Goal: Task Accomplishment & Management: Complete application form

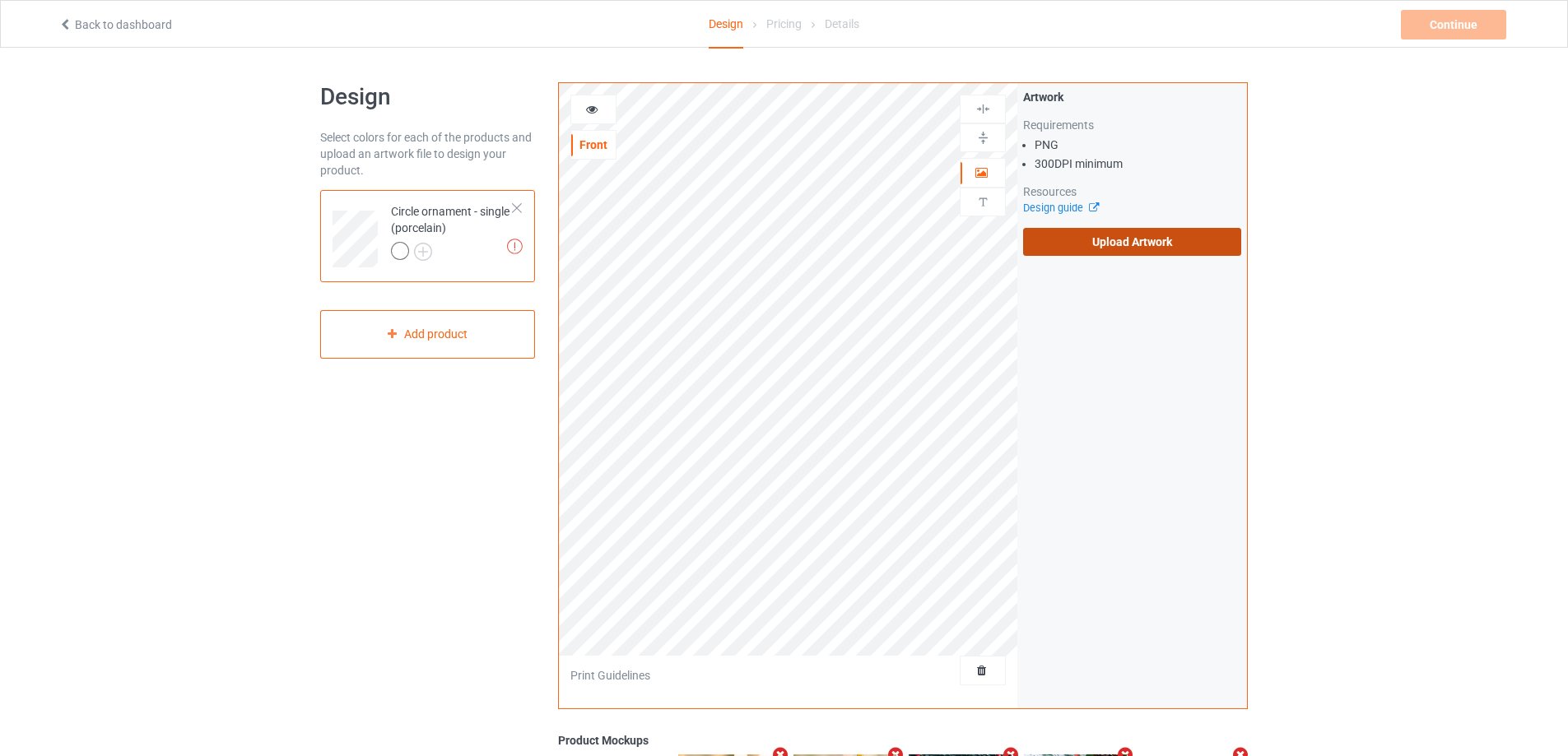
click at [1110, 251] on label "Upload Artwork" at bounding box center [1132, 241] width 218 height 28
click at [0, 0] on input "Upload Artwork" at bounding box center [0, 0] width 0 height 0
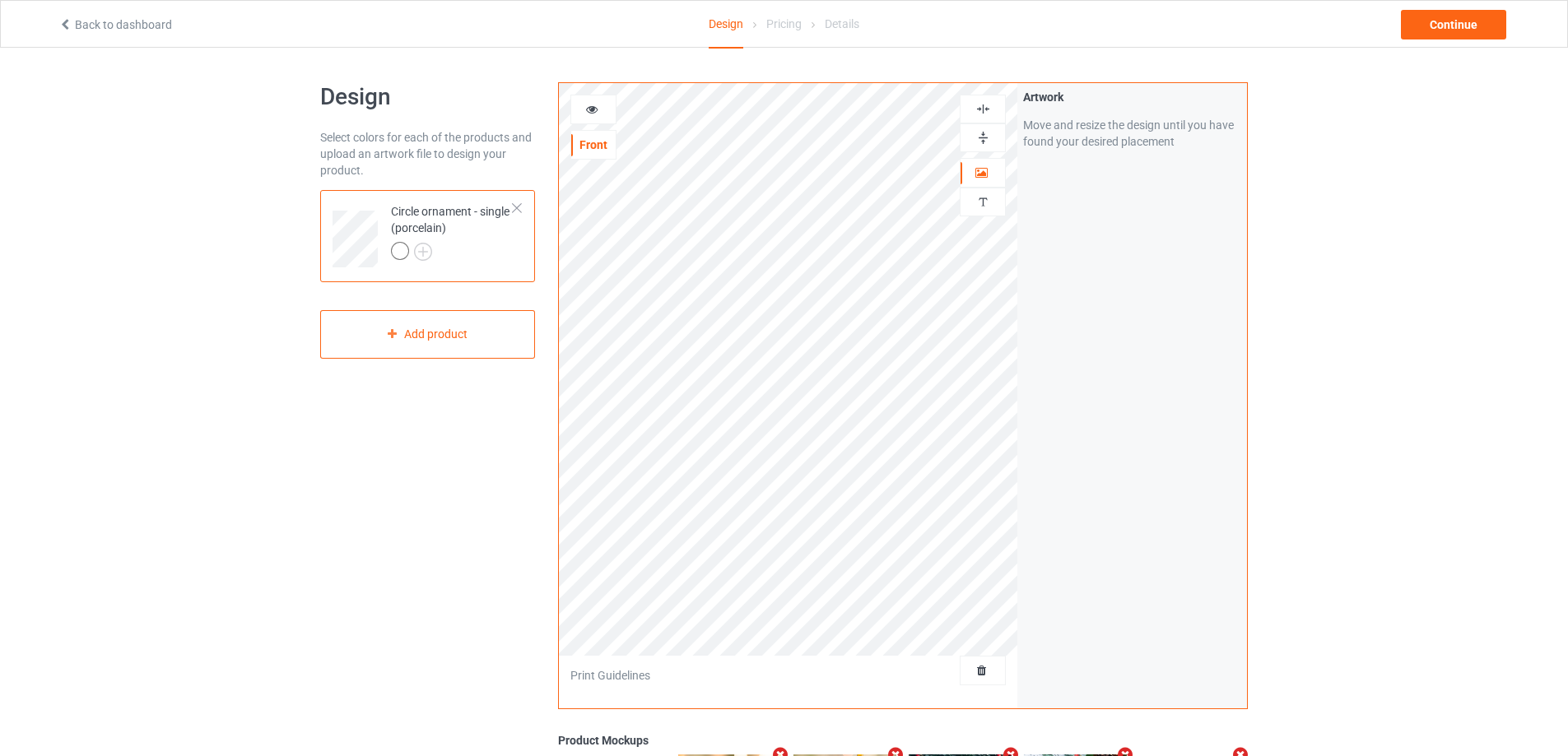
click at [980, 142] on img at bounding box center [983, 138] width 16 height 16
click at [984, 95] on div at bounding box center [983, 108] width 46 height 28
click at [984, 104] on img at bounding box center [983, 109] width 16 height 16
click at [979, 137] on img at bounding box center [983, 138] width 16 height 16
click at [989, 95] on div at bounding box center [983, 108] width 46 height 28
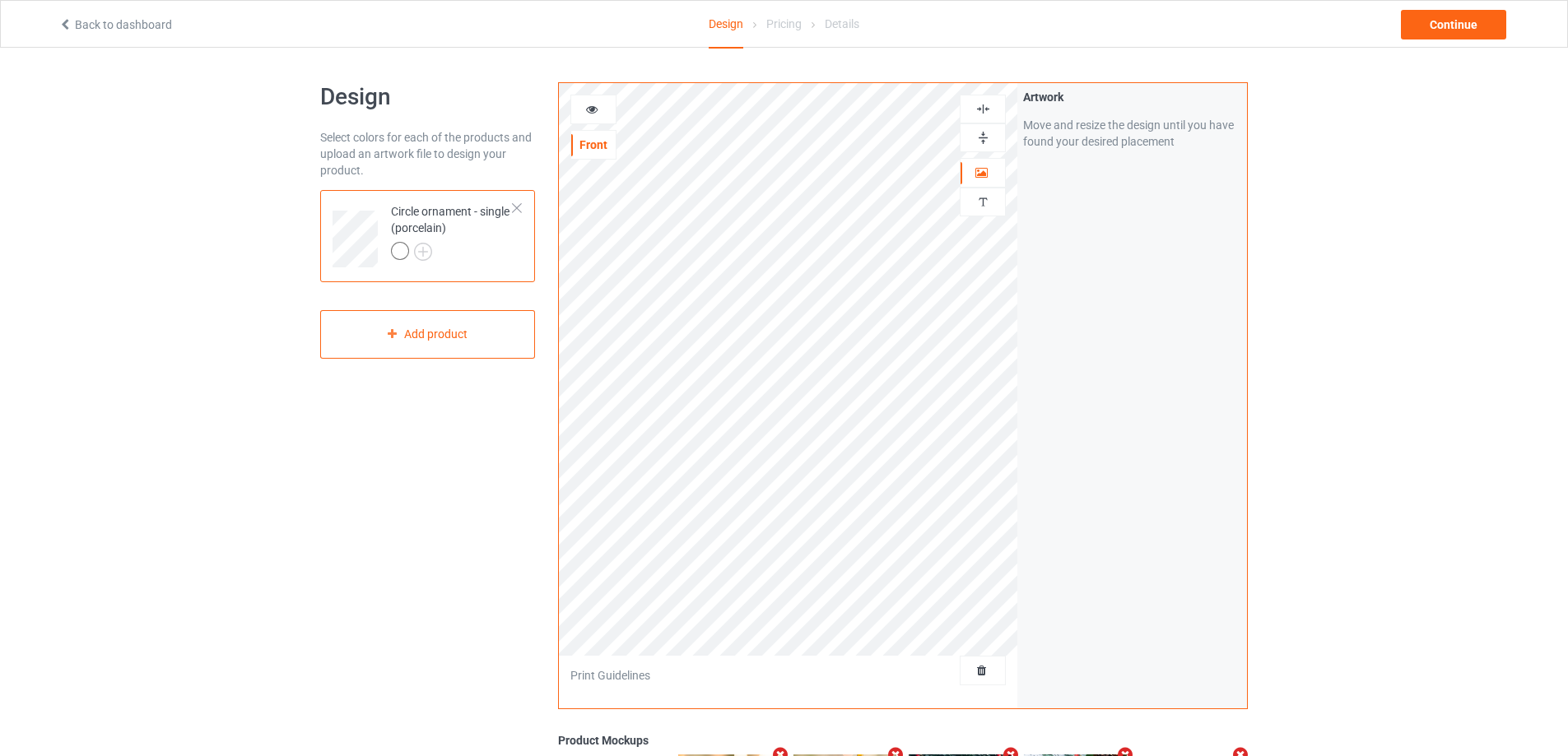
click at [989, 95] on div at bounding box center [983, 108] width 46 height 28
click at [982, 106] on img at bounding box center [983, 109] width 16 height 16
click at [983, 135] on img at bounding box center [983, 138] width 16 height 16
click at [984, 103] on img at bounding box center [983, 109] width 16 height 16
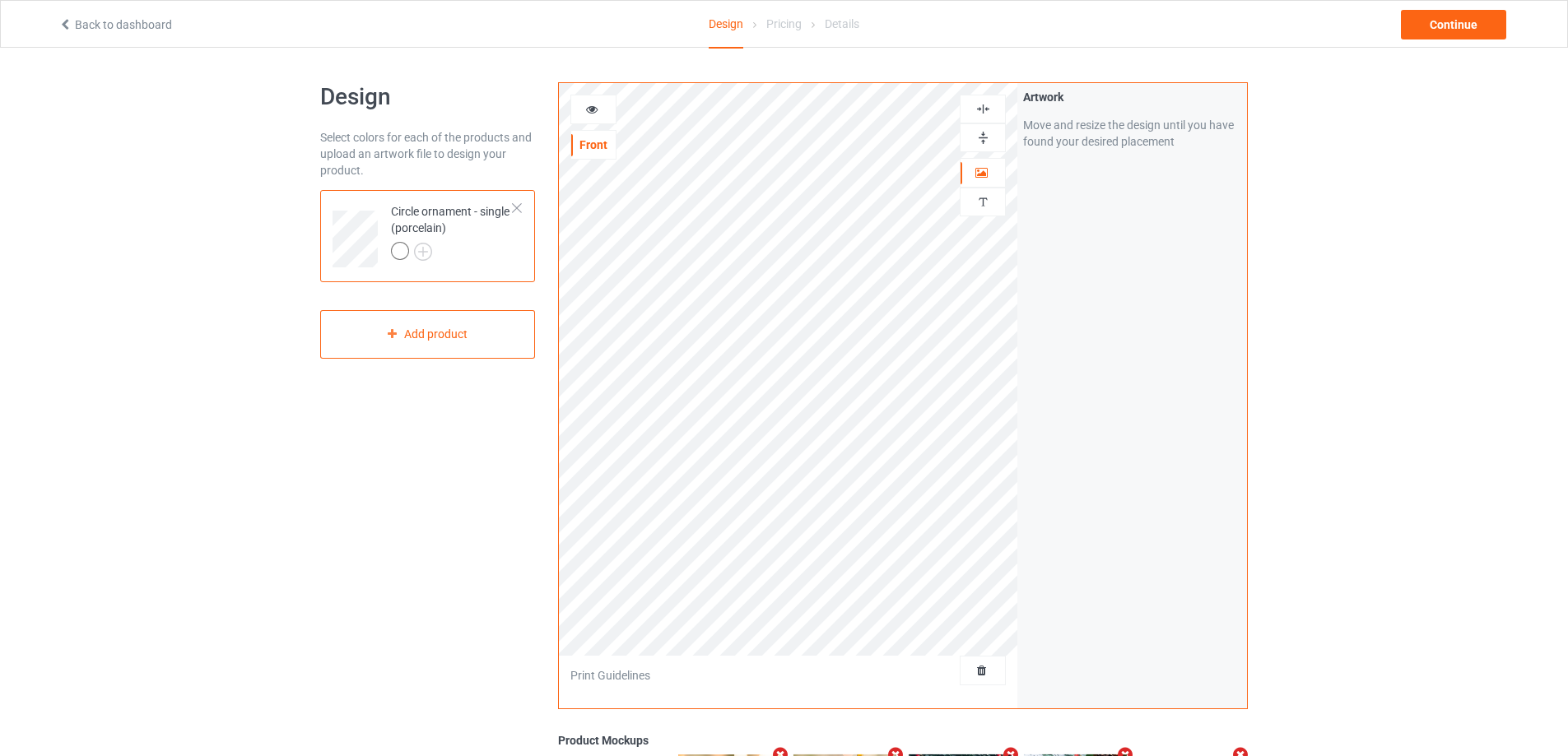
click at [592, 113] on icon at bounding box center [592, 107] width 14 height 12
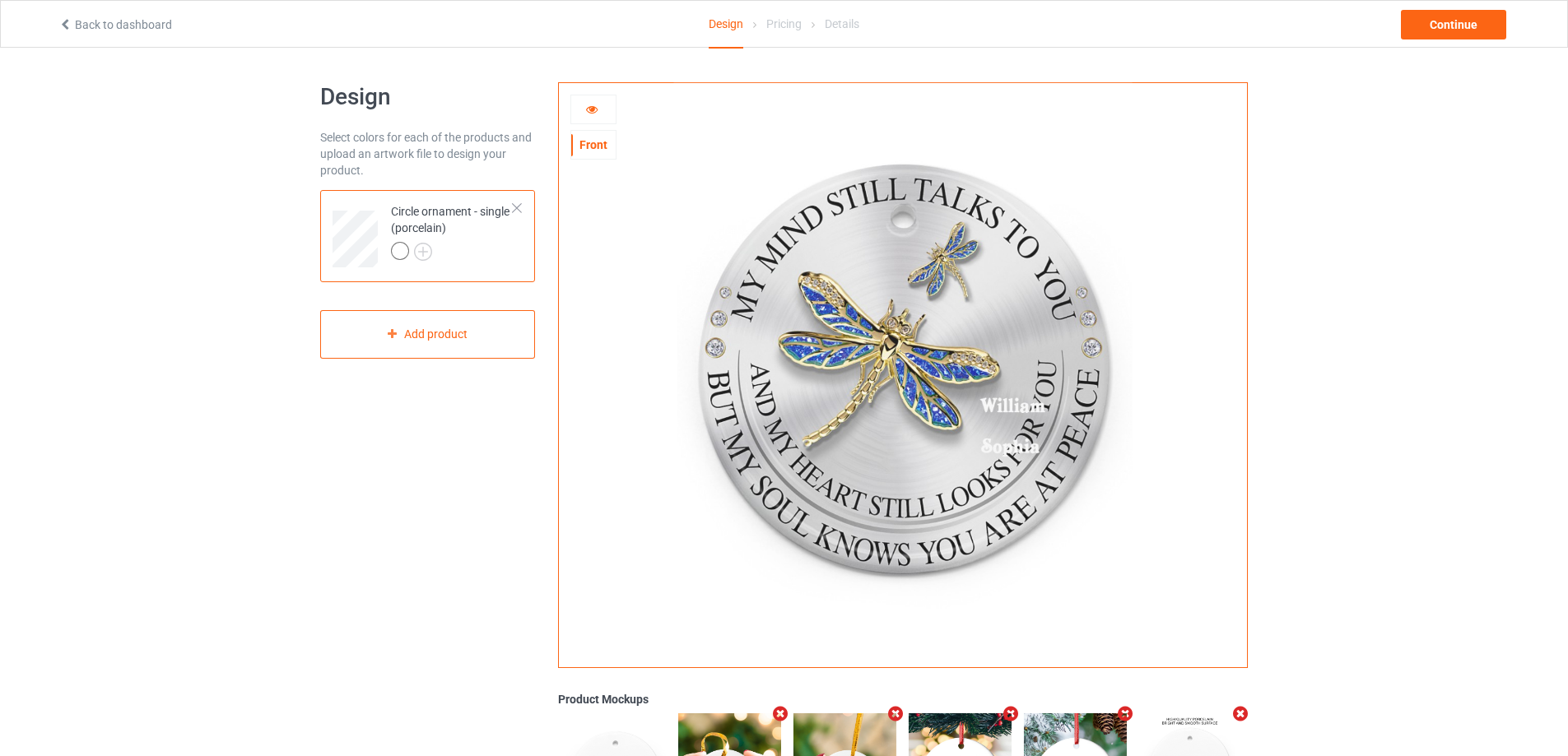
click at [592, 113] on icon at bounding box center [592, 107] width 14 height 12
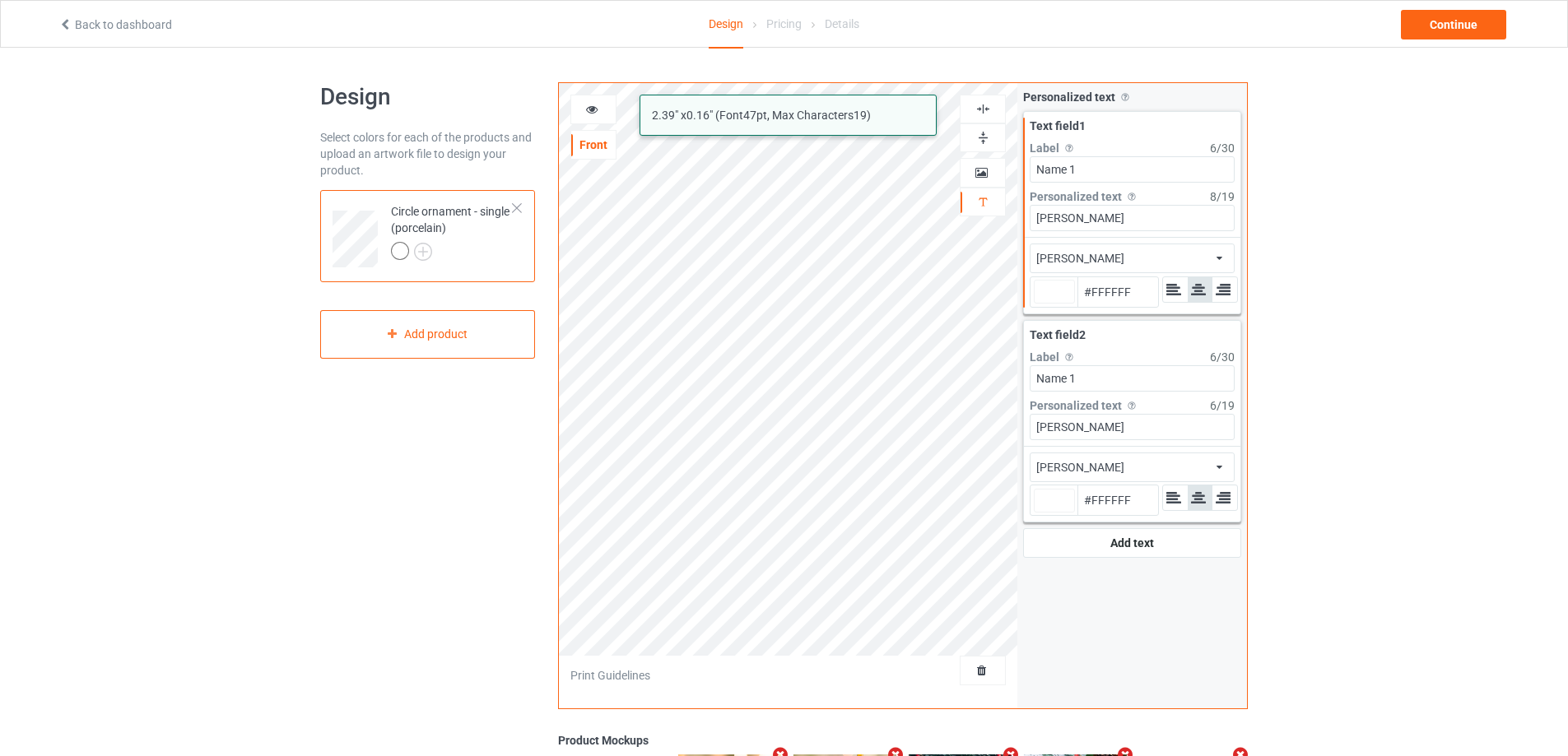
type input "#ffffff"
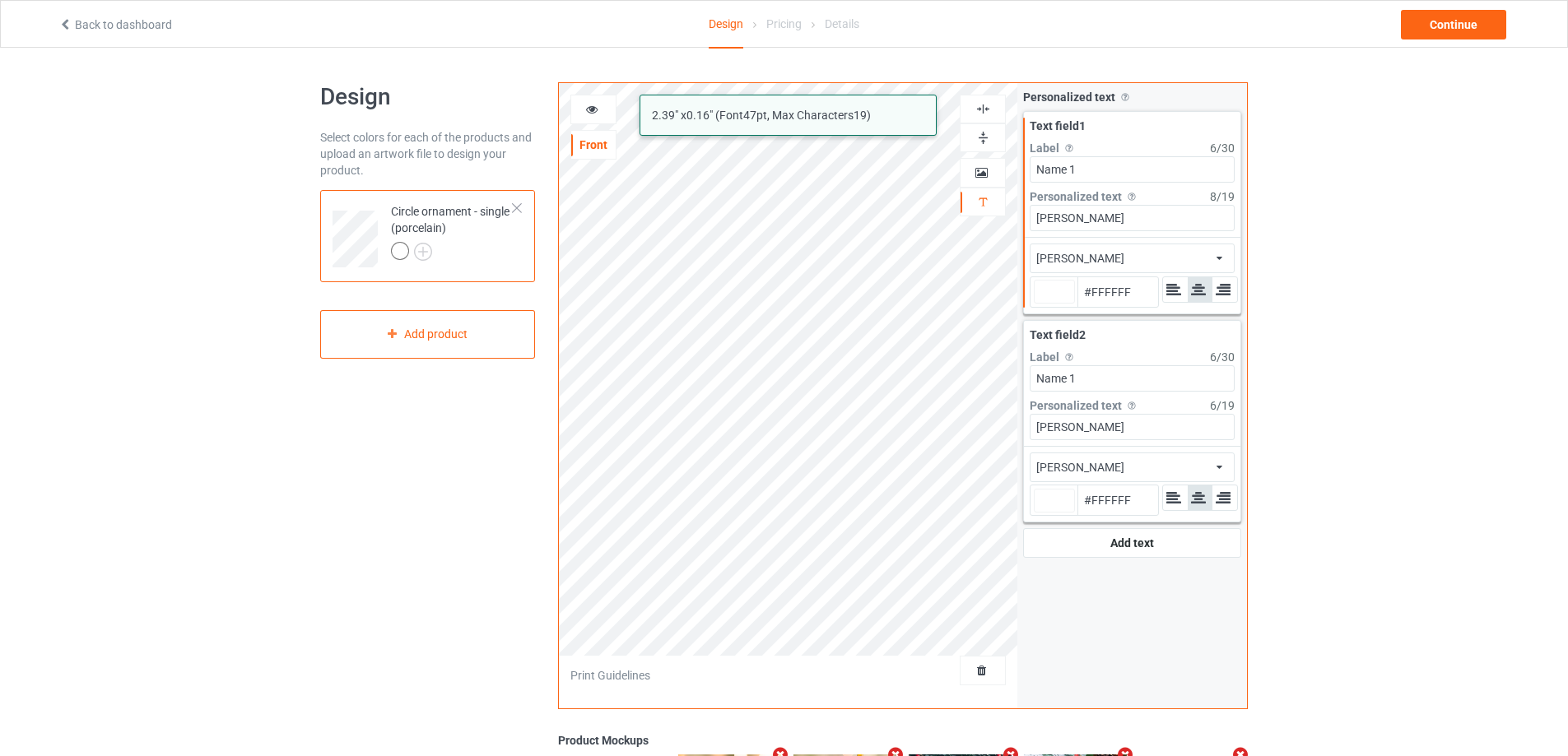
type input "#ffffff"
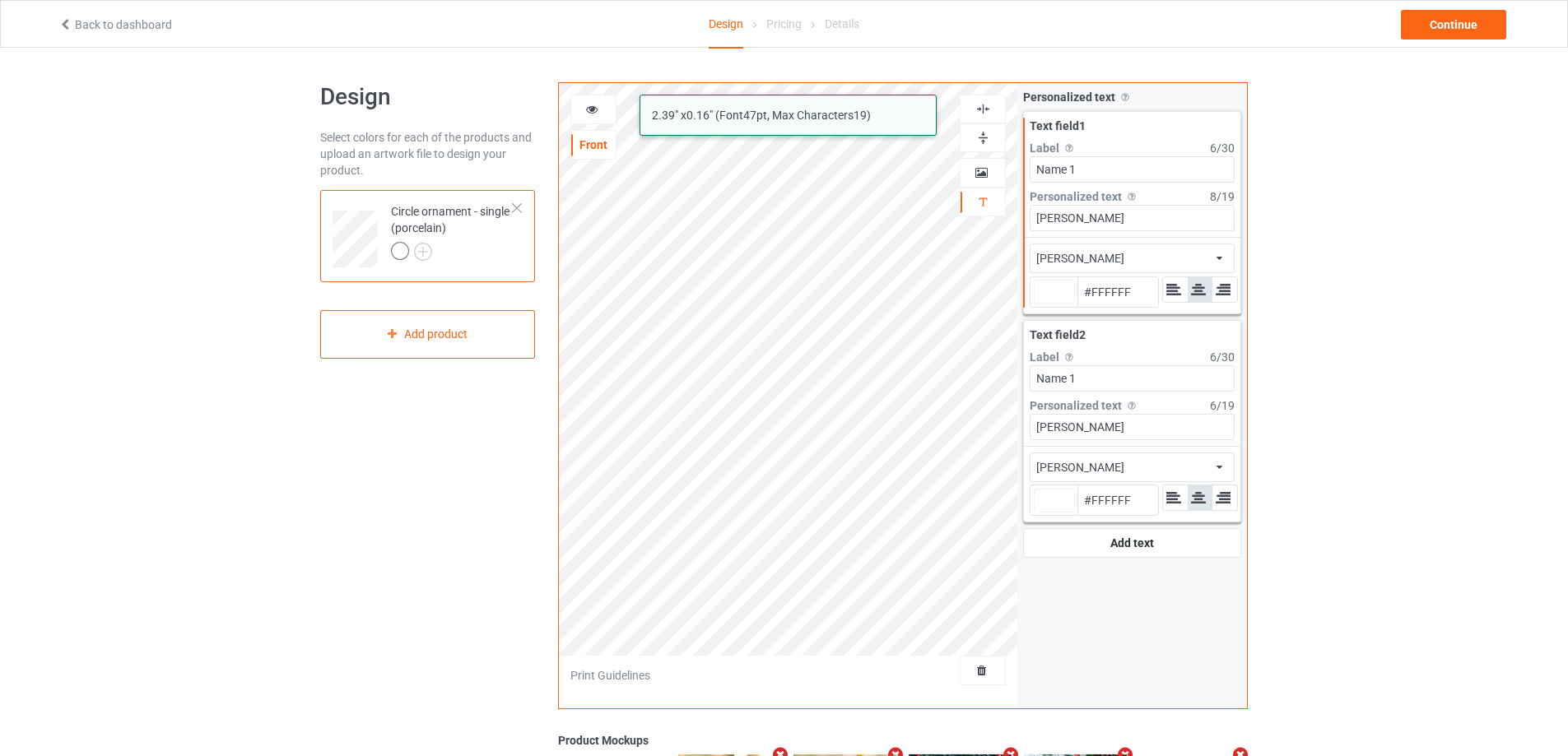
type input "#ffffff"
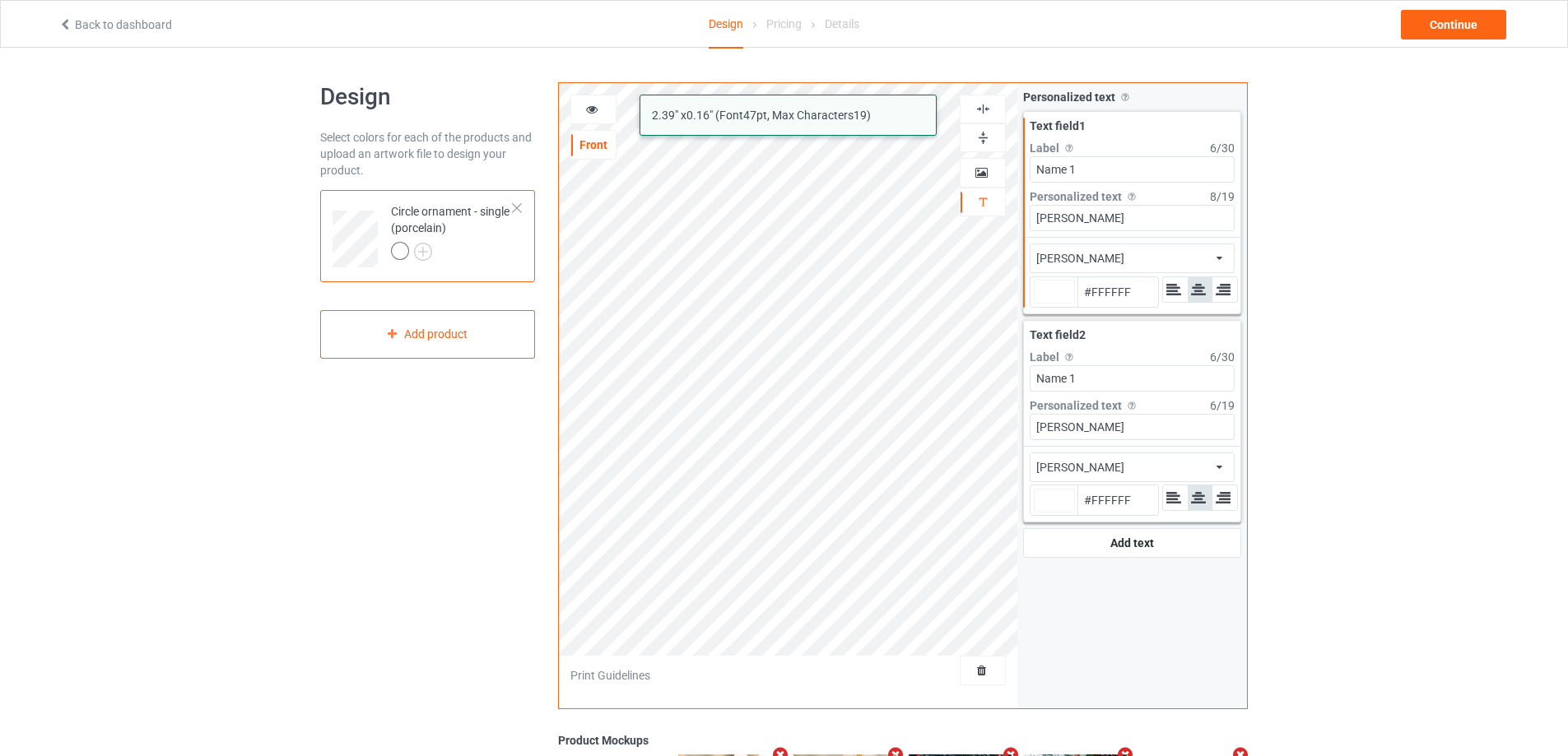
type input "#ffffff"
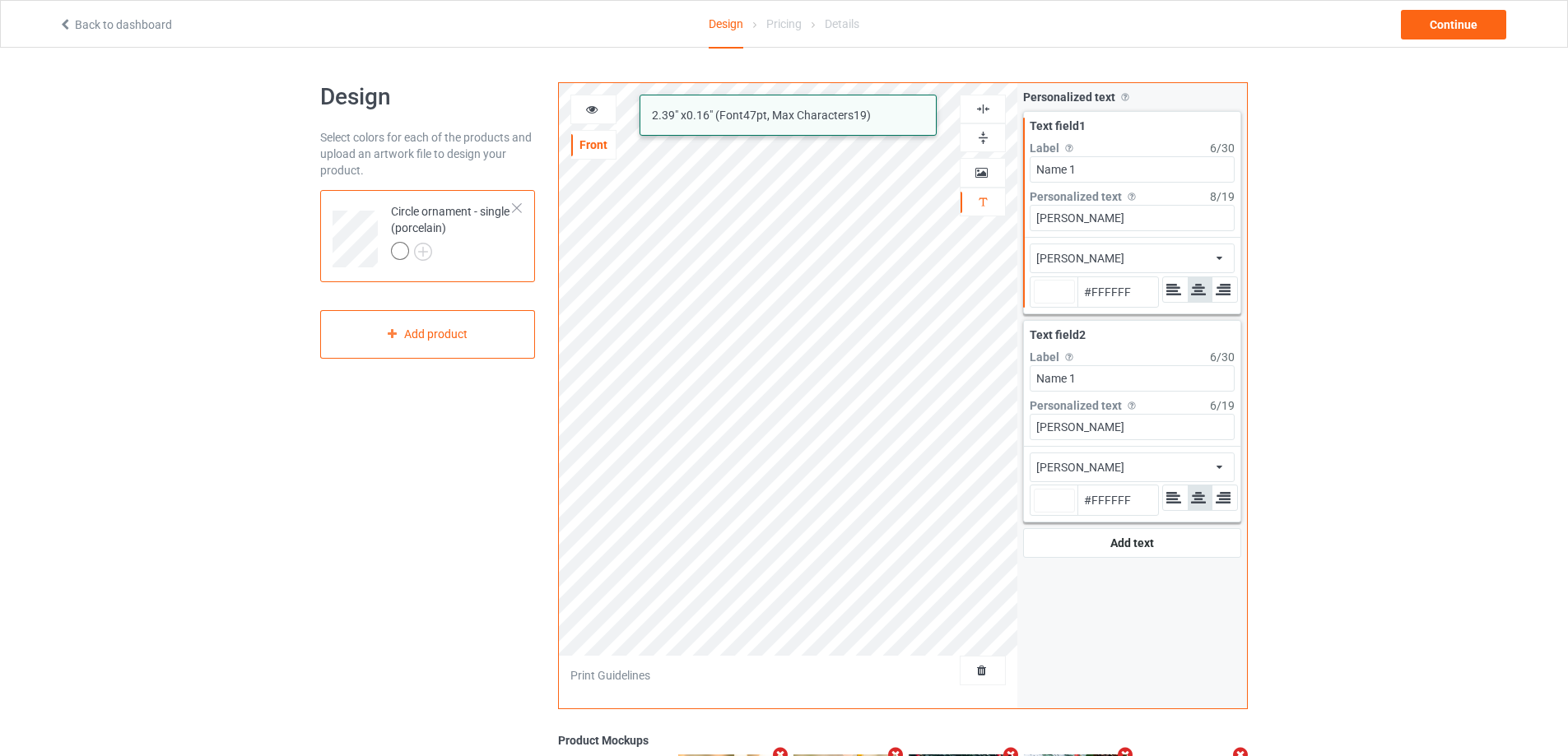
type input "#ffffff"
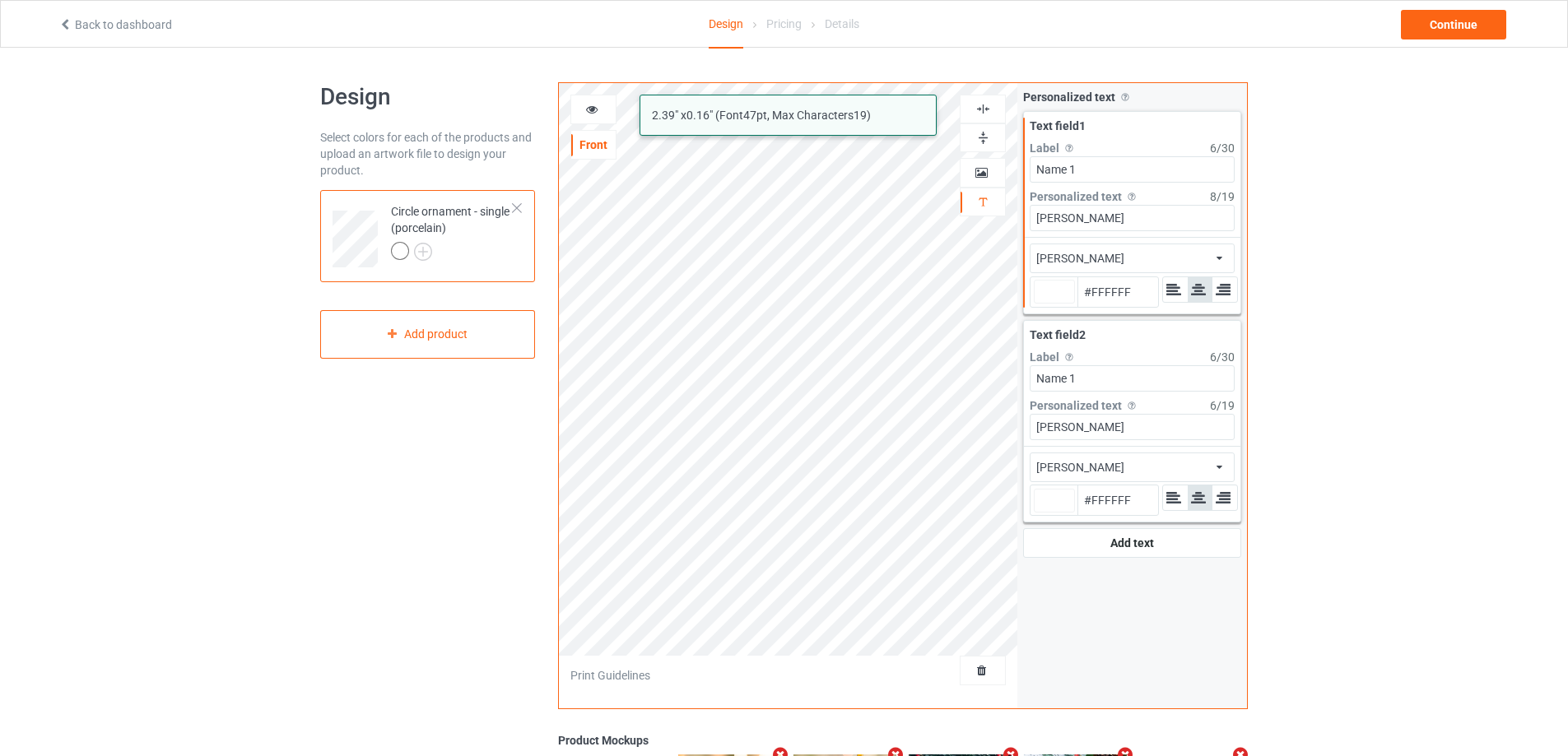
type input "#ffffff"
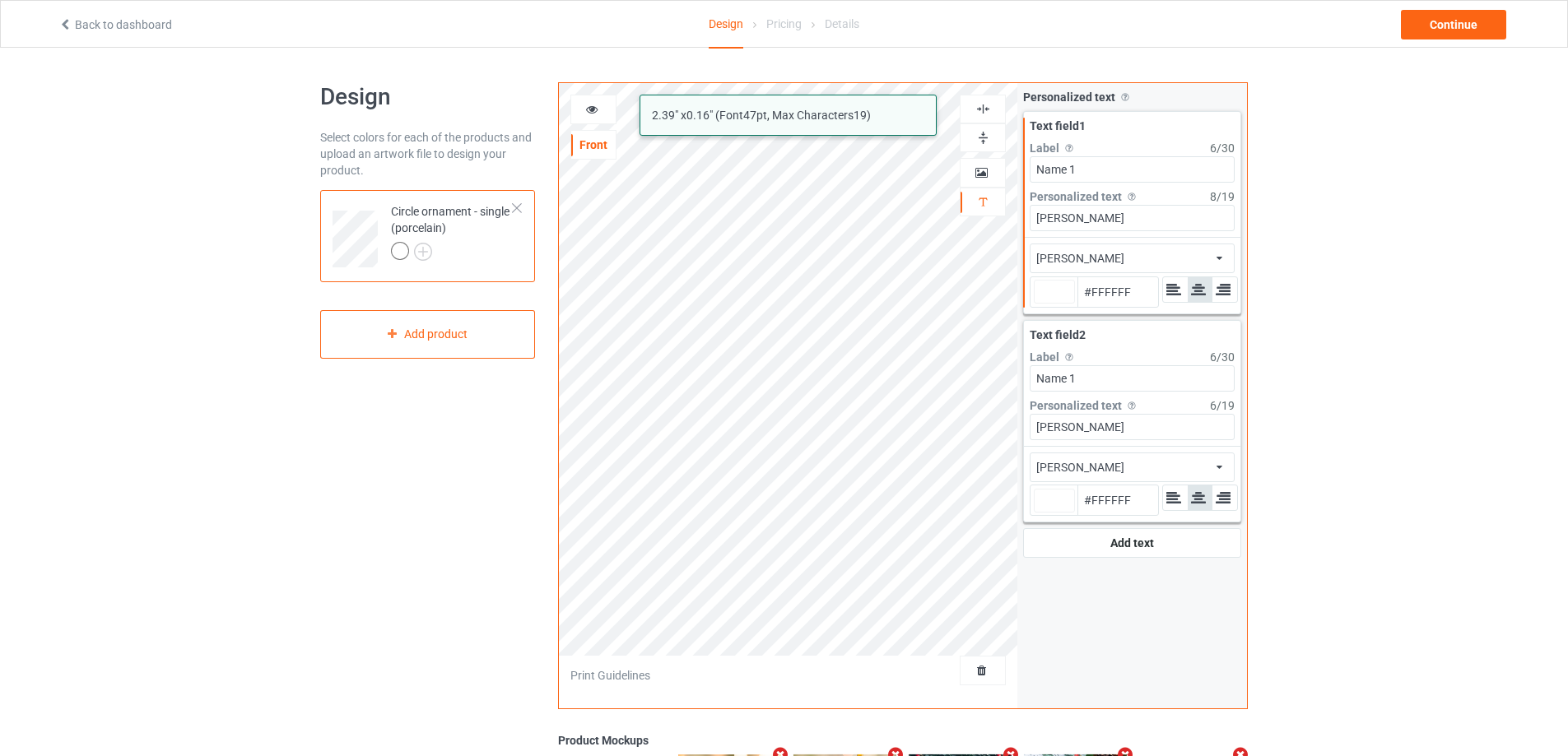
type input "#ffffff"
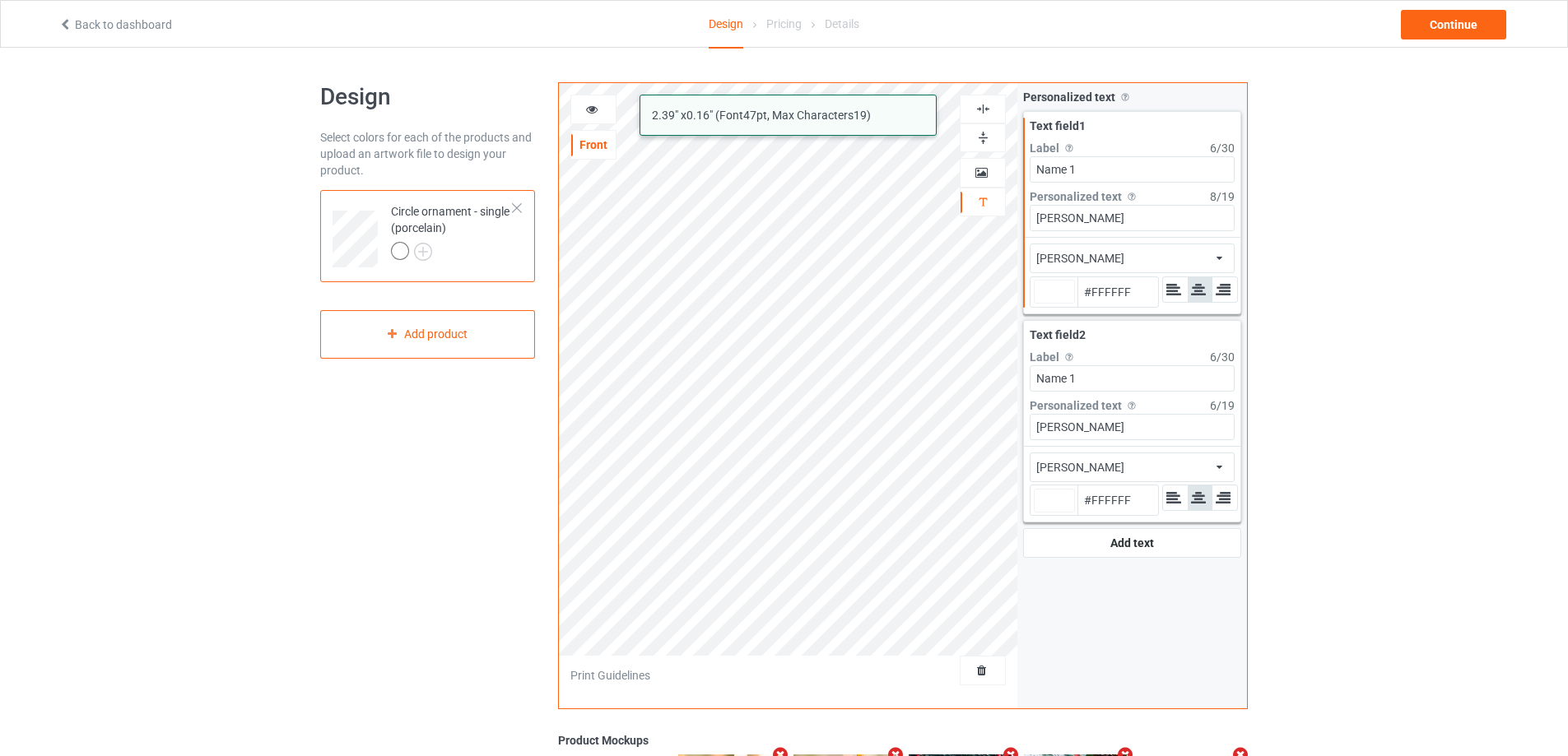
type input "#ffffff"
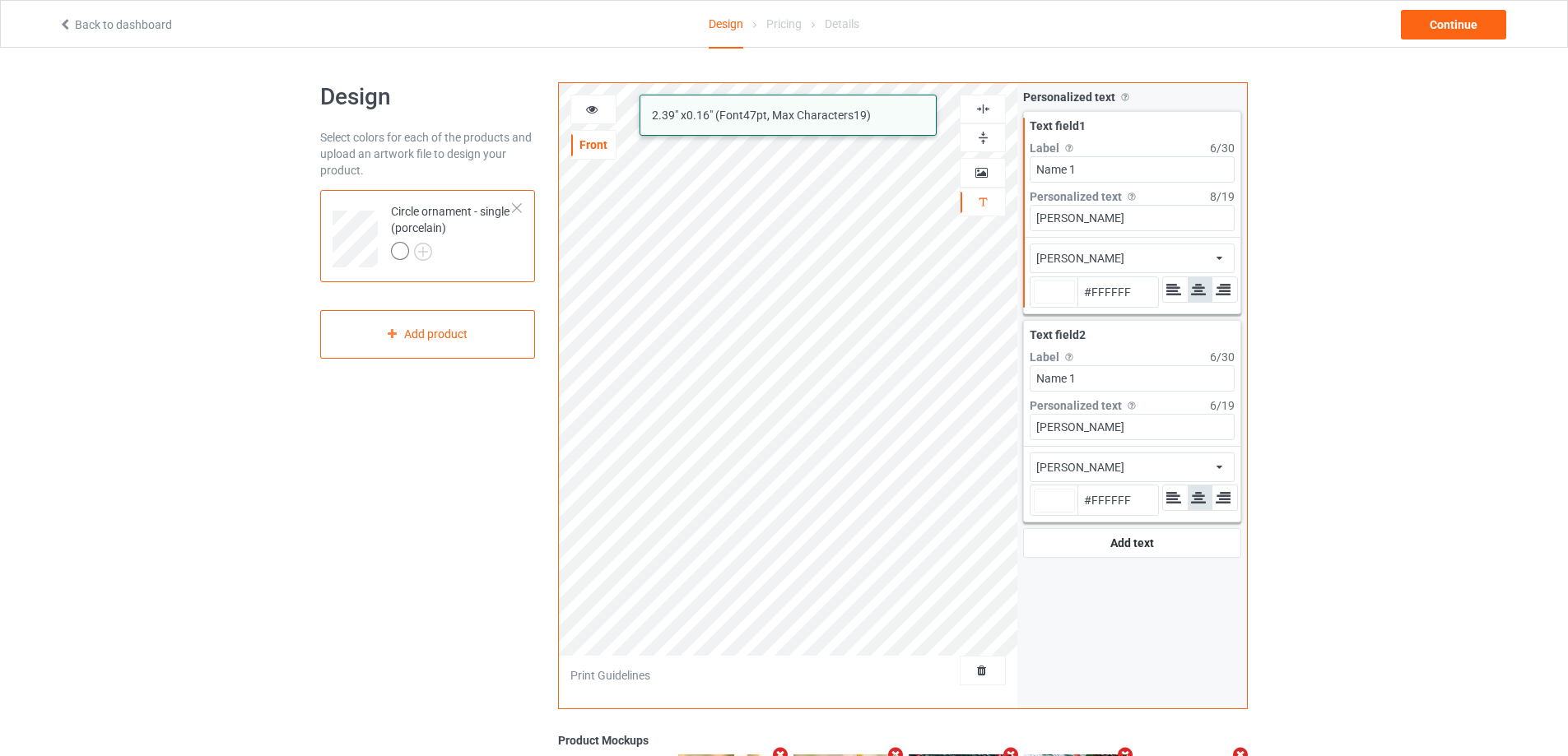
type input "#ffffff"
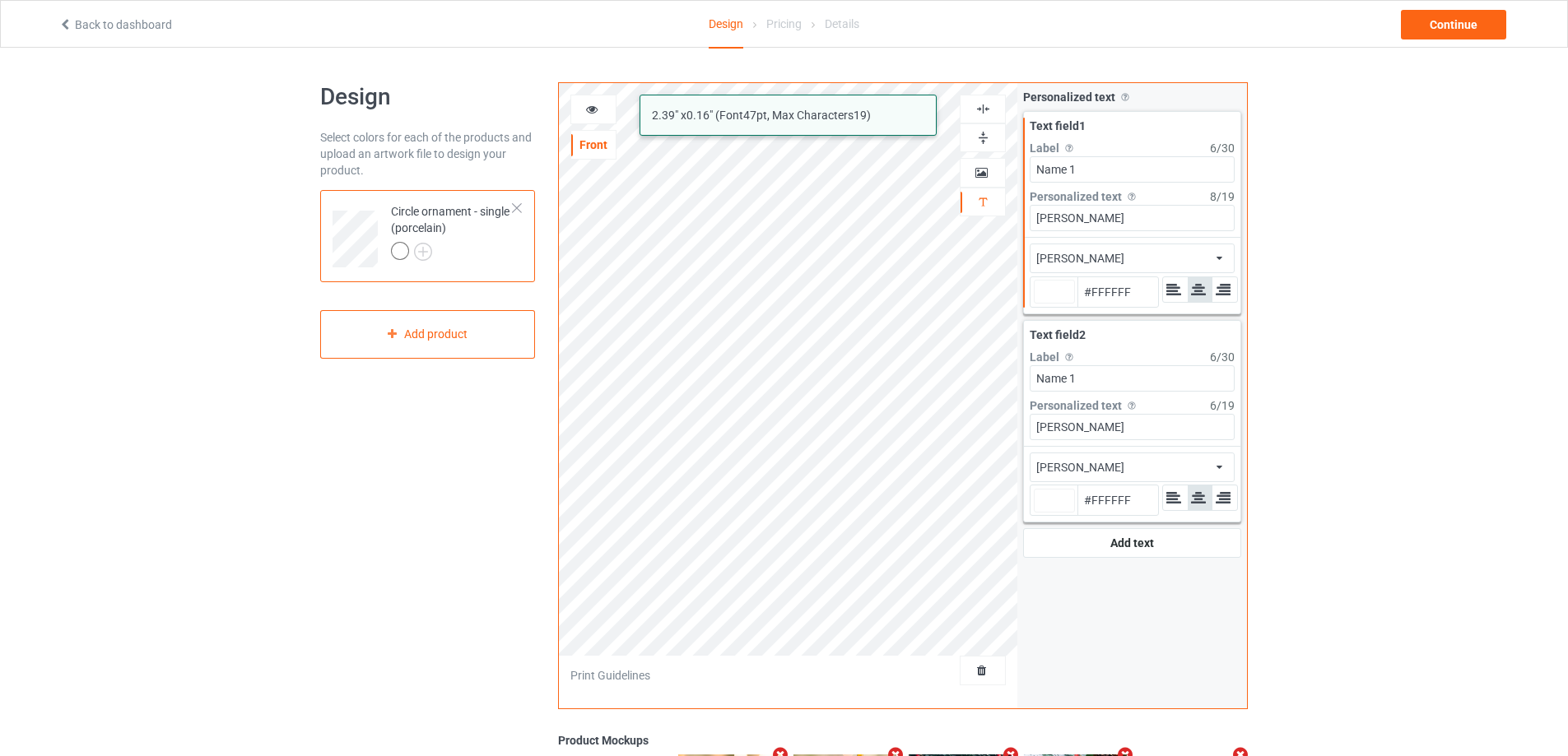
type input "#ffffff"
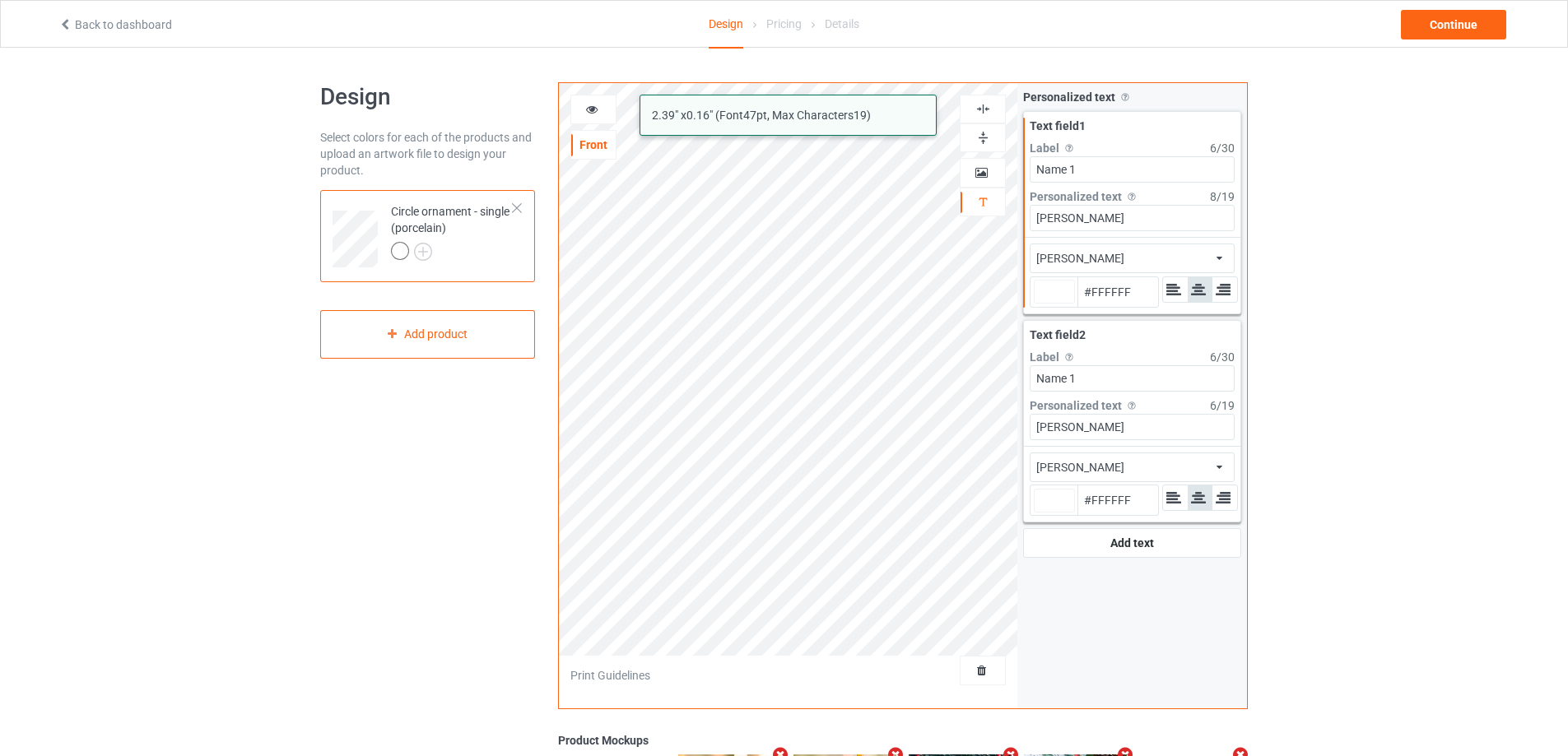
type input "#ffffff"
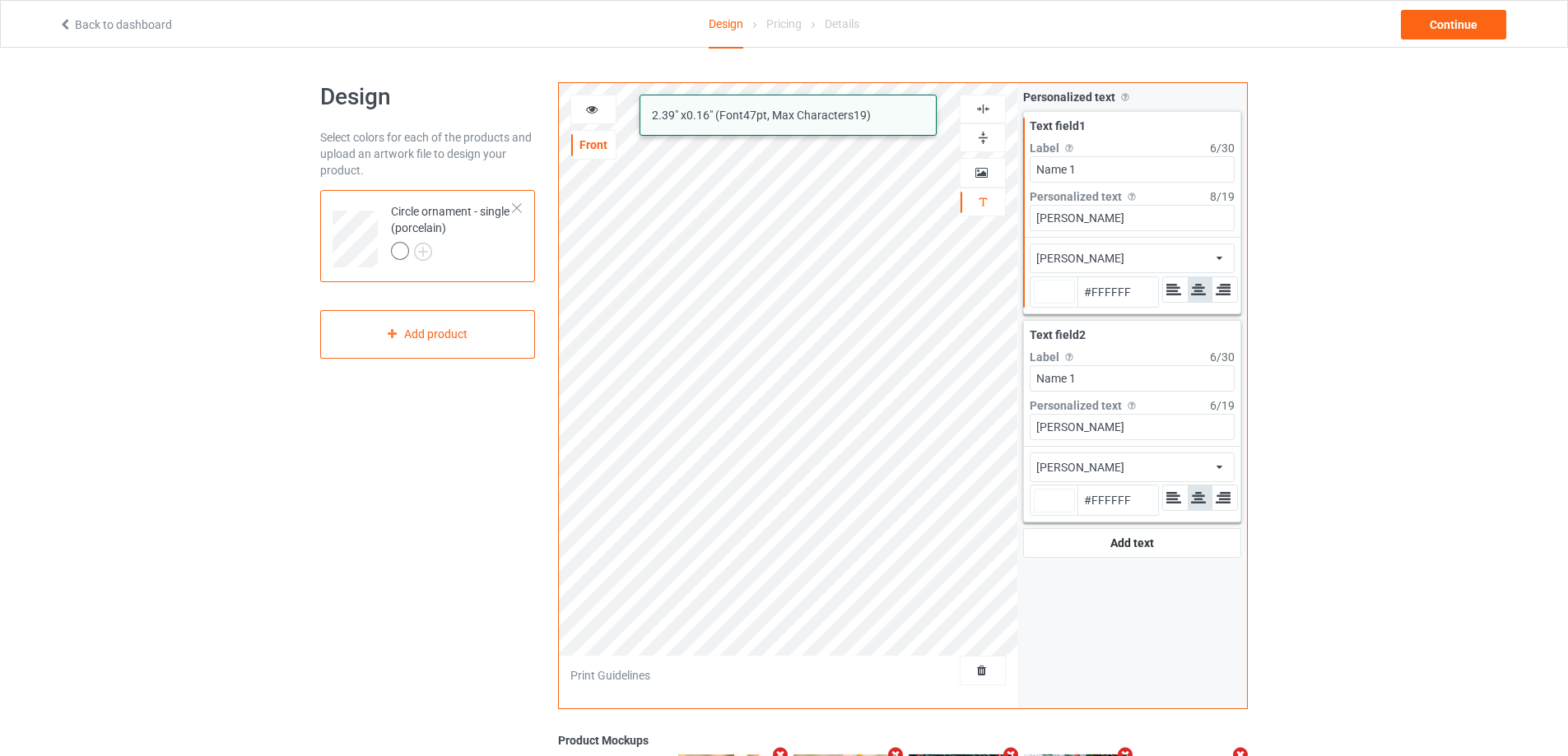
type input "#ffffff"
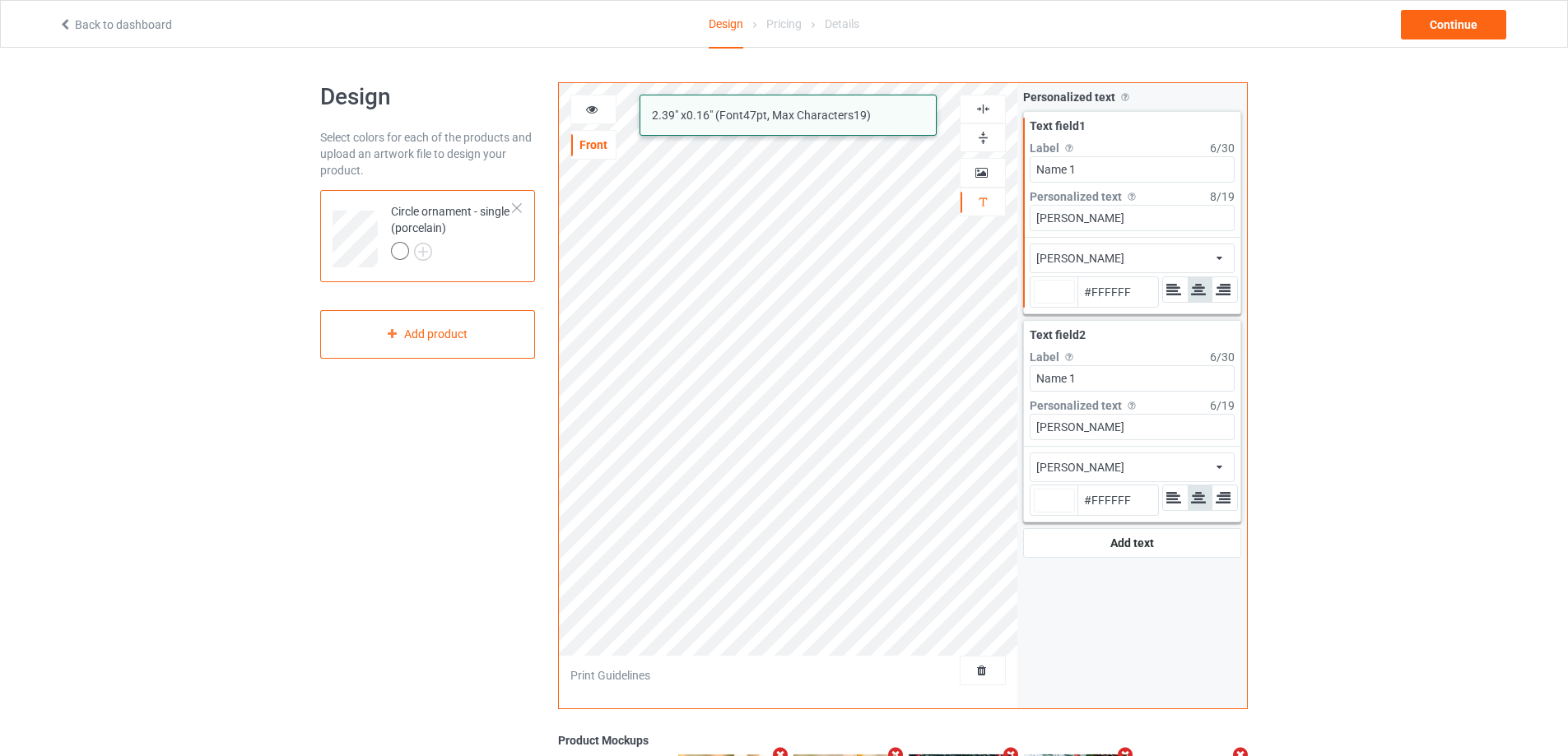
type input "#ffffff"
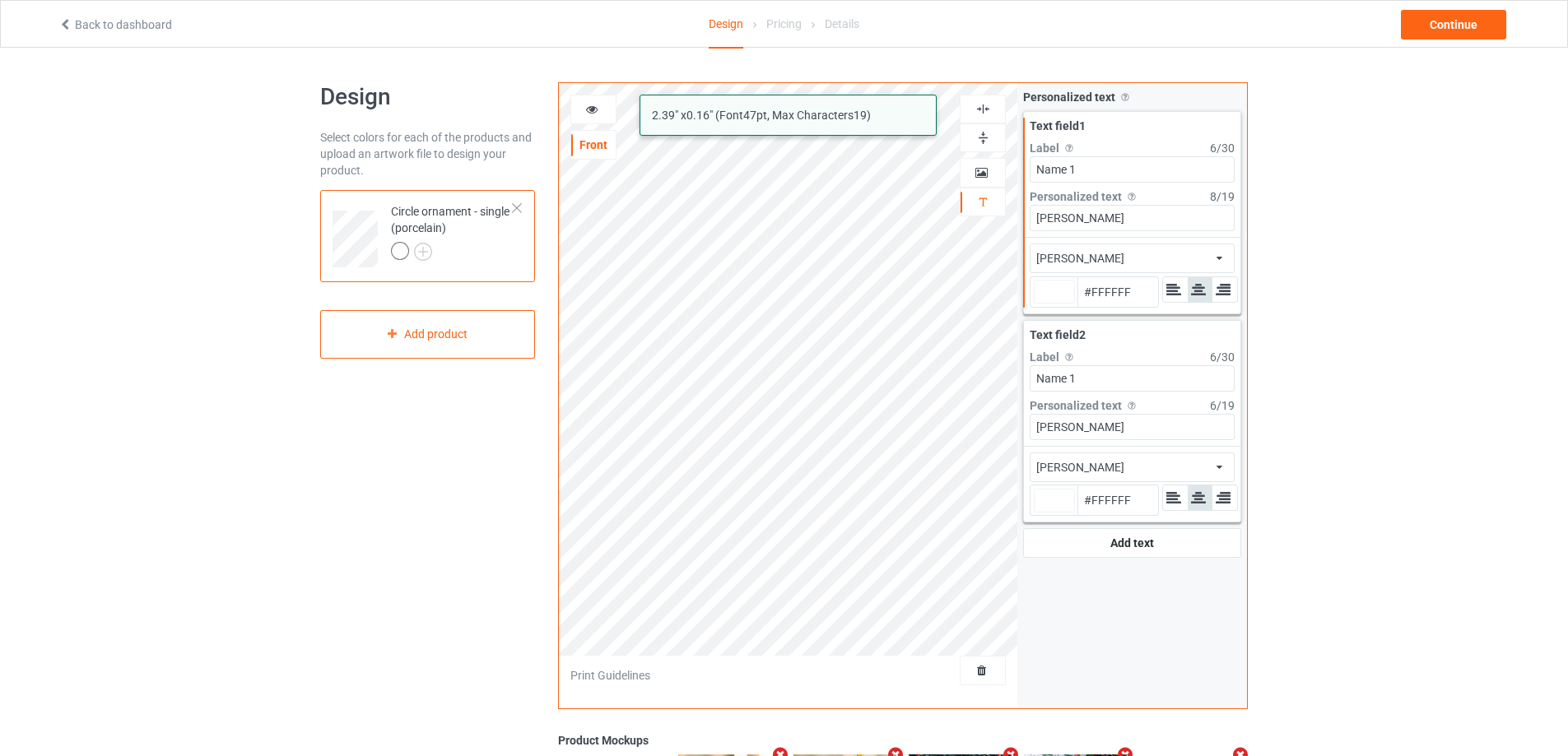
type input "#ffffff"
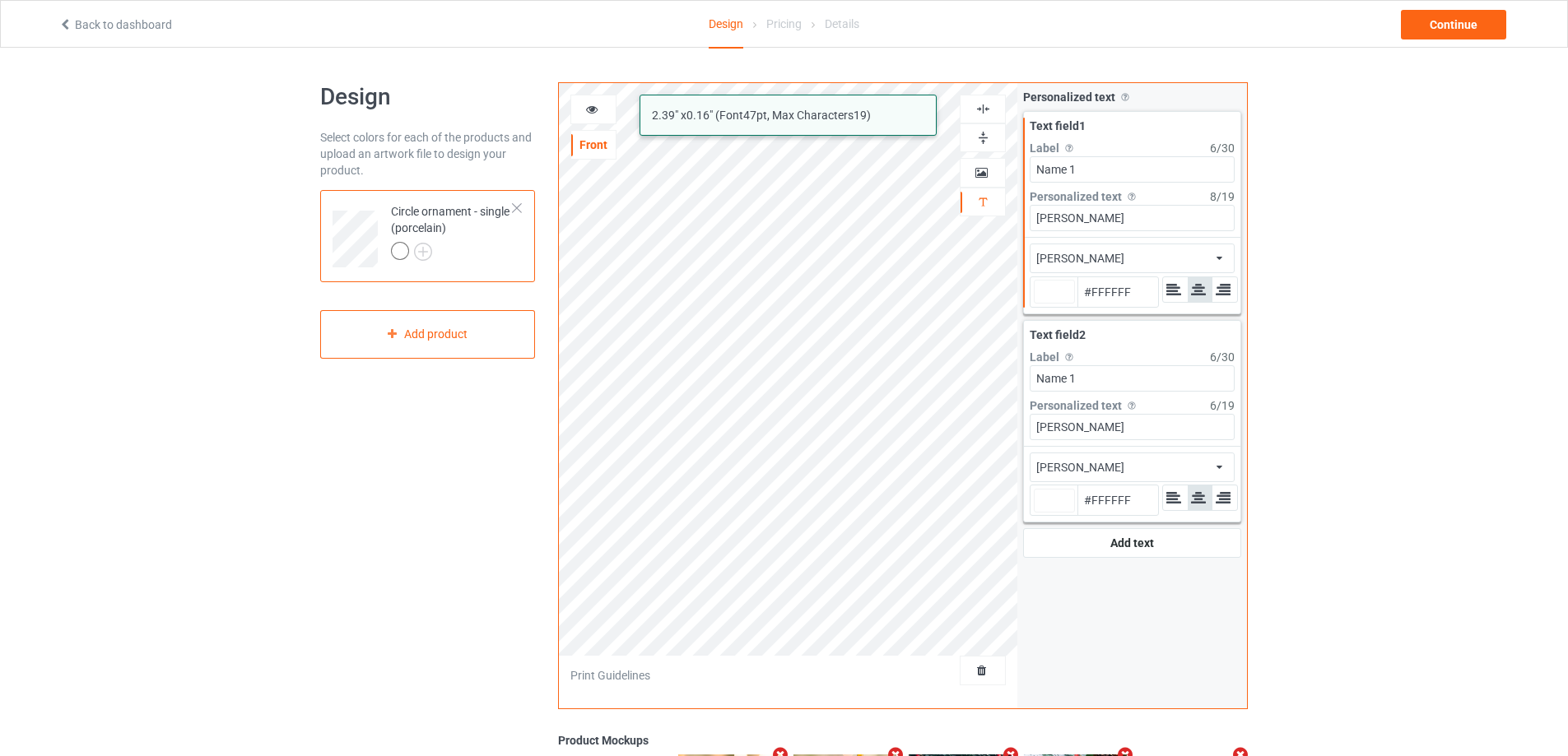
type input "#ffffff"
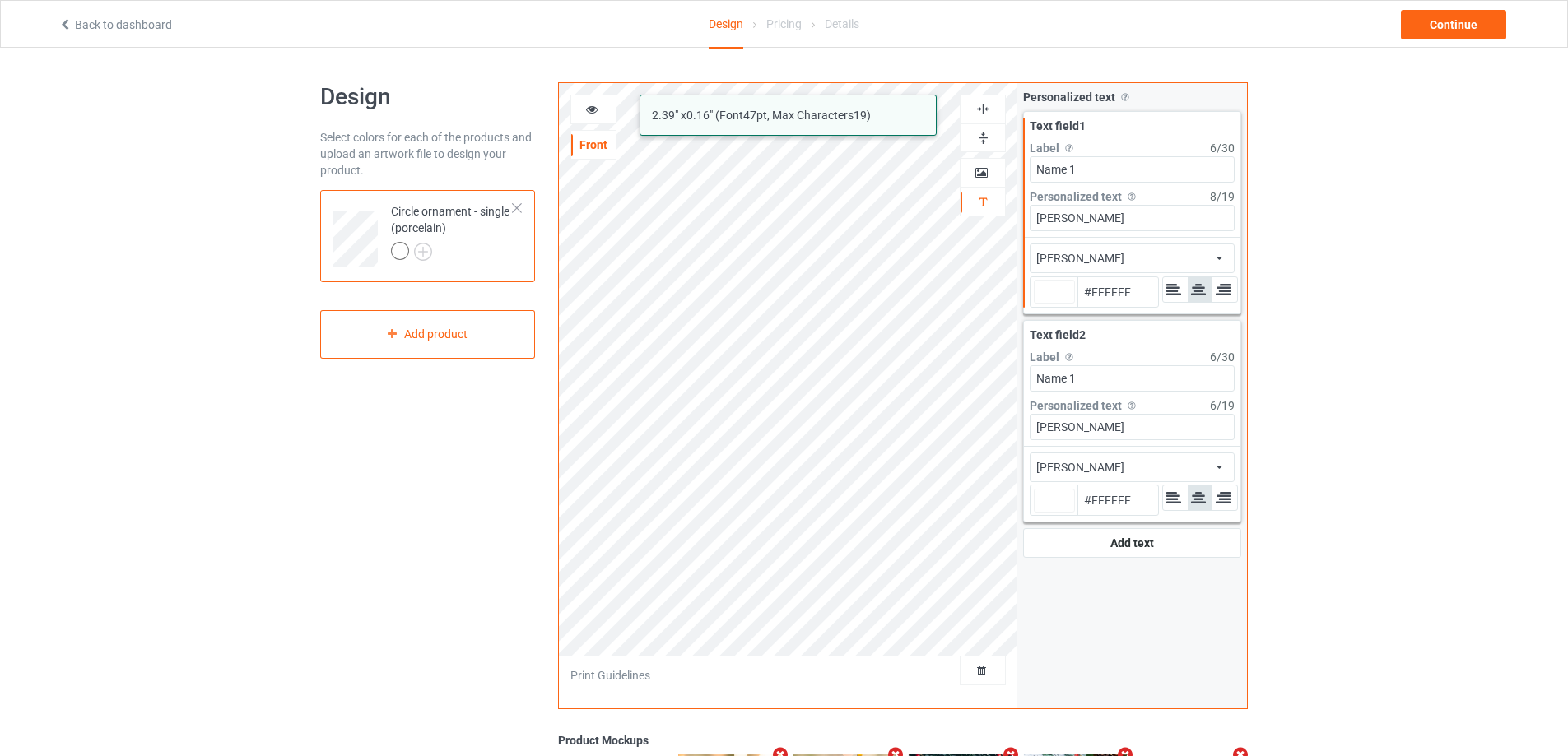
type input "#ffffff"
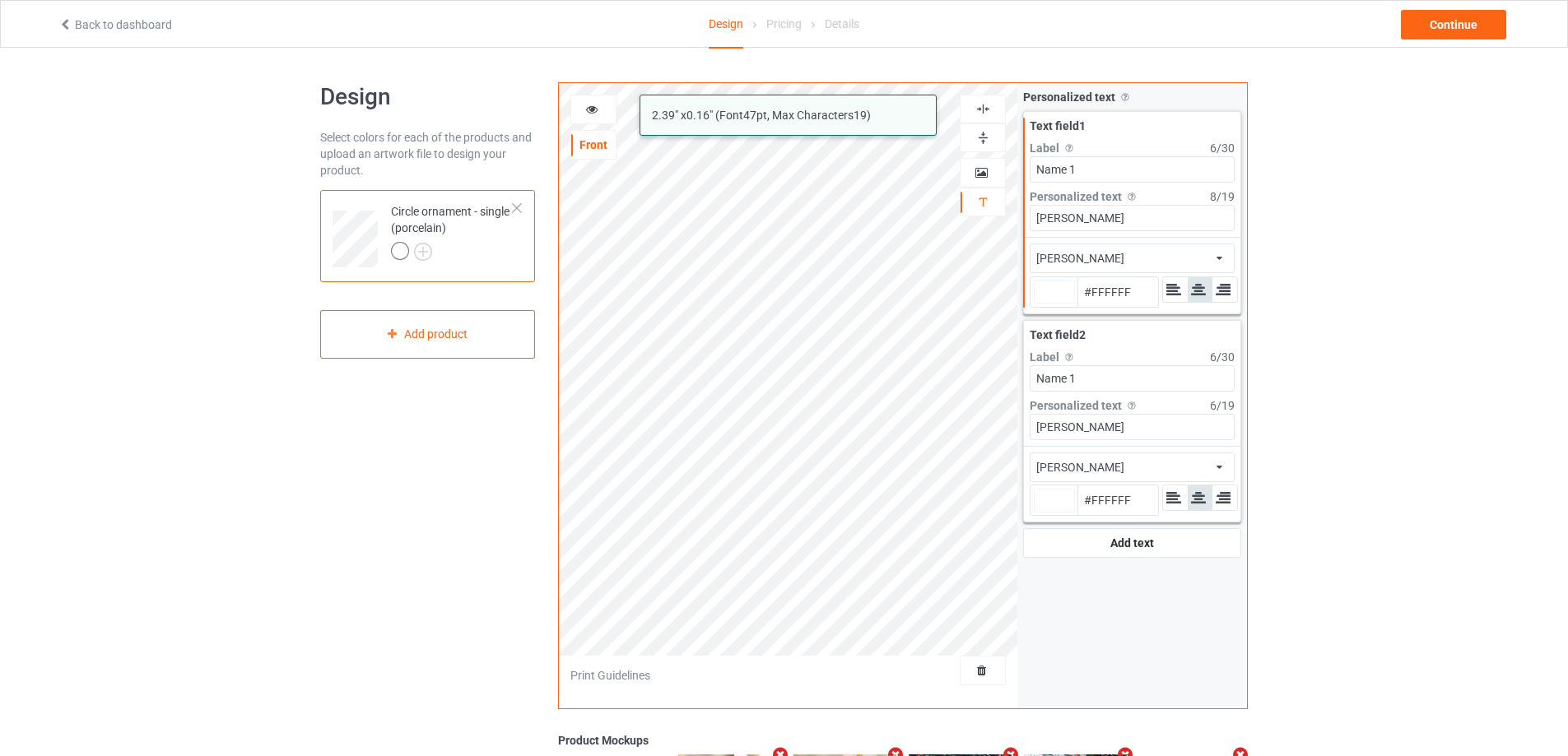
type input "#ffffff"
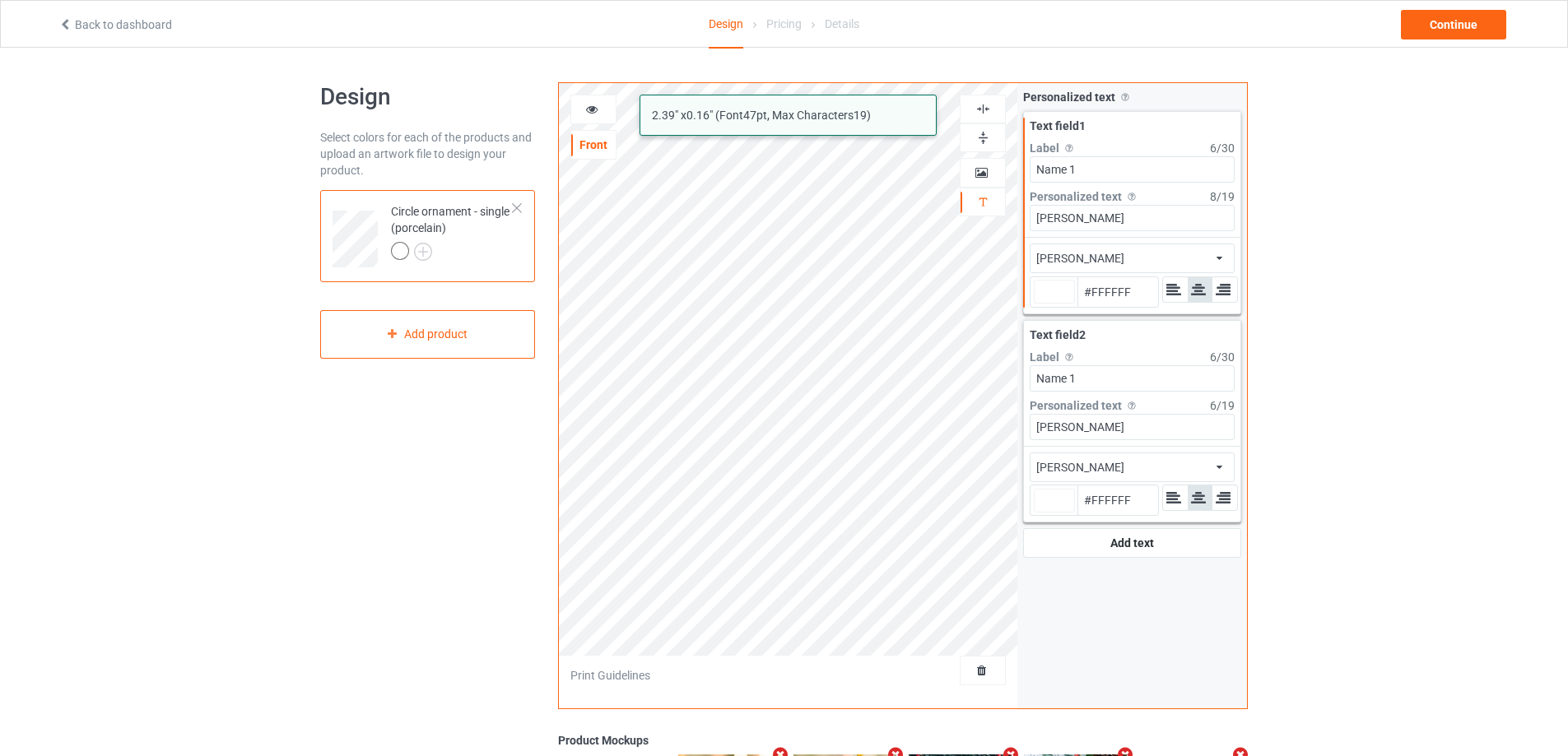
type input "#ffffff"
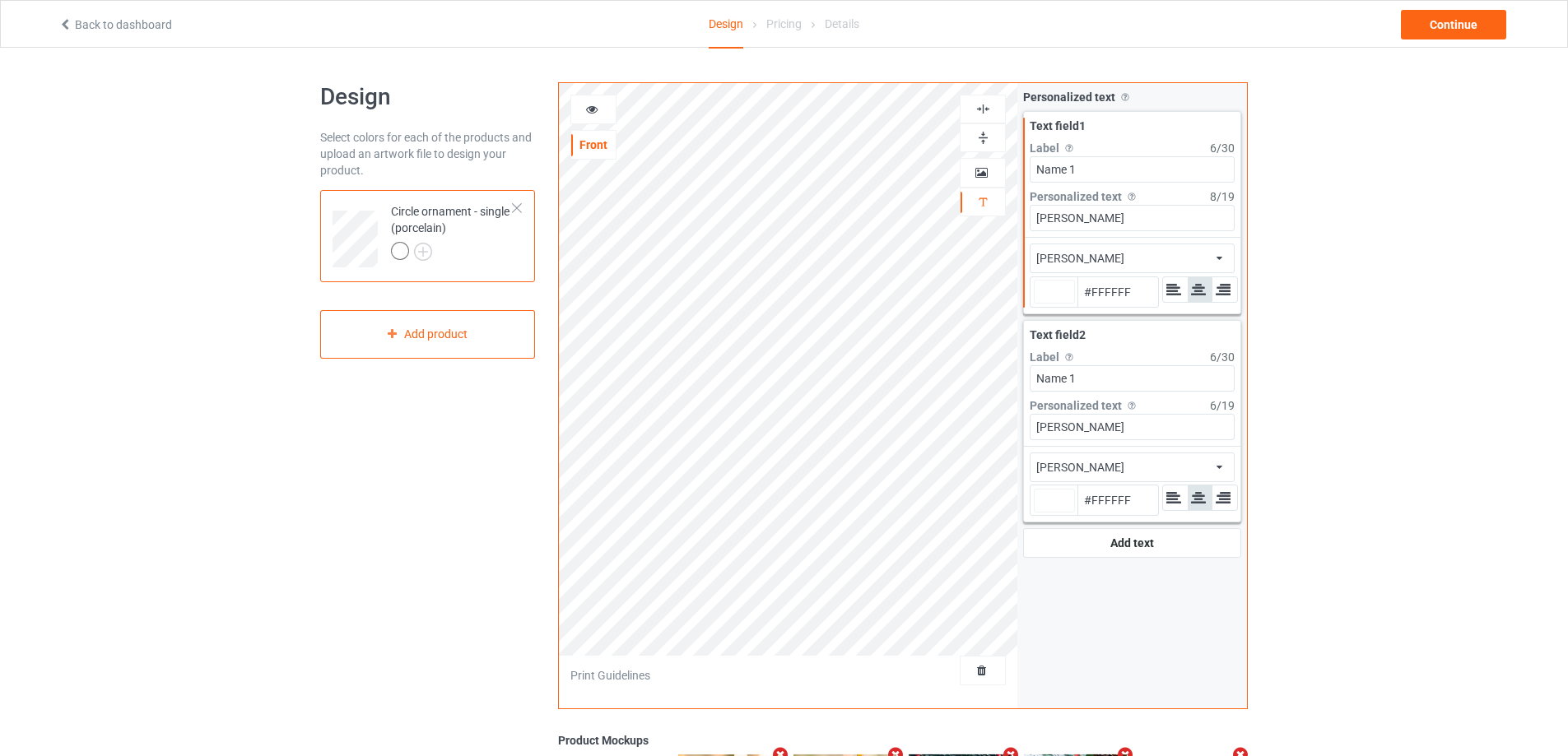
type input "#ffffff"
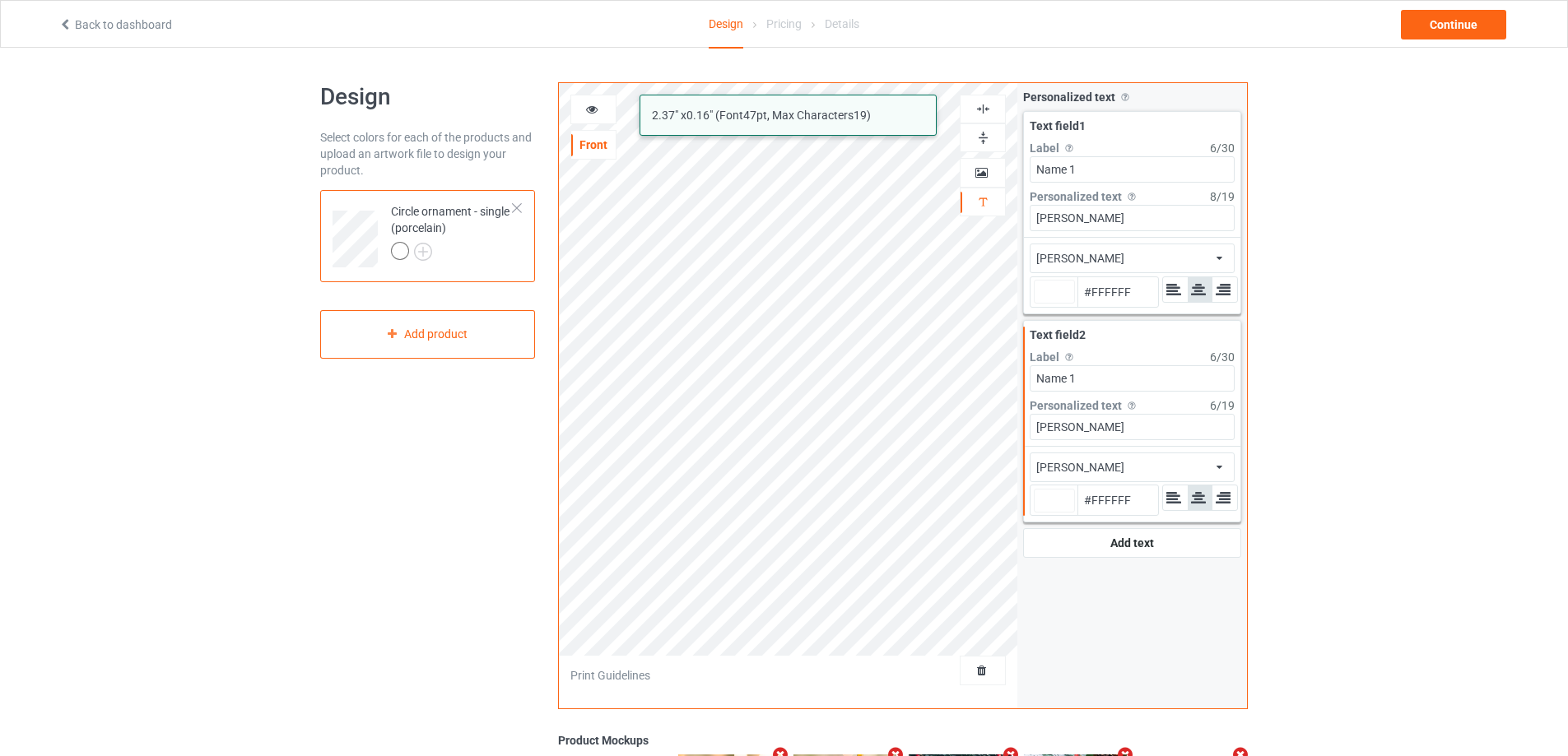
type input "#ffffff"
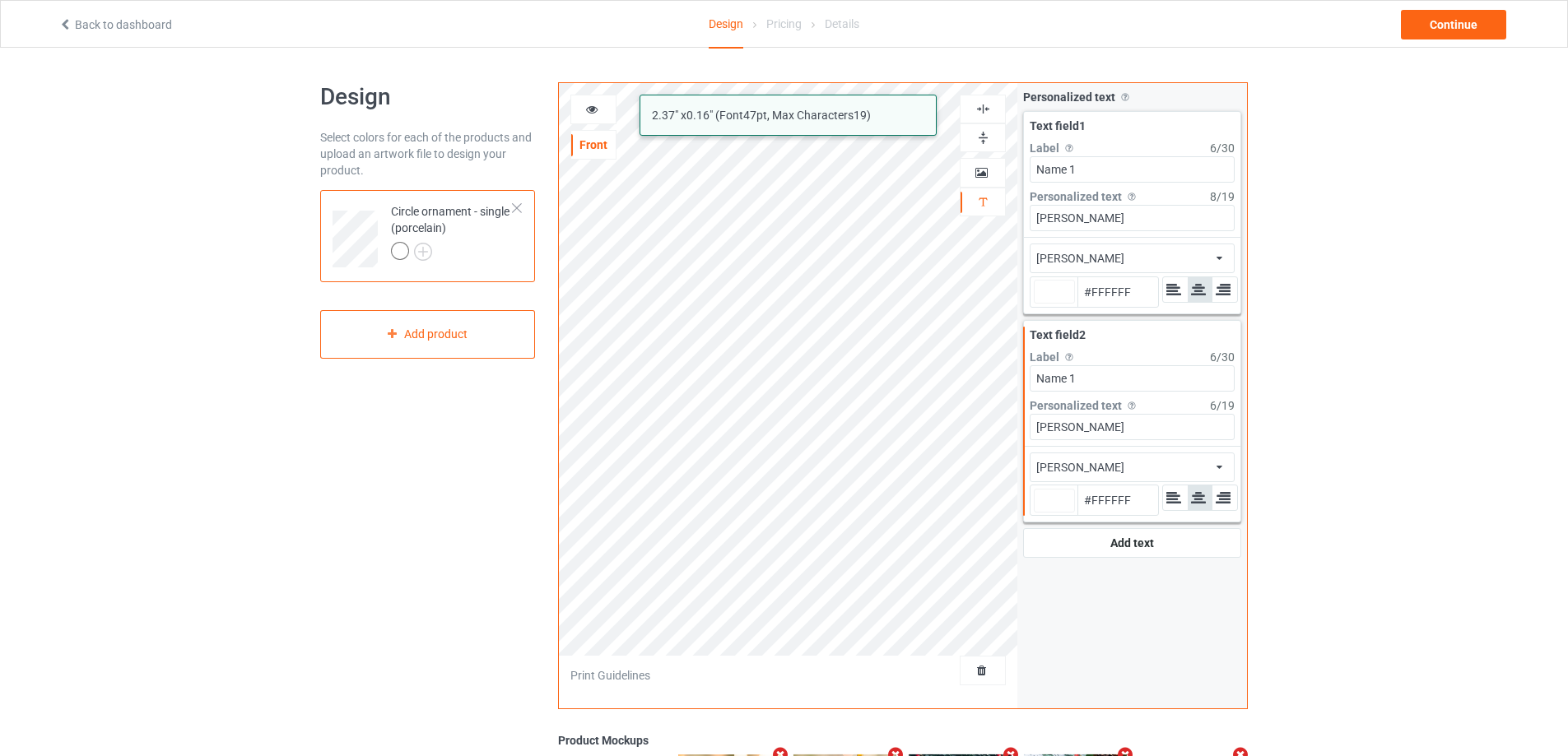
type input "#ffffff"
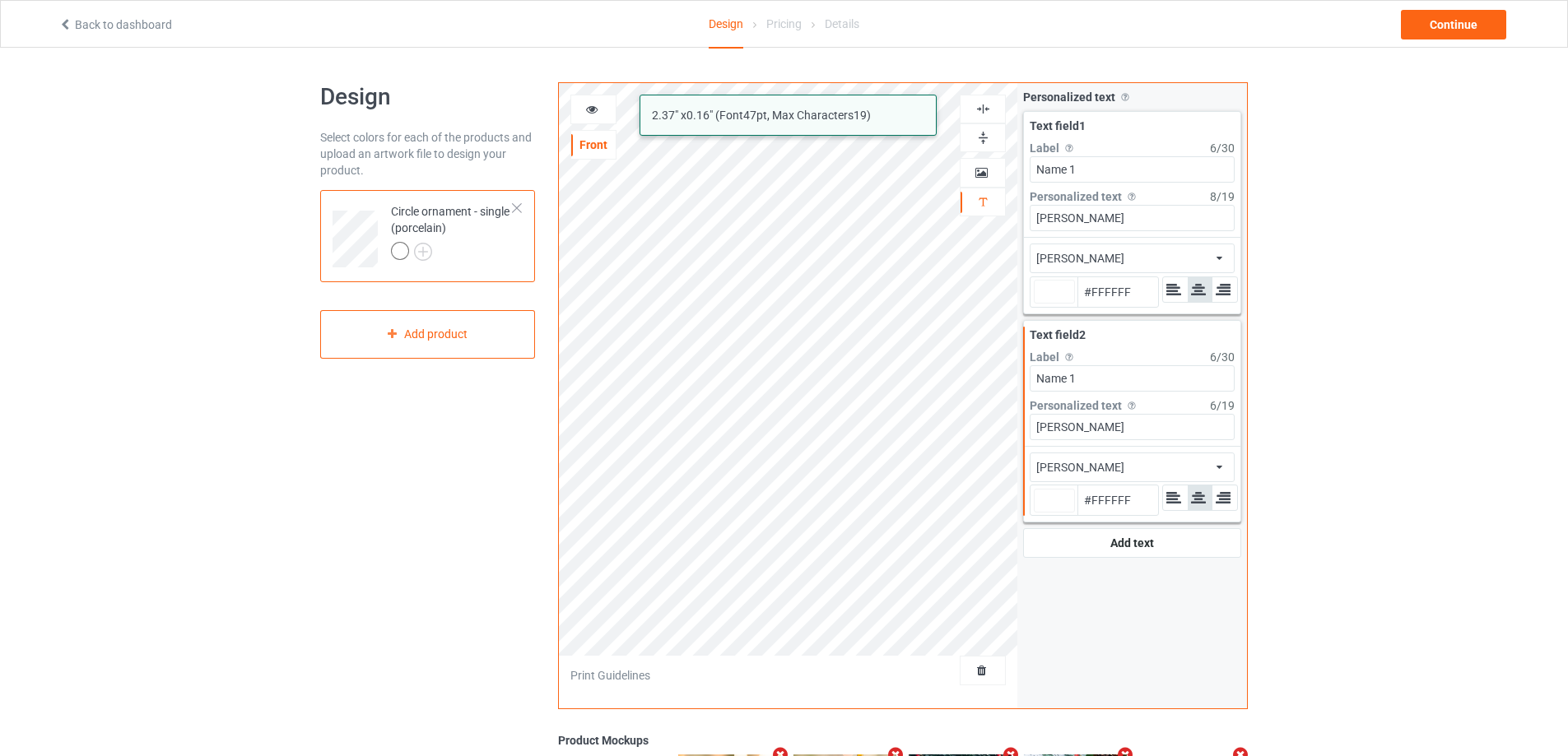
type input "#ffffff"
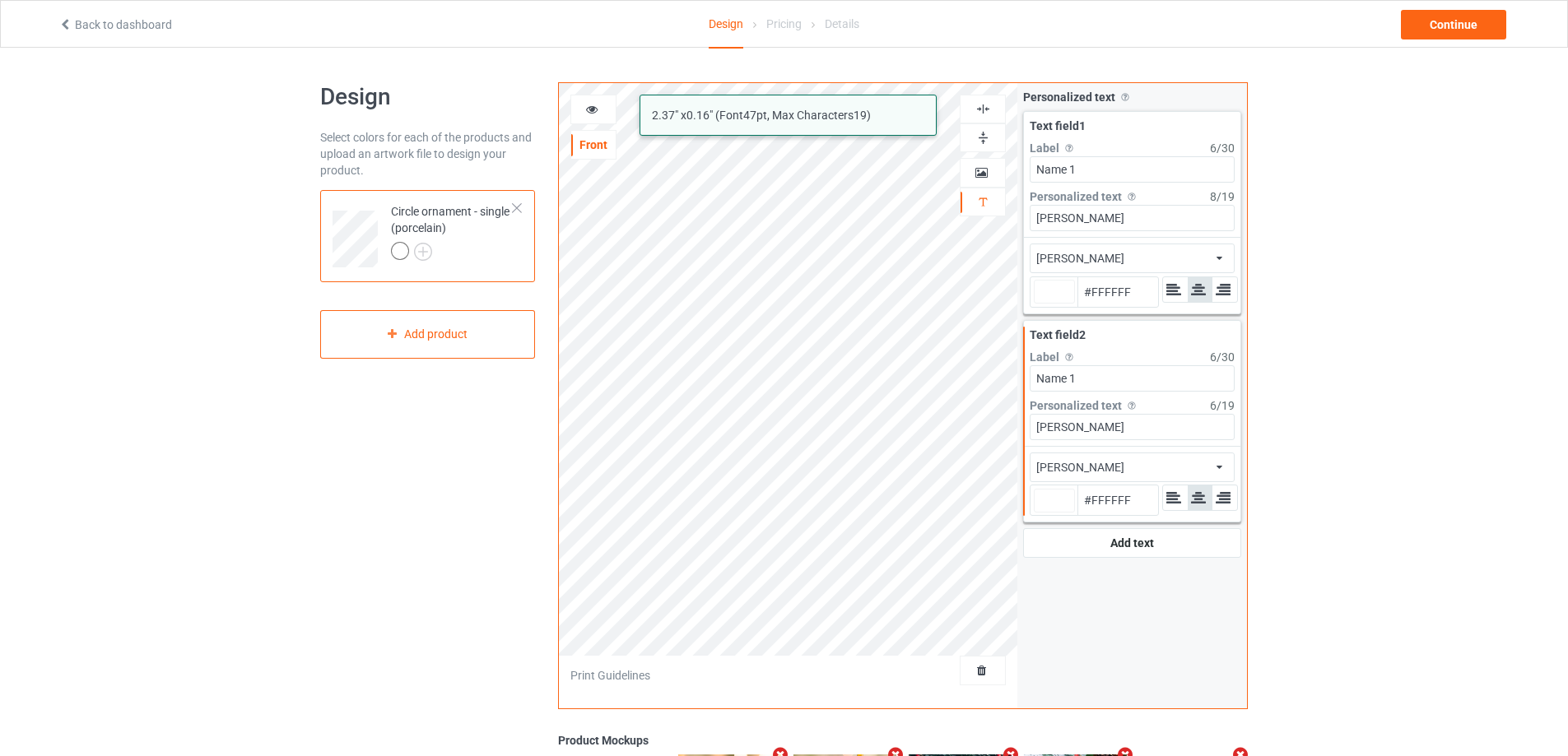
type input "#ffffff"
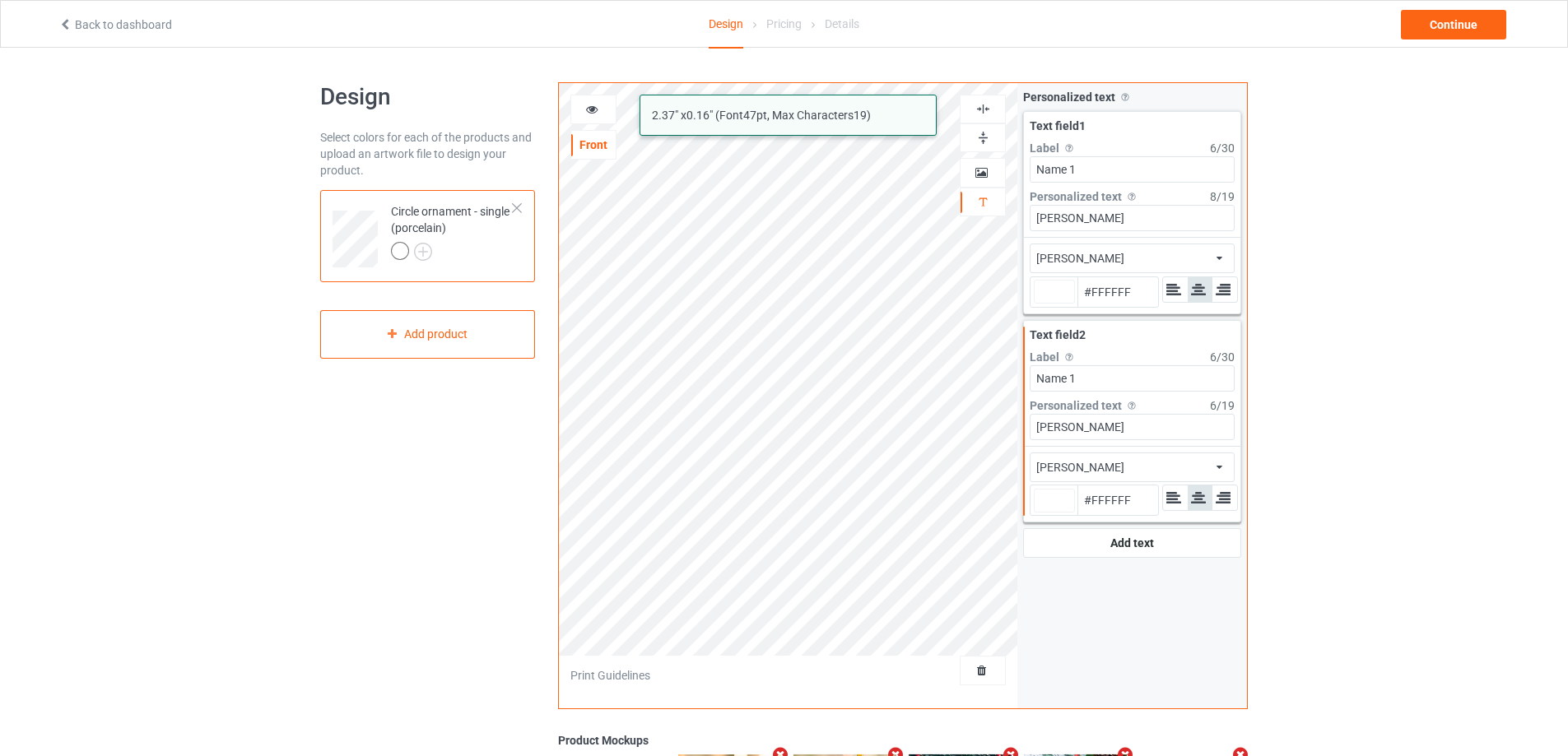
type input "#ffffff"
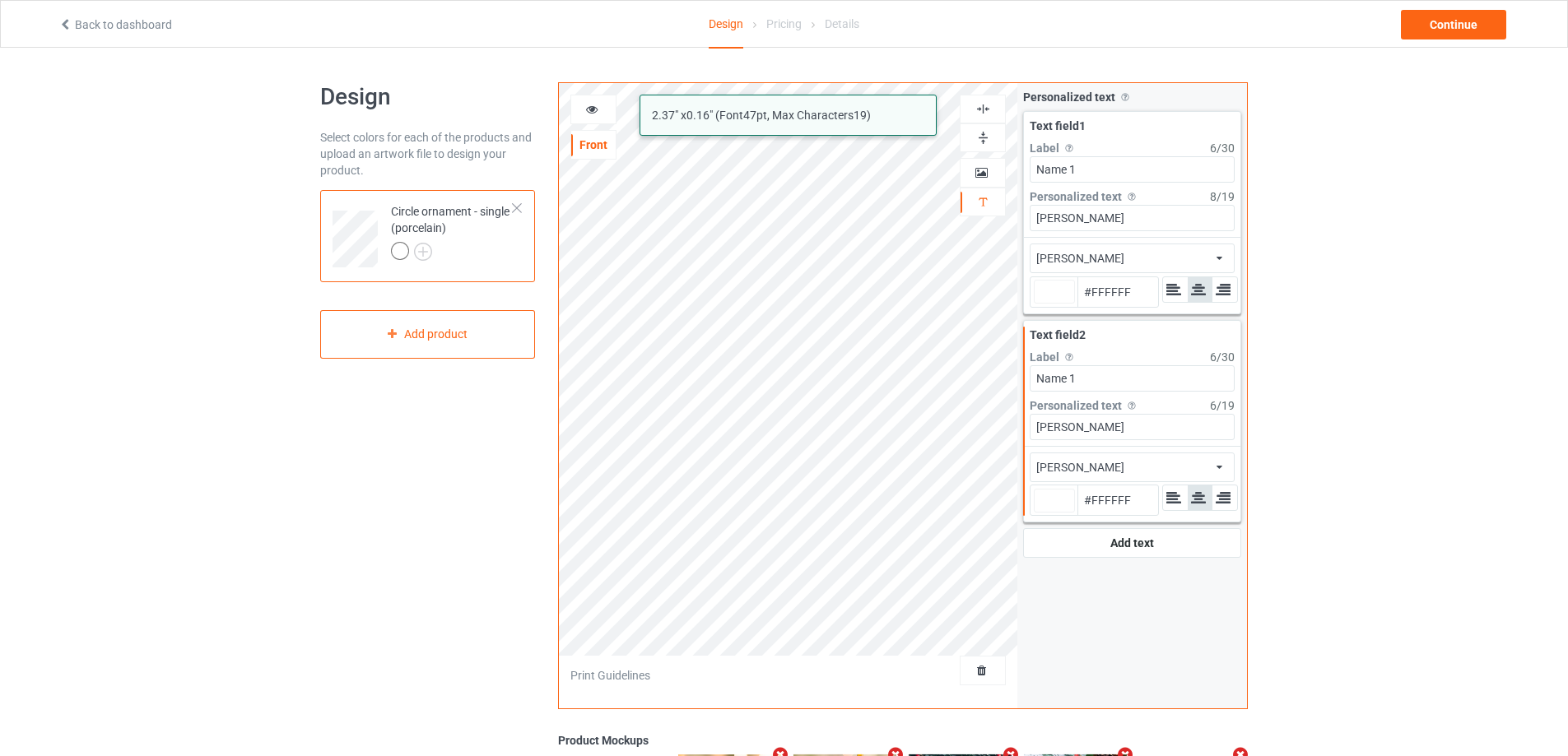
type input "#ffffff"
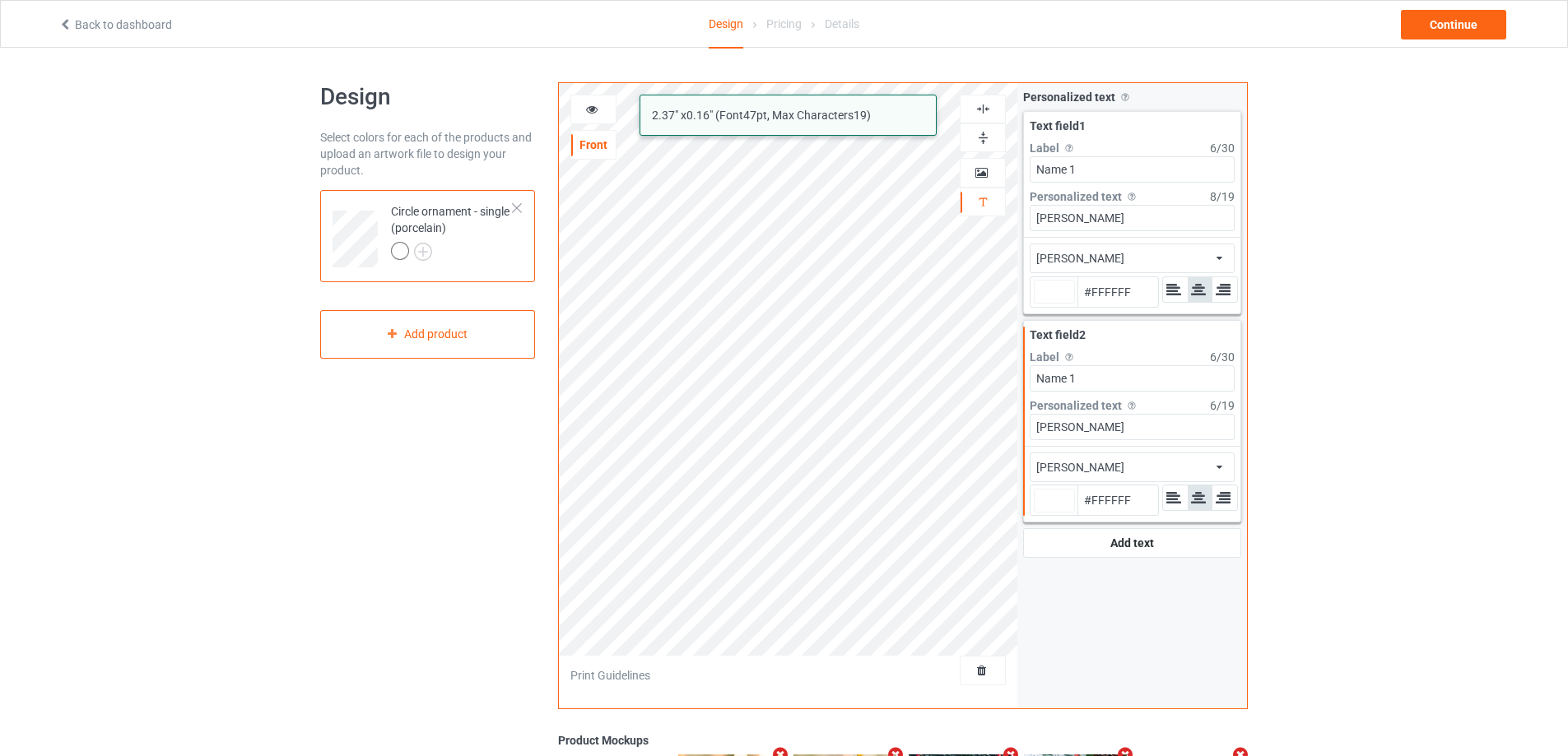
type input "#ffffff"
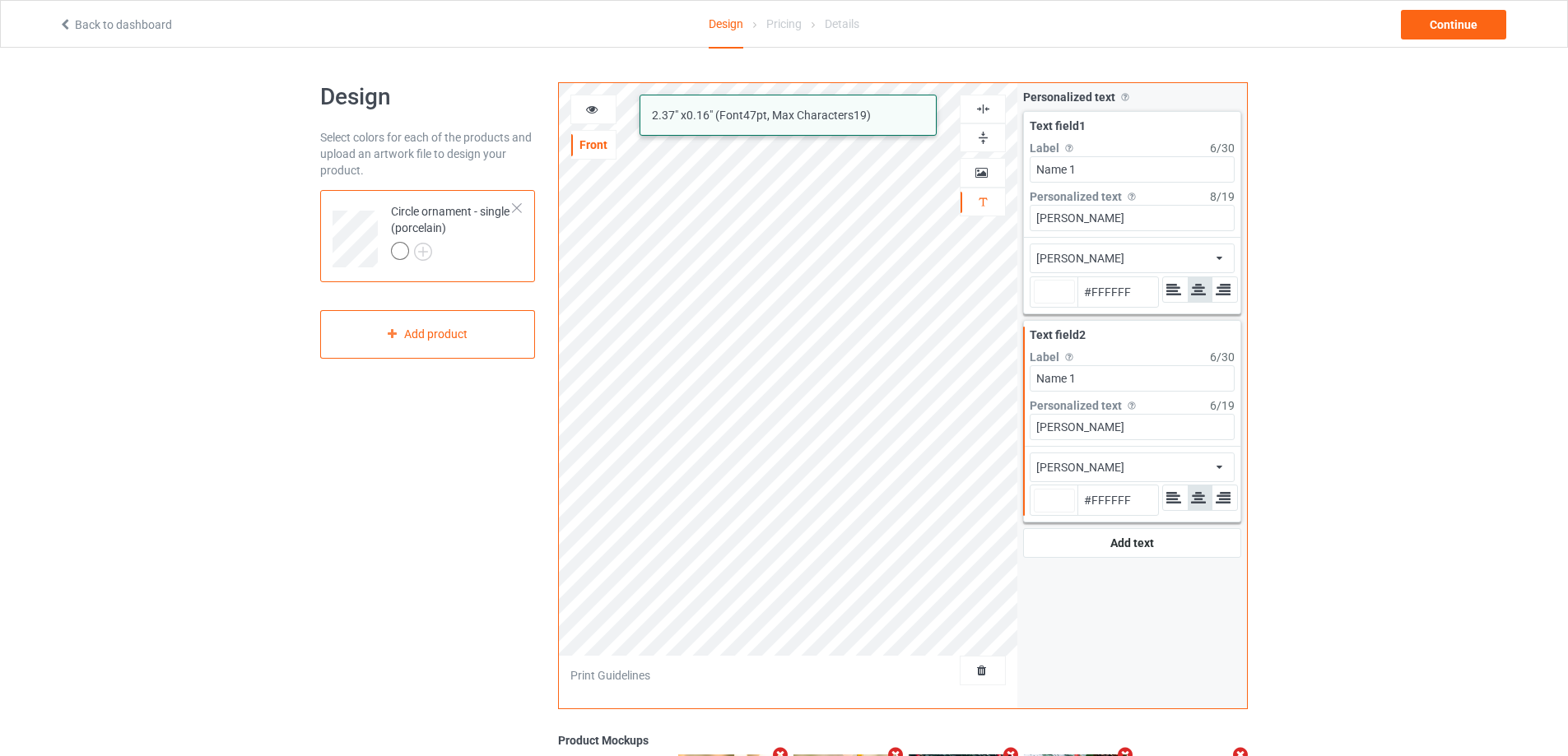
type input "#ffffff"
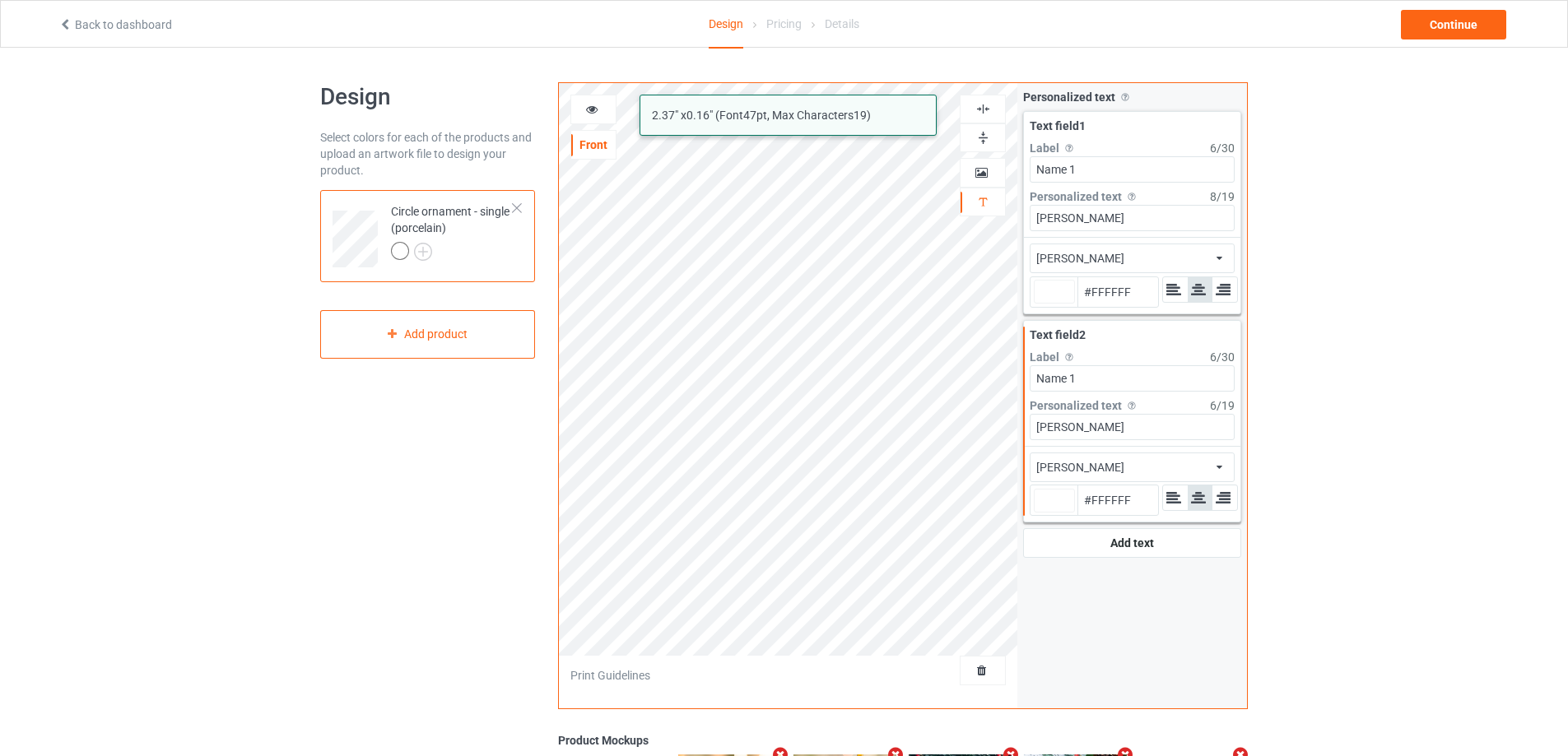
type input "#ffffff"
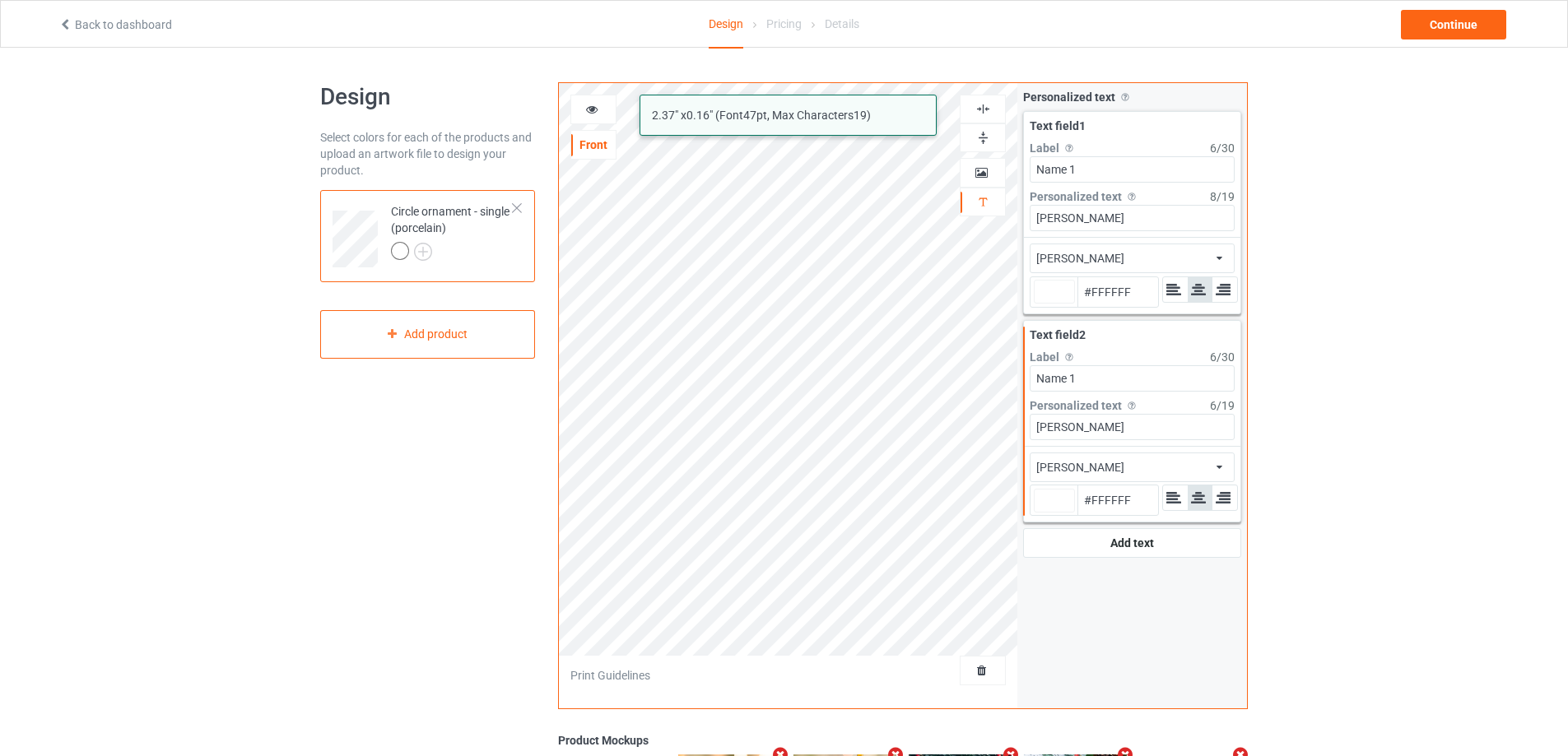
type input "#ffffff"
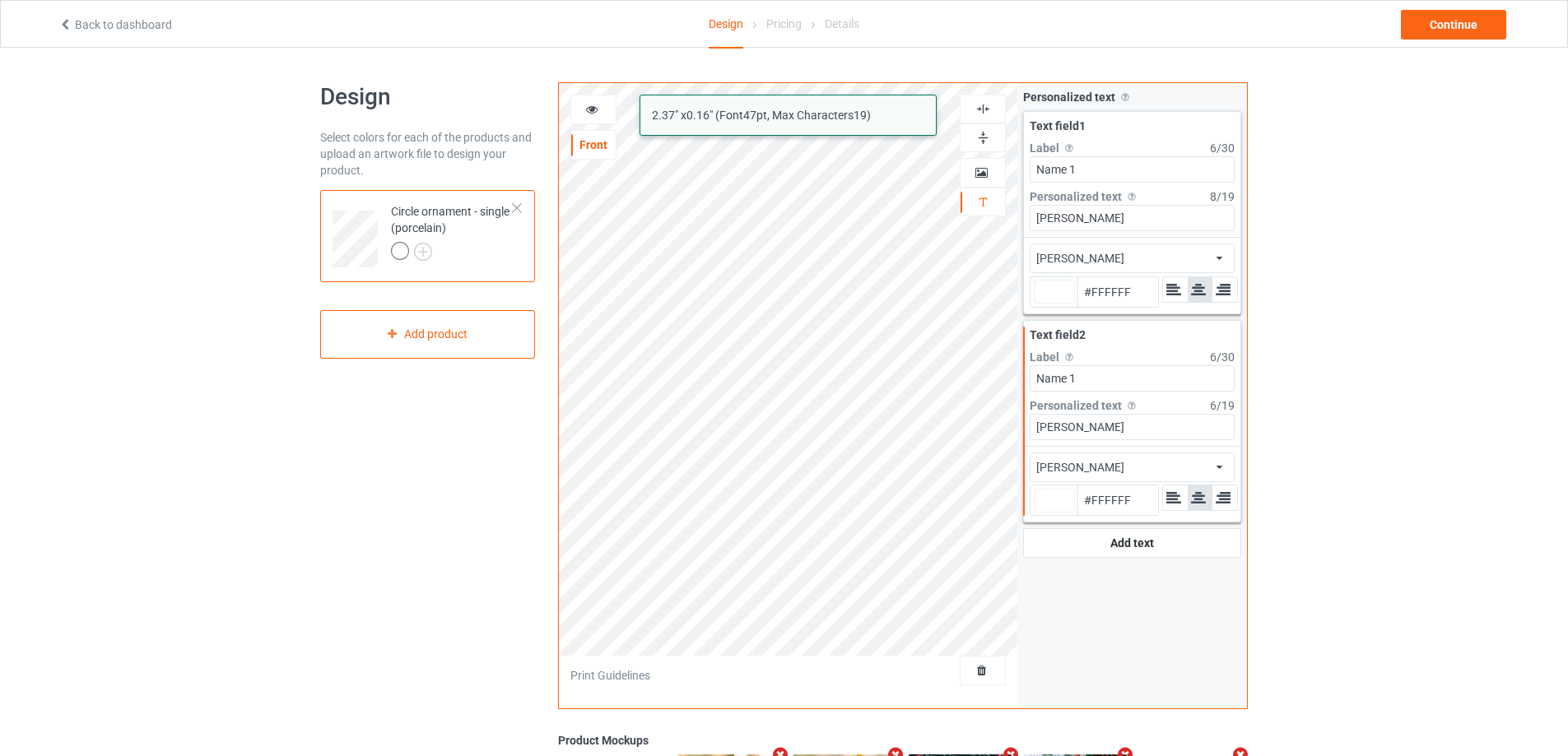
type input "#ffffff"
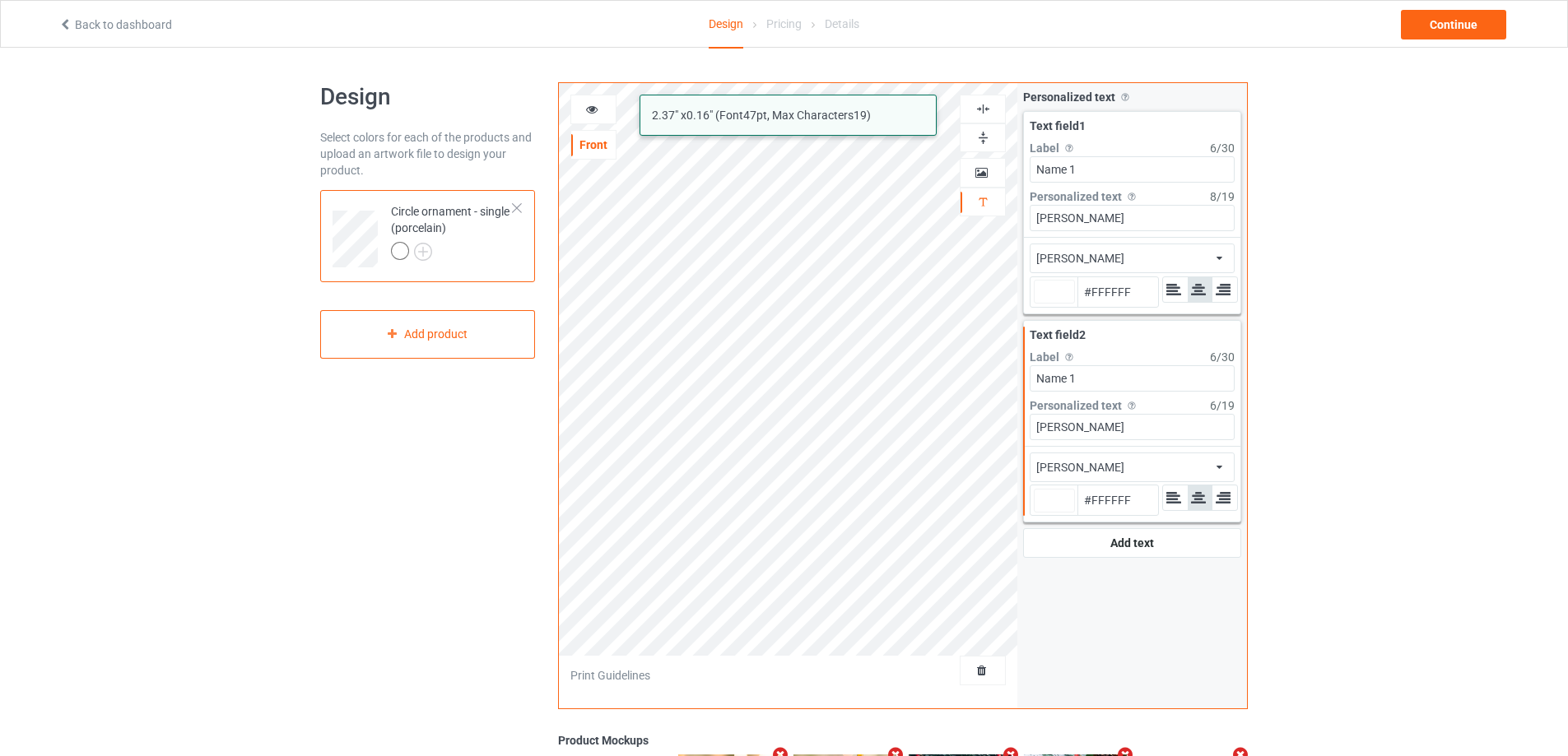
type input "#ffffff"
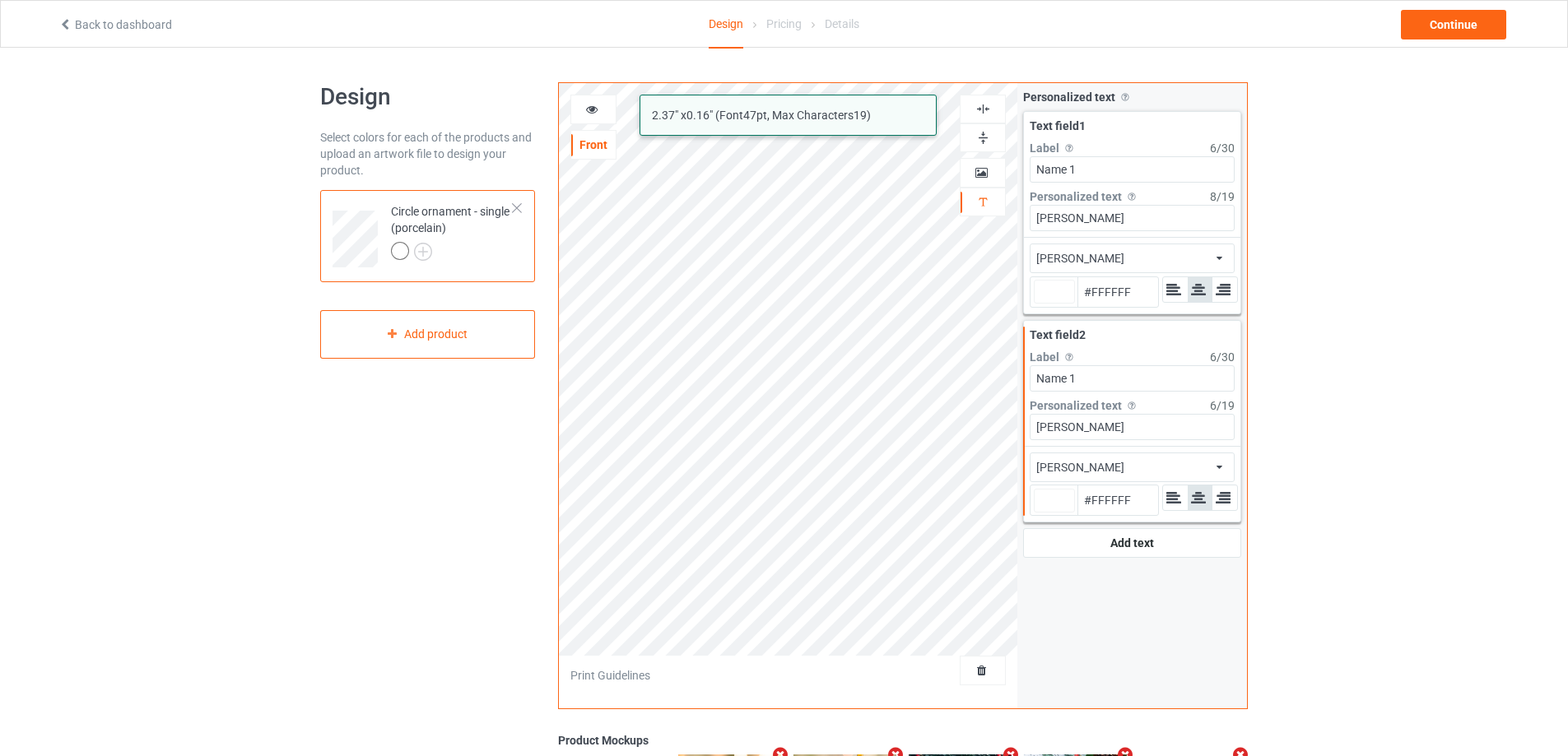
type input "#ffffff"
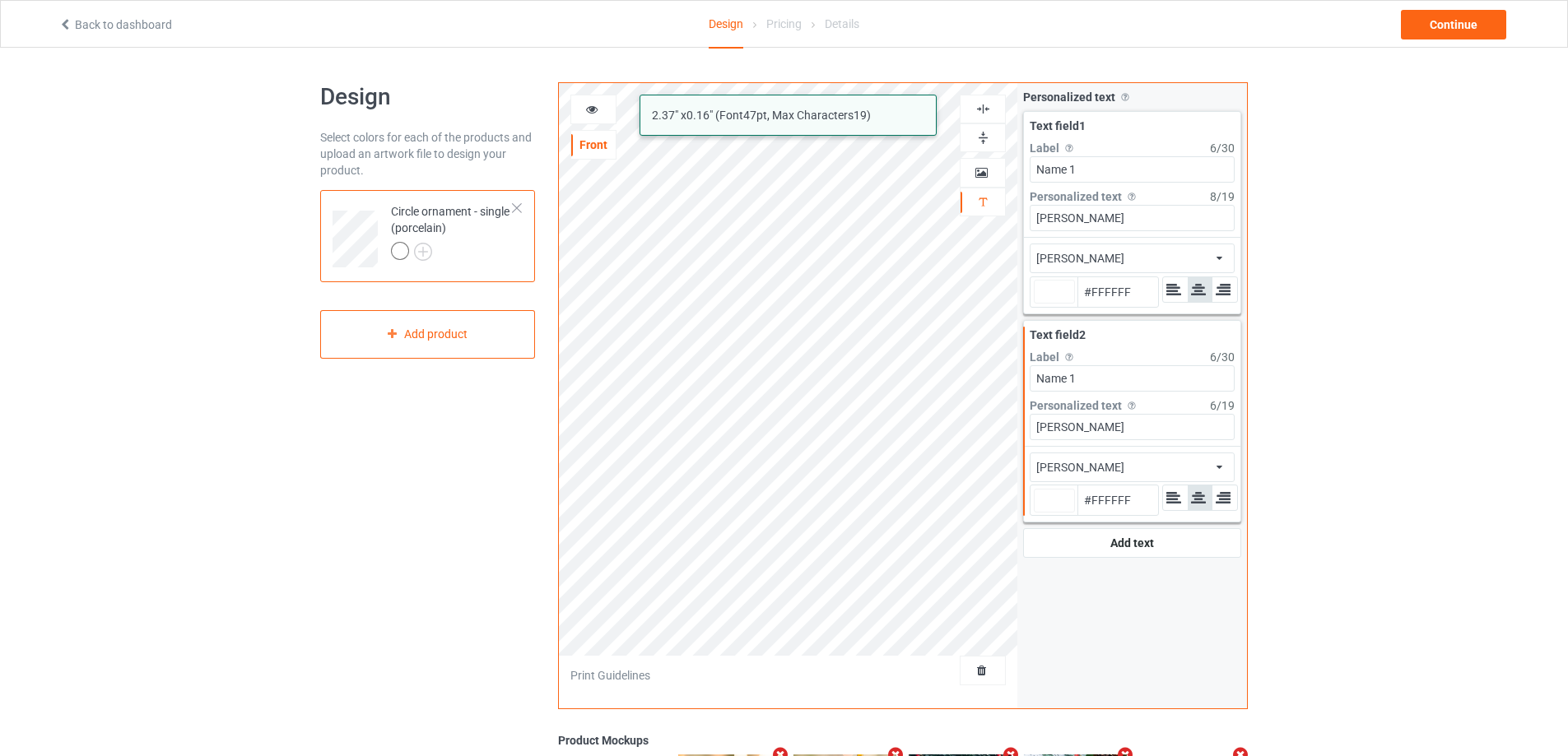
type input "#ffffff"
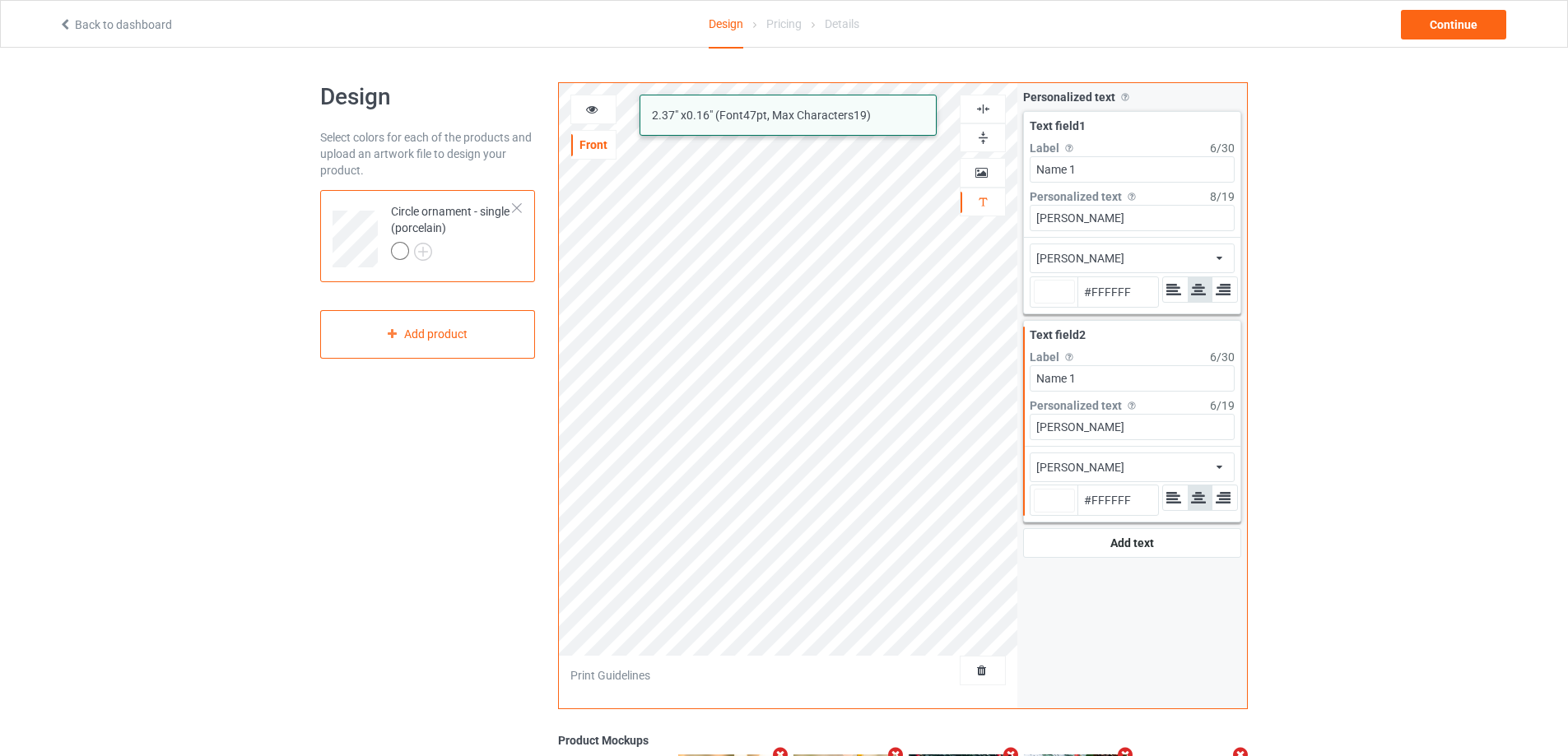
type input "#ffffff"
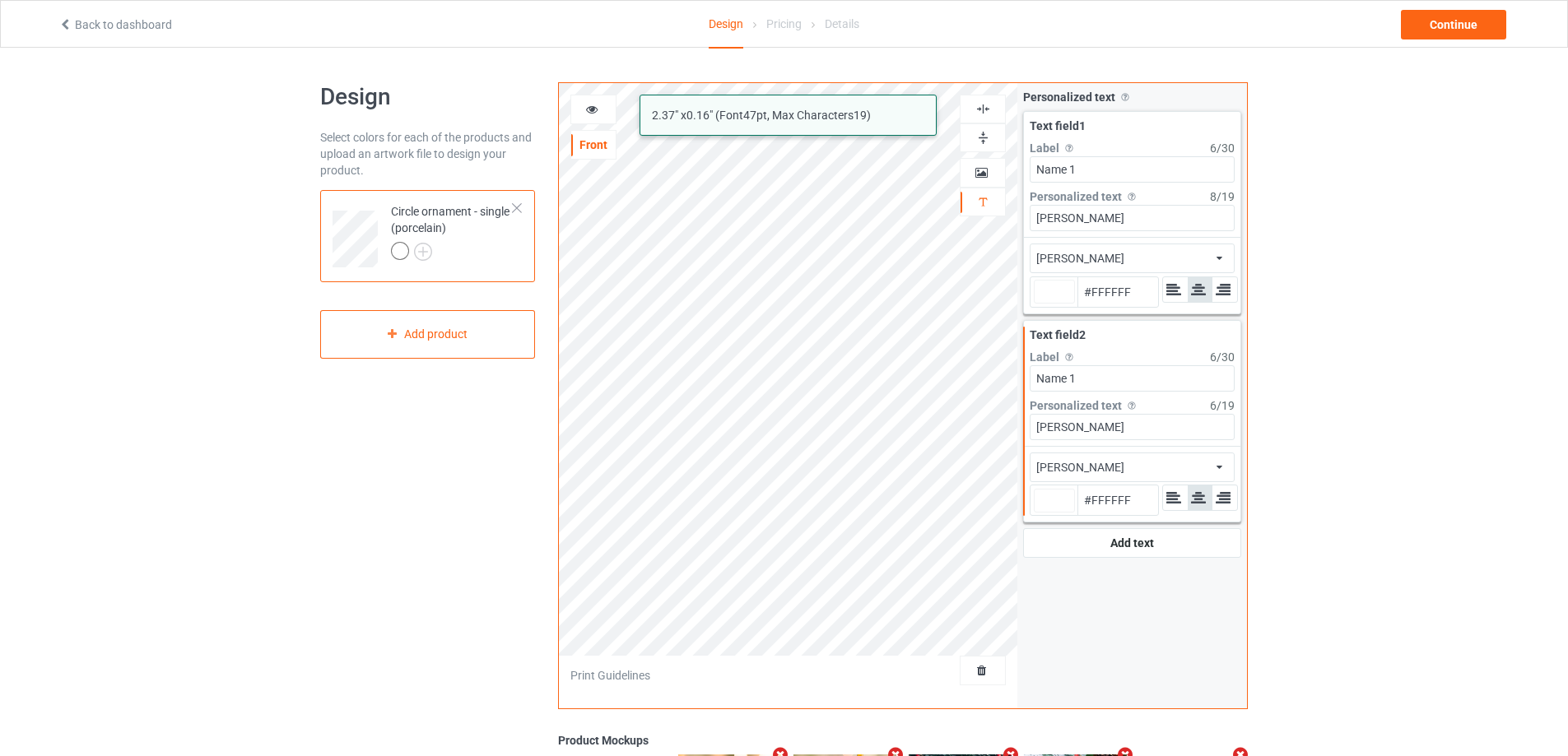
type input "#ffffff"
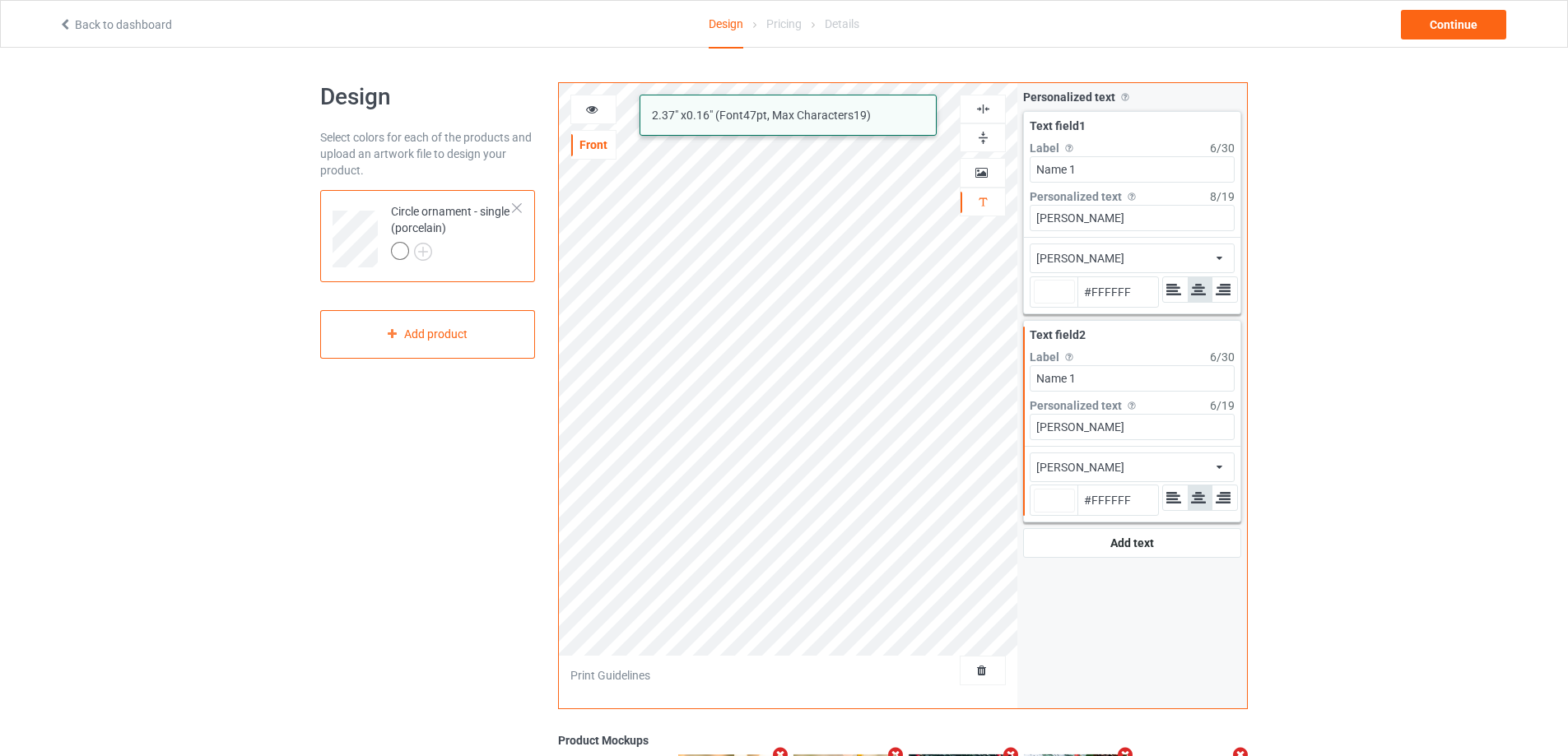
type input "#ffffff"
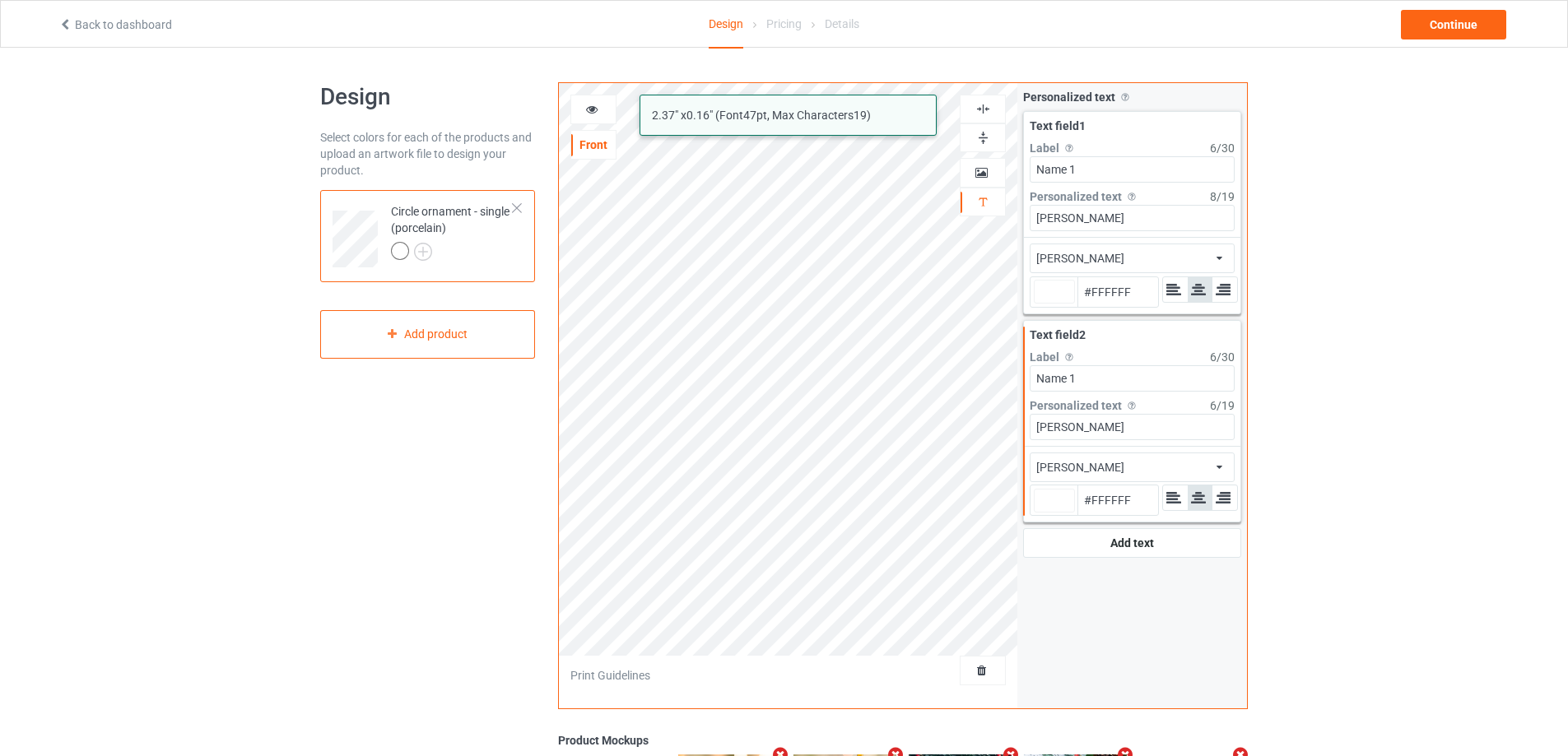
type input "#ffffff"
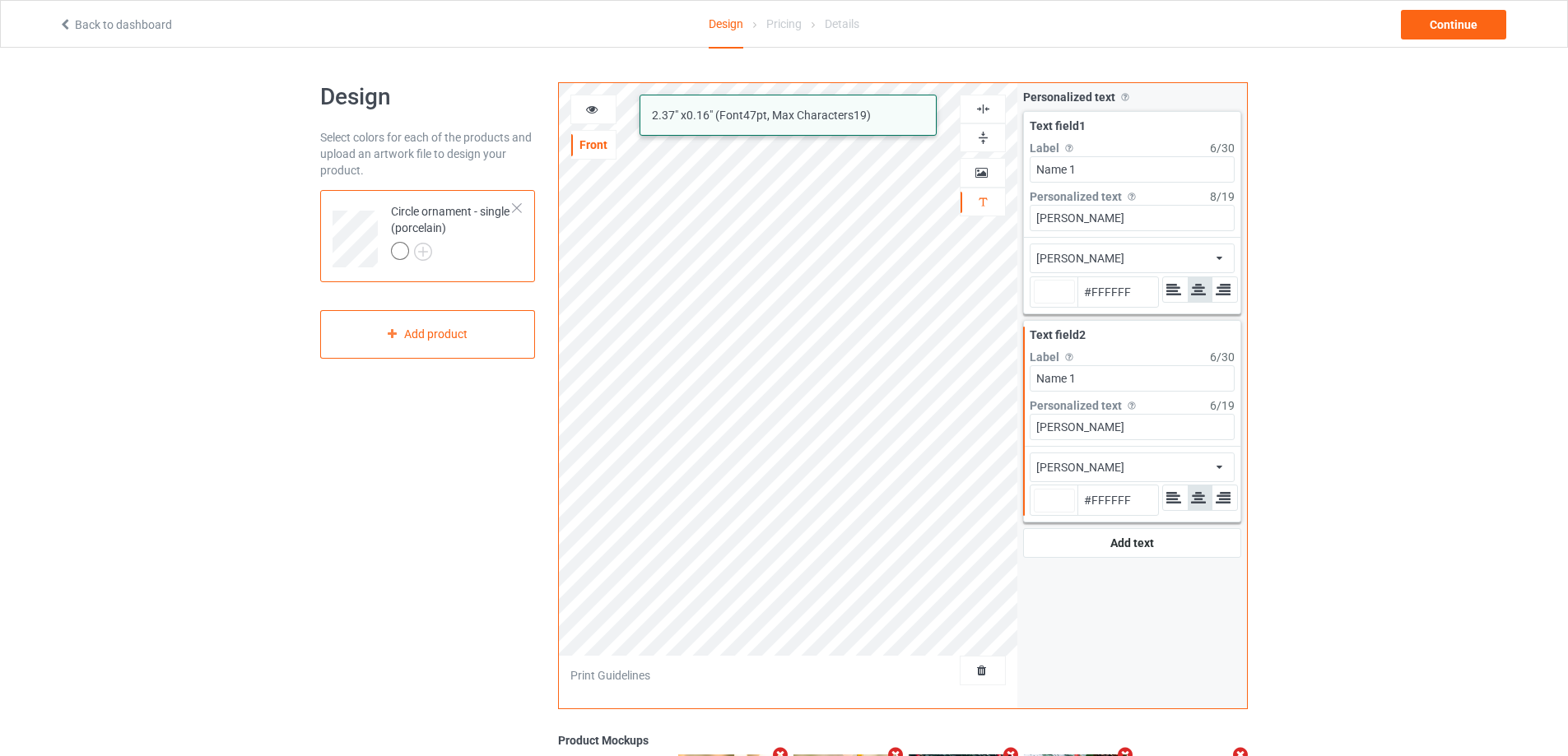
type input "#ffffff"
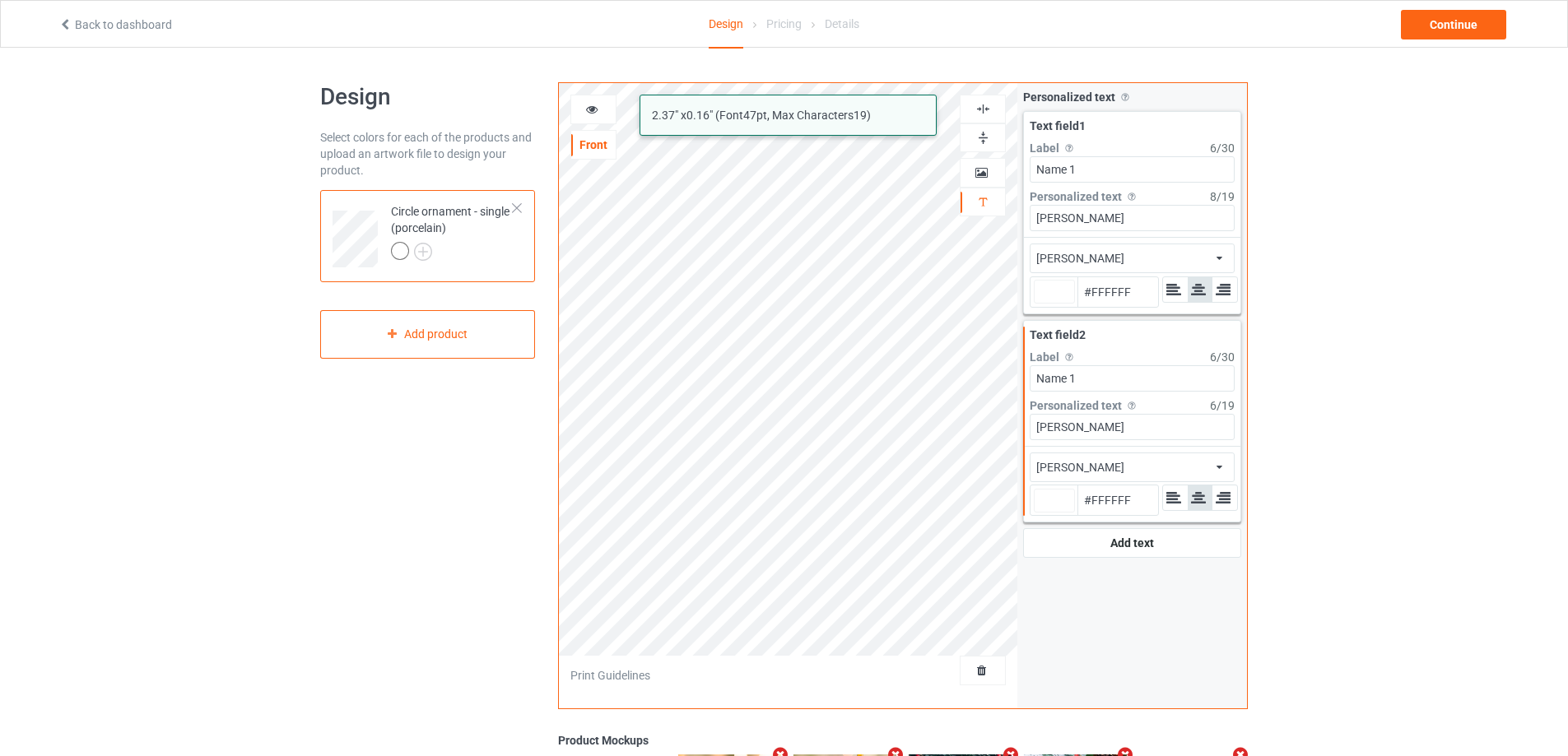
type input "#ffffff"
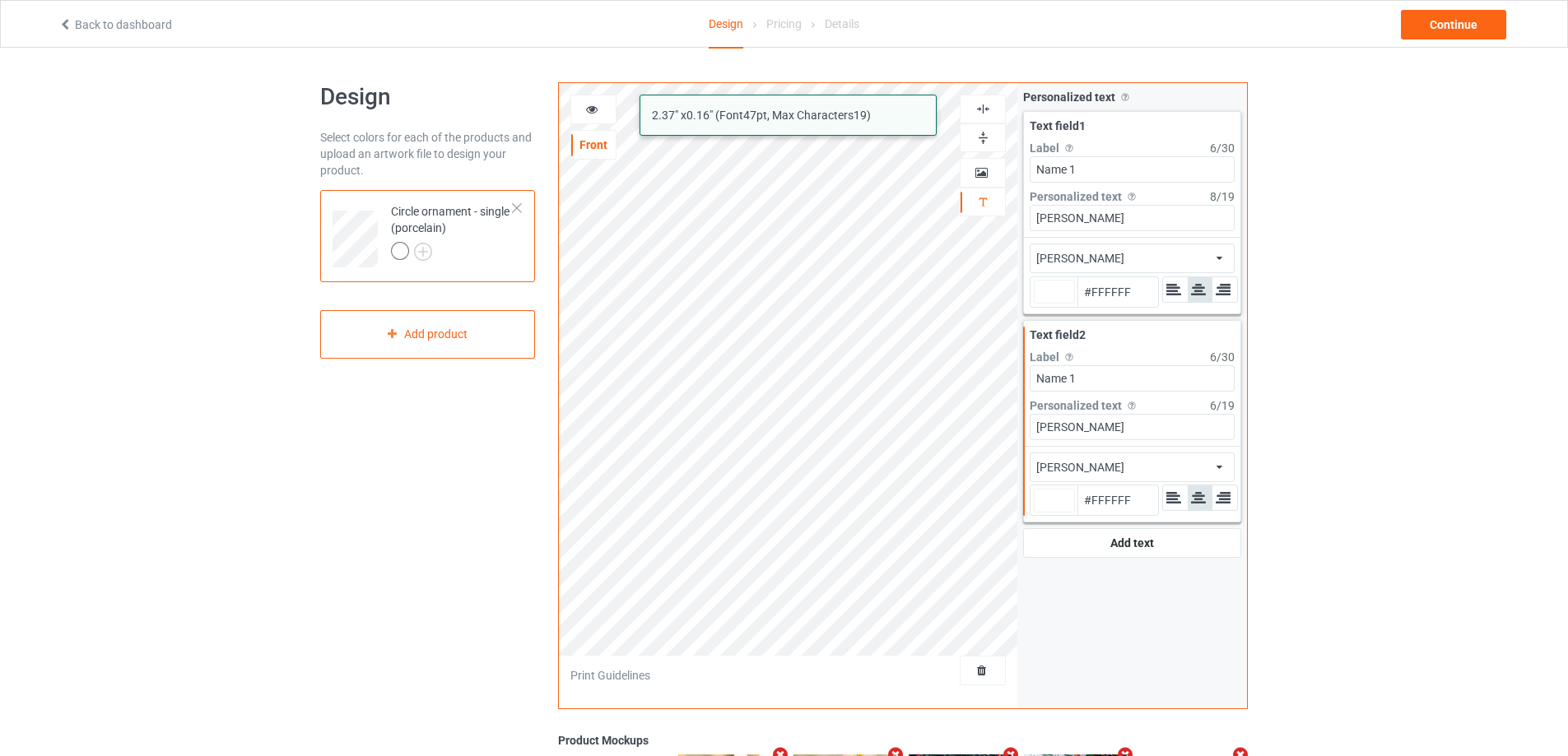
type input "#ffffff"
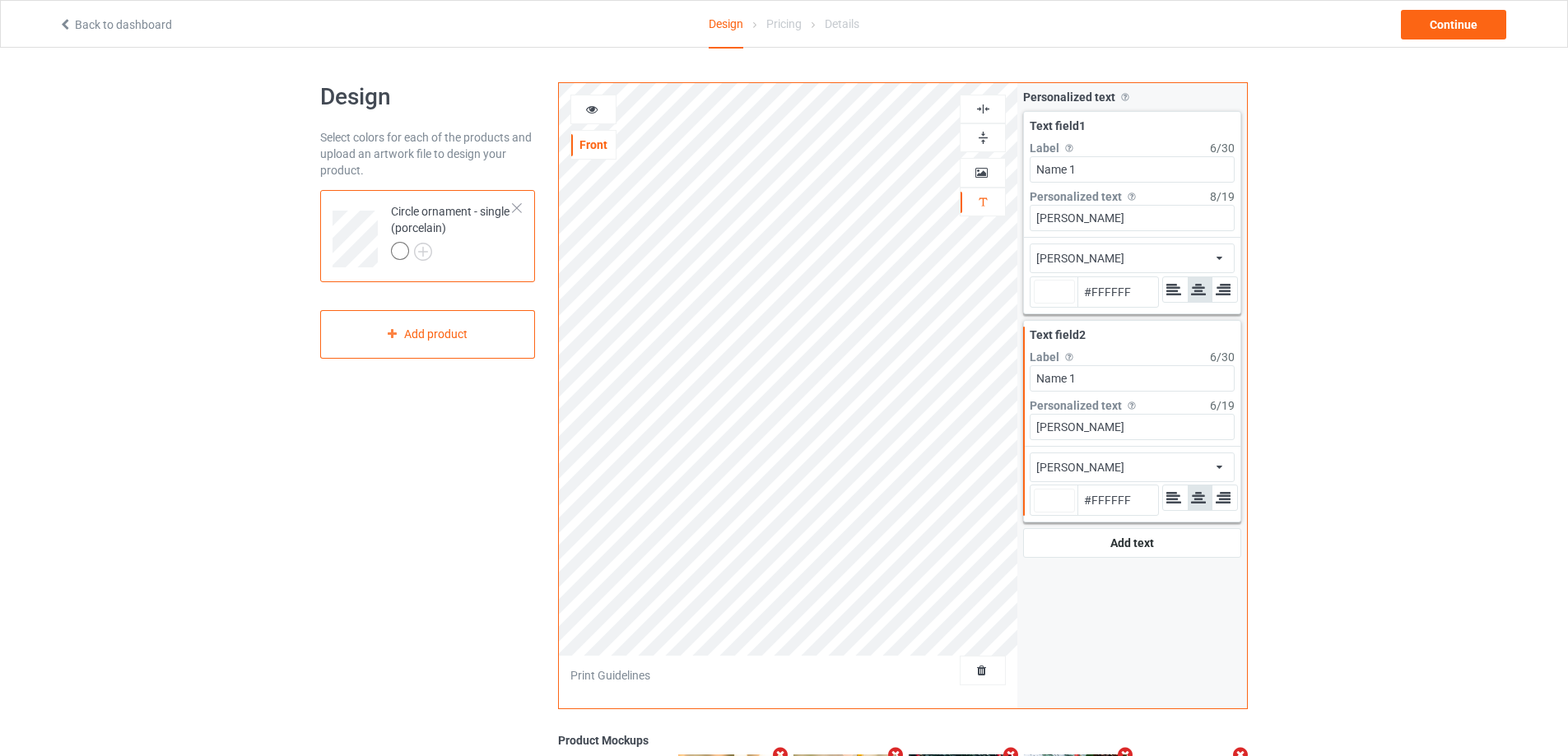
type input "#ffffff"
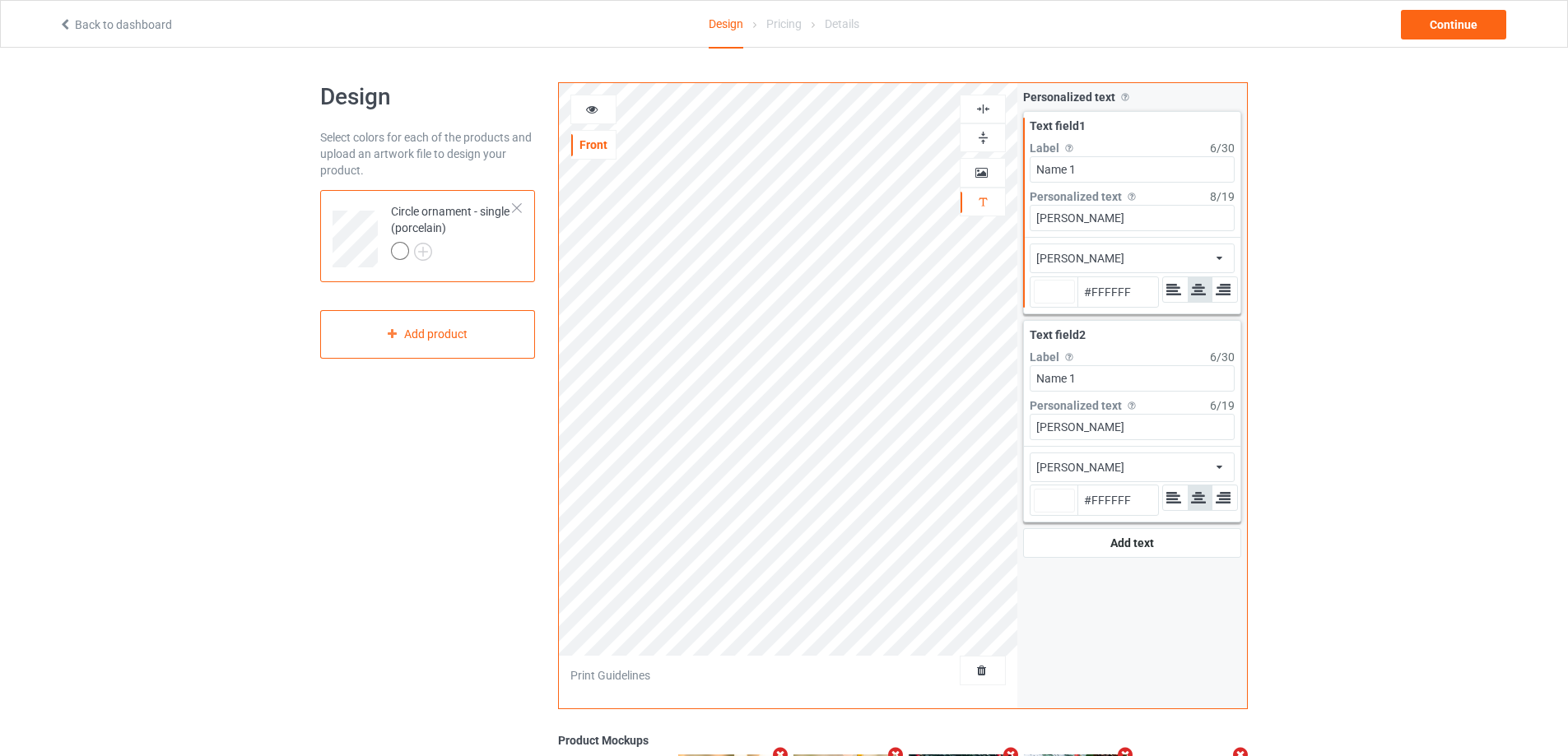
type input "#ffffff"
click at [1097, 168] on input "Name 1" at bounding box center [1132, 170] width 205 height 27
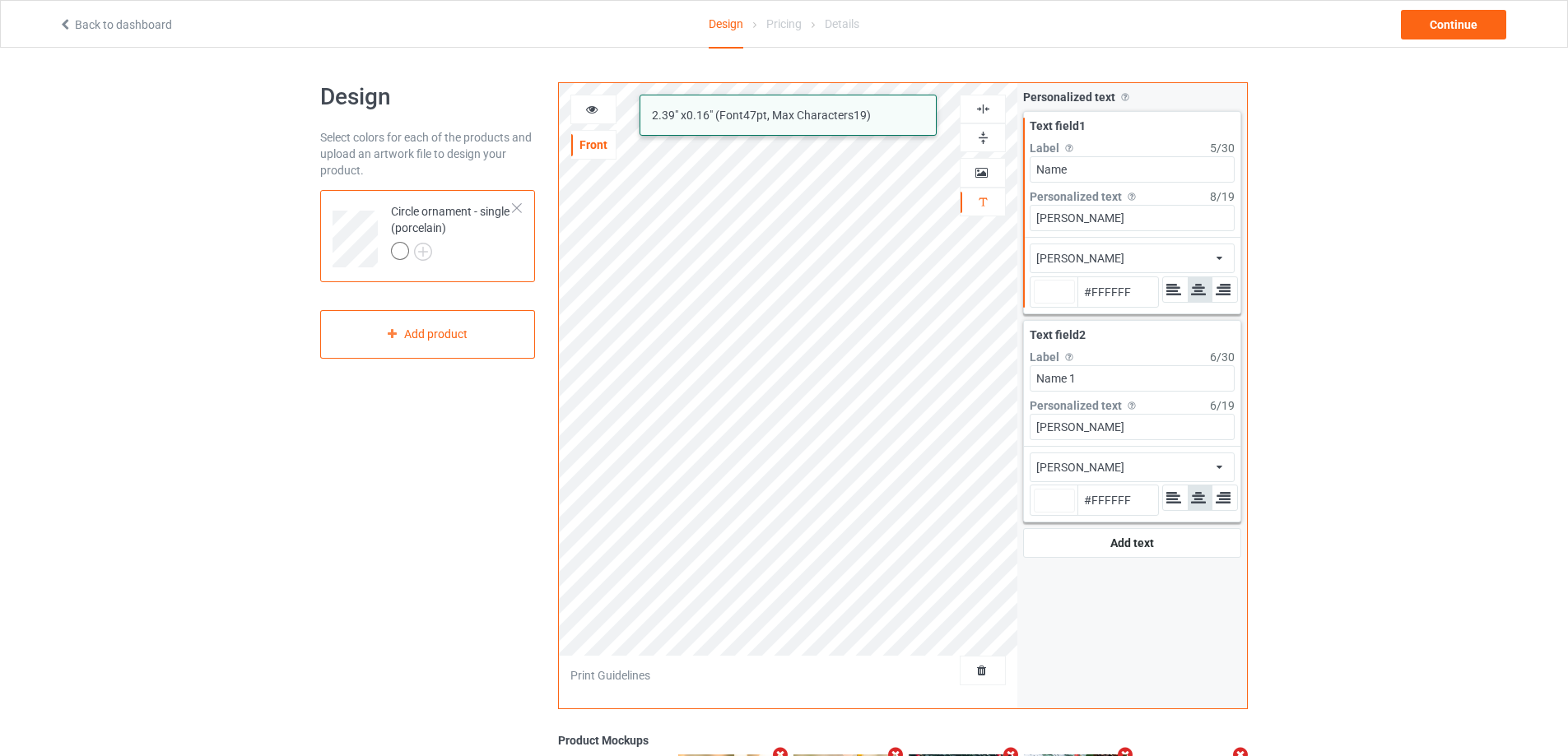
click at [922, 201] on div "[PERSON_NAME] 2.39 " x 0.16 " (Font 47 pt, Max Characters 19 ) Front Artwork Pe…" at bounding box center [903, 396] width 690 height 627
click at [1063, 289] on div at bounding box center [1054, 291] width 41 height 24
click at [1063, 304] on input "#ffffff" at bounding box center [1054, 314] width 41 height 22
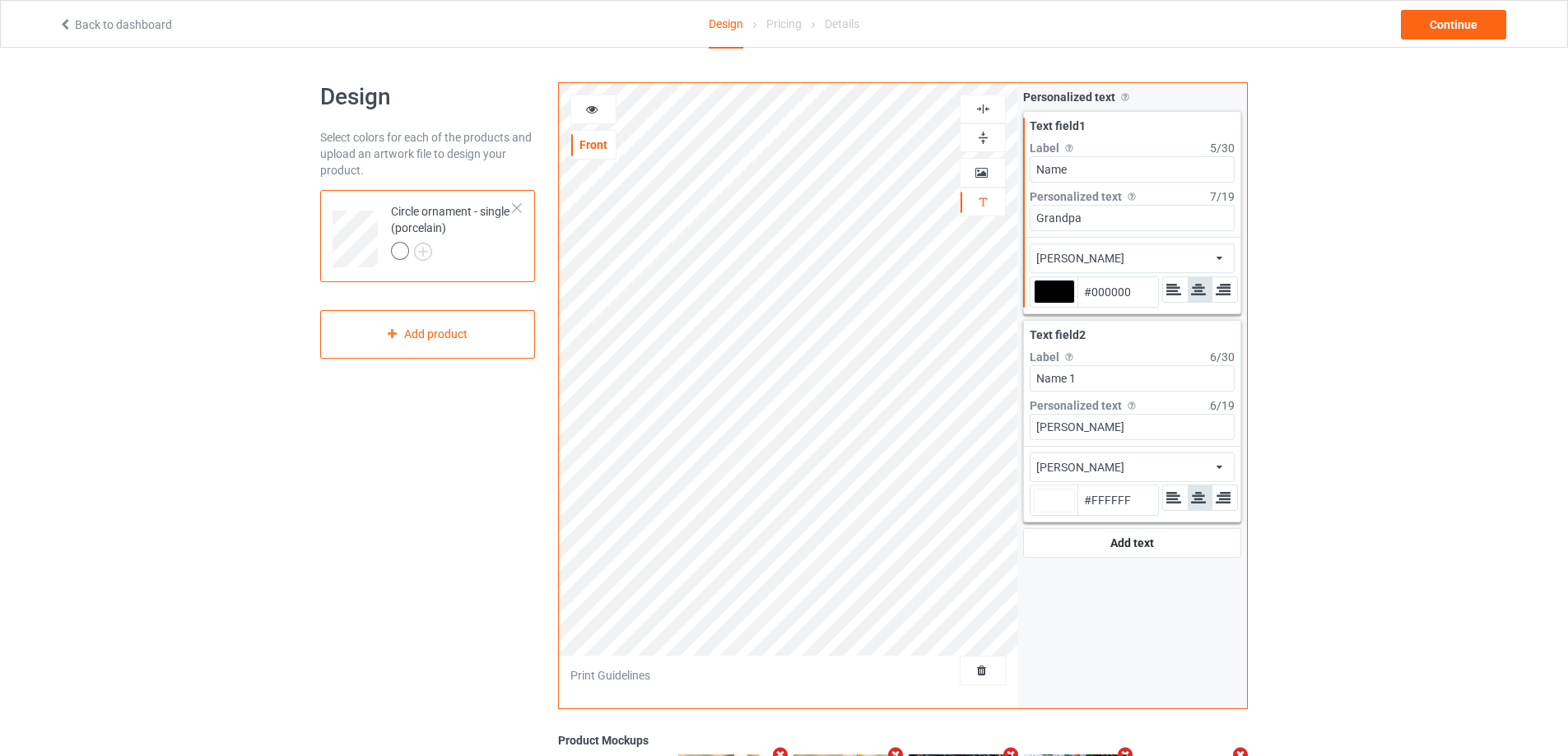
click at [981, 104] on img at bounding box center [983, 109] width 16 height 16
click at [982, 111] on img at bounding box center [983, 109] width 16 height 16
click at [980, 368] on div "[PERSON_NAME] Front Artwork Personalized text Print Guidelines Personalized tex…" at bounding box center [903, 396] width 690 height 627
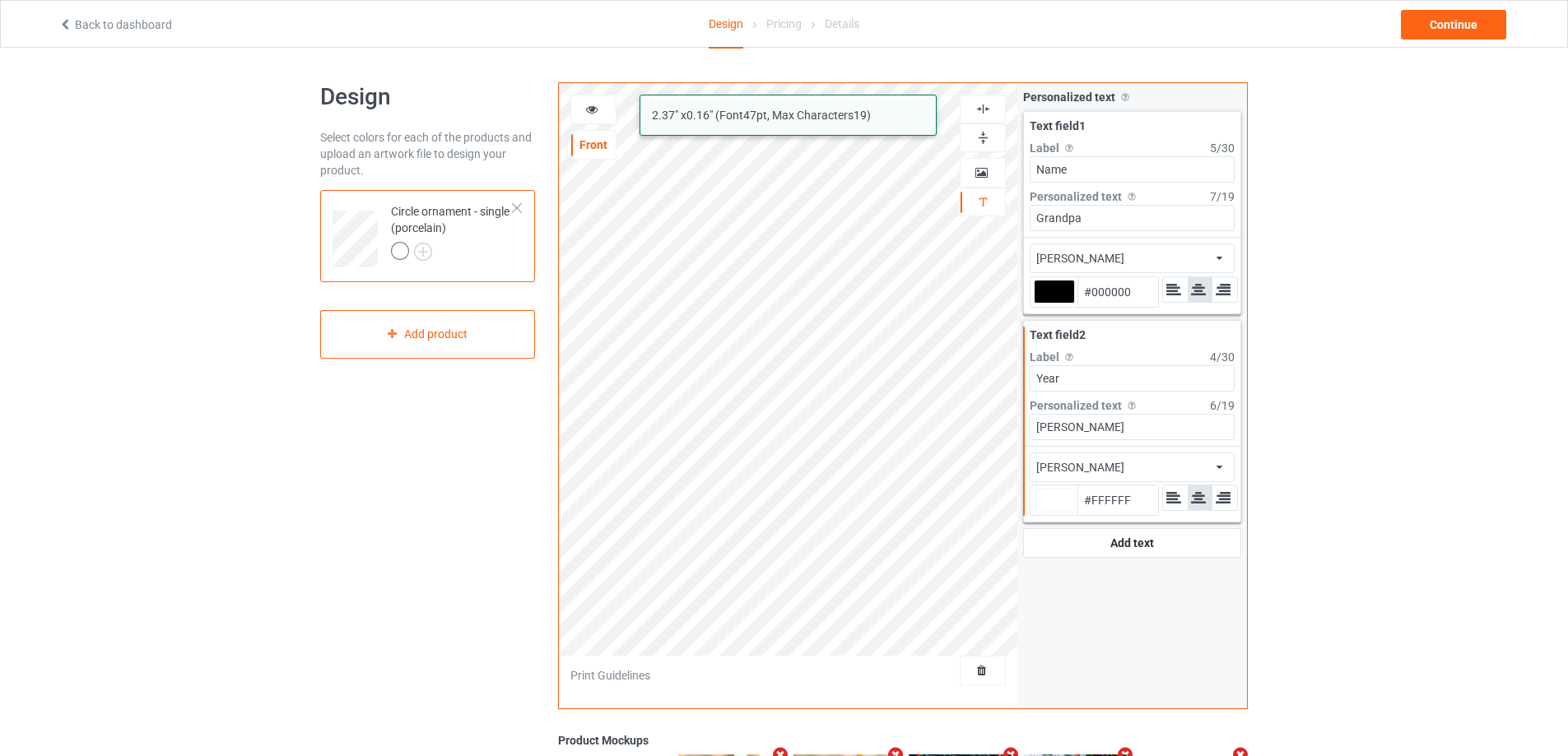
click at [982, 427] on div "[PERSON_NAME] 2.37 " x 0.16 " (Font 47 pt, Max Characters 19 ) Front Artwork Pe…" at bounding box center [903, 396] width 690 height 627
click at [1107, 432] on input "[PERSON_NAME]" at bounding box center [1132, 427] width 205 height 27
click at [971, 423] on div "[PERSON_NAME] 2.37 " x 0.16 " (Font 47 pt, Max Characters 19 ) Front Artwork Pe…" at bounding box center [903, 396] width 690 height 627
click at [1041, 492] on div at bounding box center [1054, 500] width 41 height 24
click at [1041, 513] on input "#ffffff" at bounding box center [1054, 523] width 41 height 22
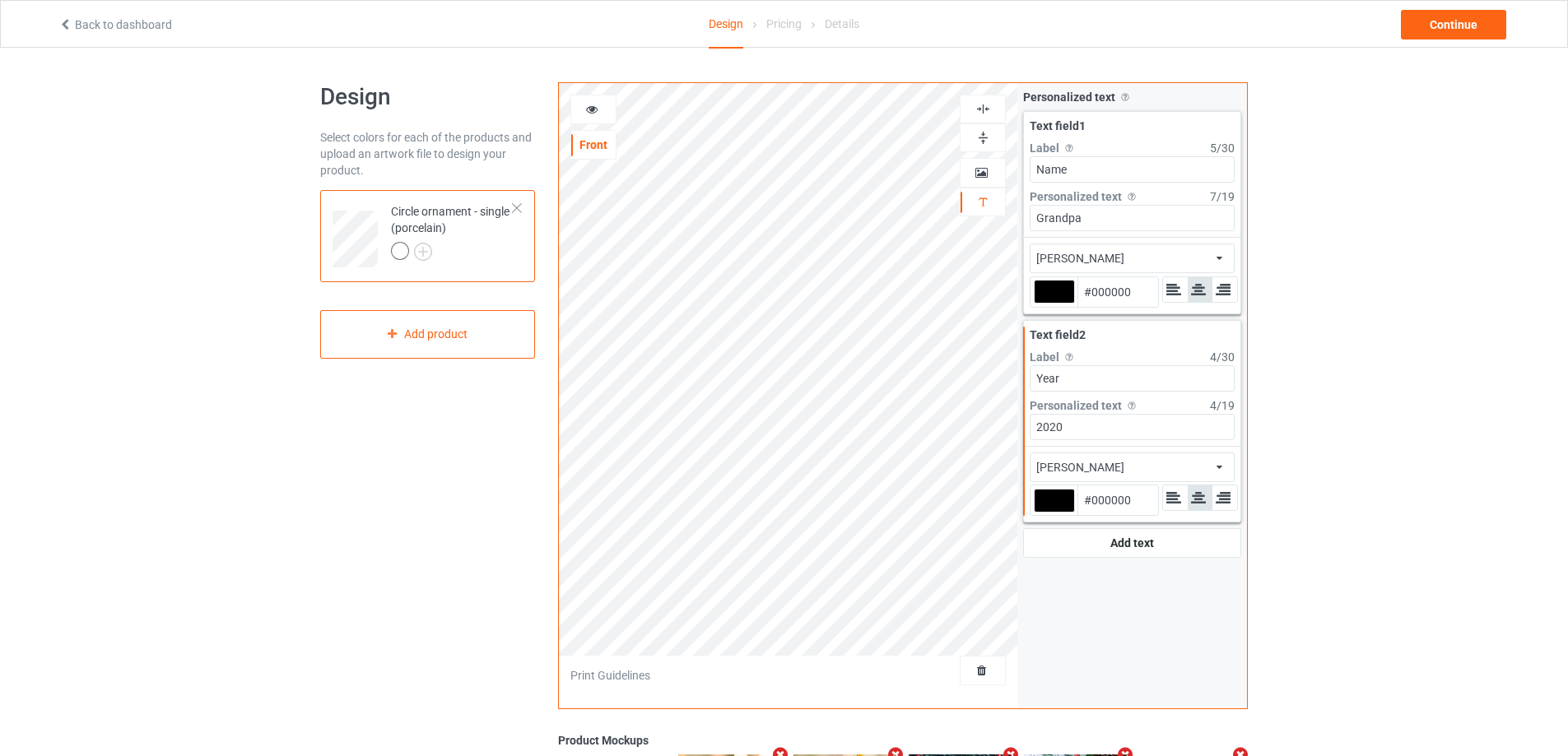
click at [463, 485] on div "Design Select colors for each of the products and upload an artwork file to des…" at bounding box center [428, 556] width 238 height 970
click at [986, 106] on img at bounding box center [983, 109] width 16 height 16
click at [983, 112] on img at bounding box center [983, 109] width 16 height 16
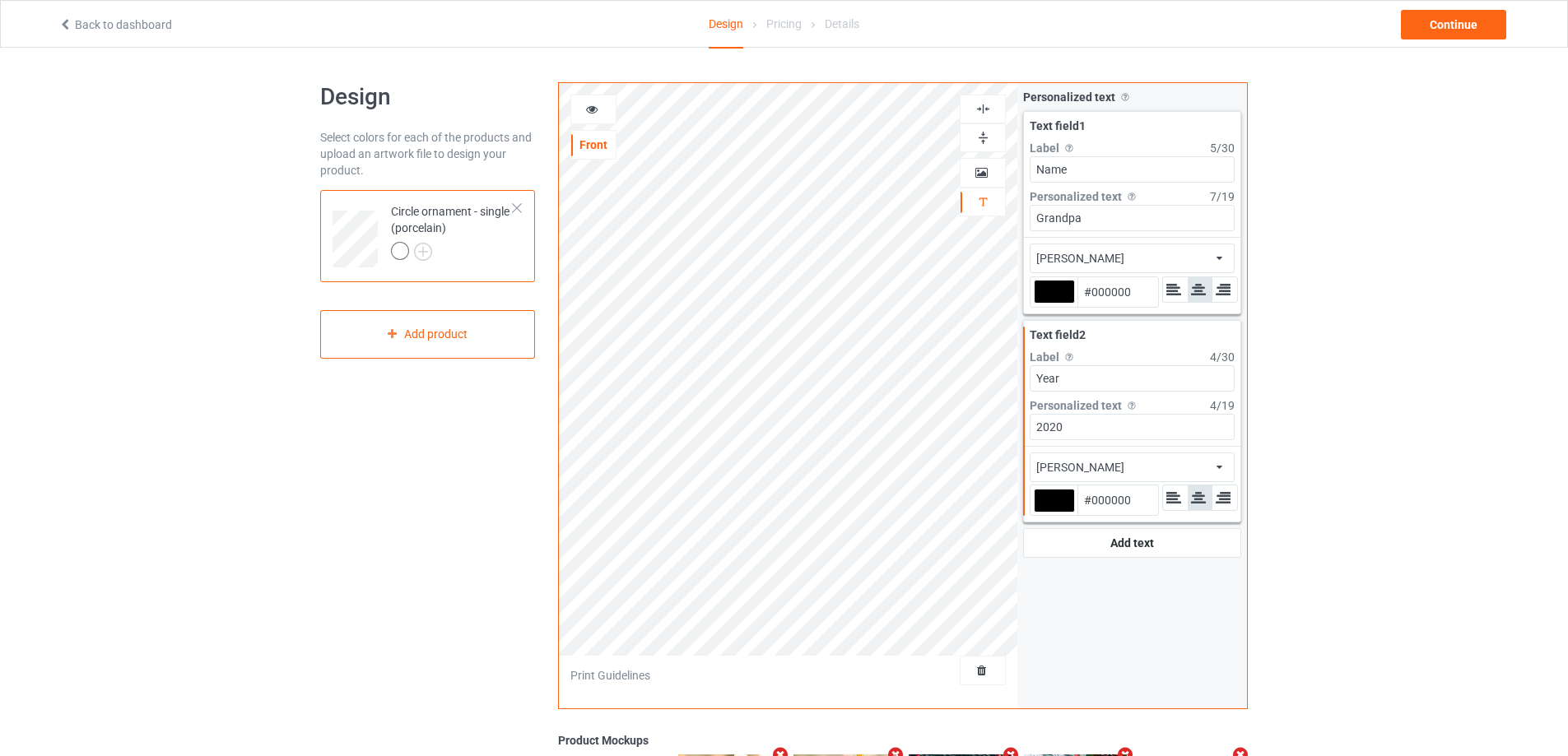
click at [983, 111] on img at bounding box center [983, 109] width 16 height 16
click at [593, 112] on icon at bounding box center [592, 107] width 14 height 12
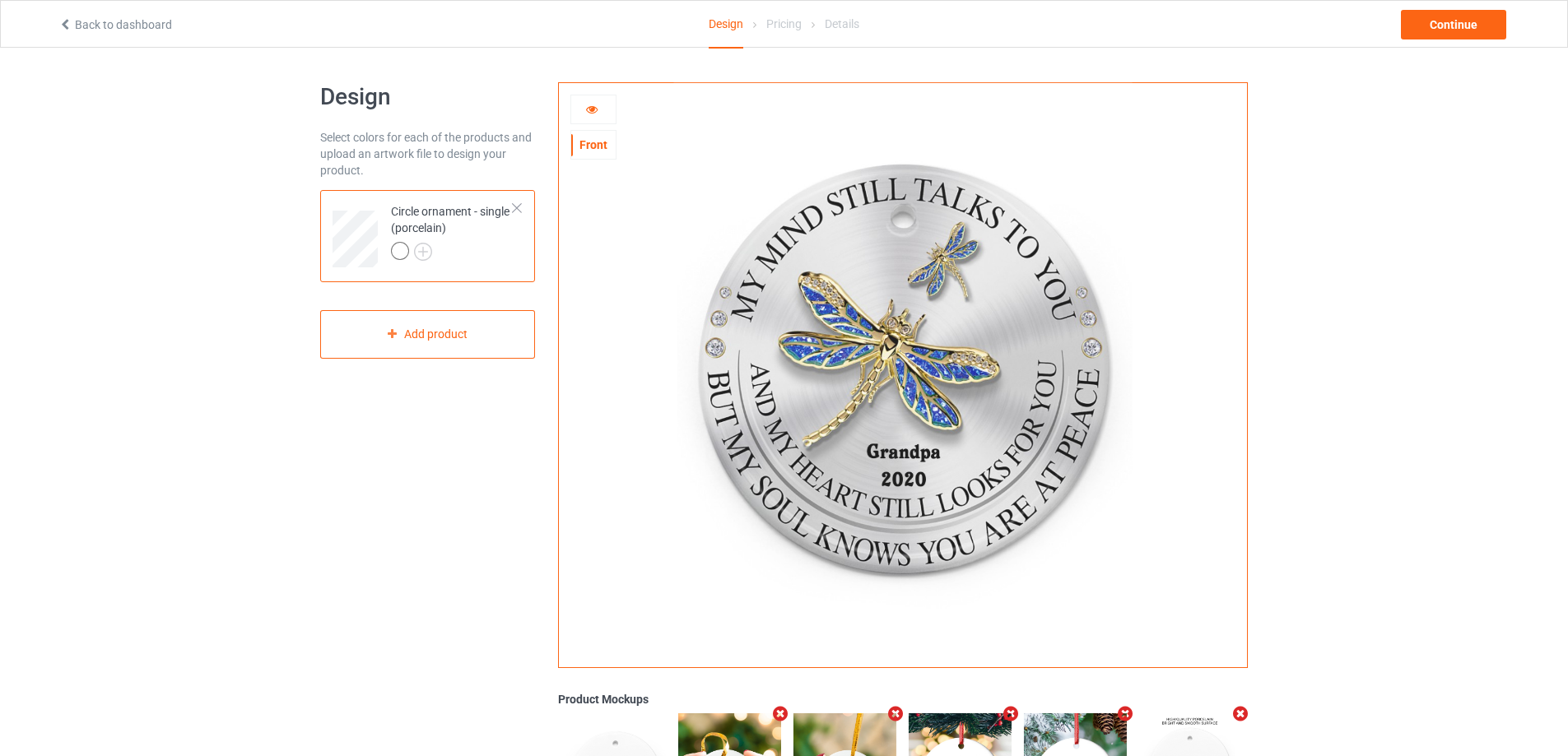
click at [585, 115] on div at bounding box center [594, 109] width 44 height 17
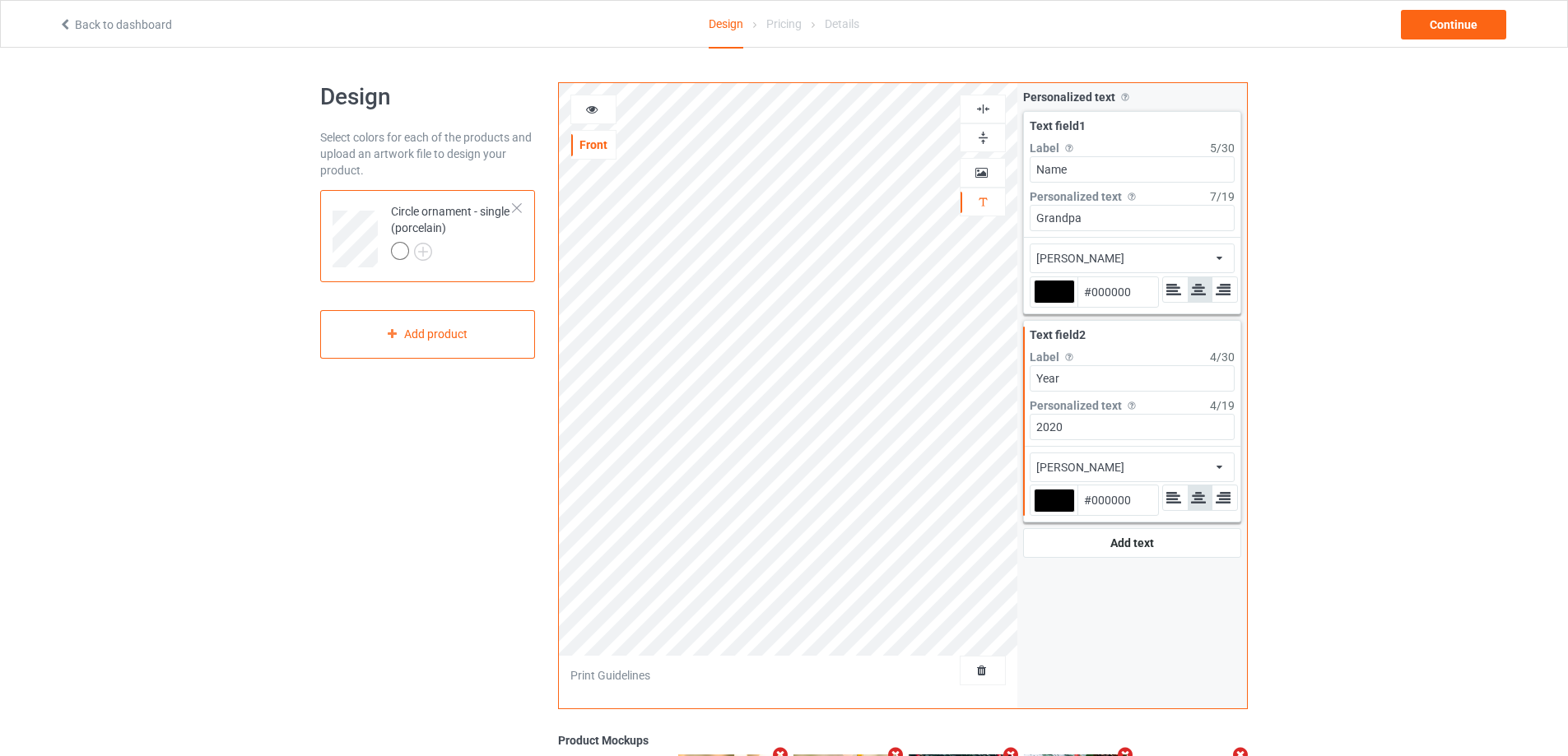
click at [980, 106] on img at bounding box center [983, 109] width 16 height 16
click at [980, 107] on img at bounding box center [983, 109] width 16 height 16
click at [982, 107] on img at bounding box center [983, 109] width 16 height 16
click at [595, 101] on icon at bounding box center [592, 107] width 14 height 12
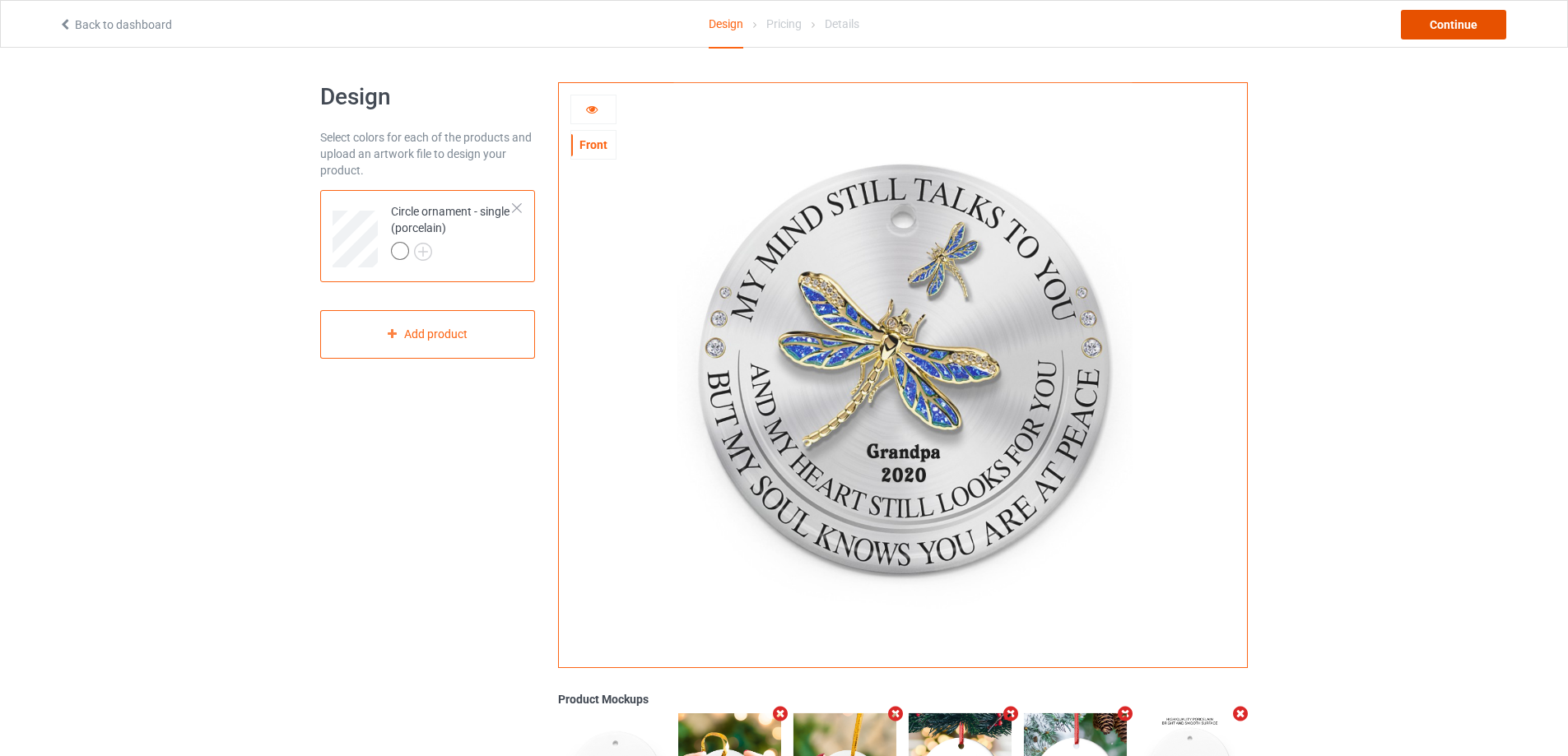
click at [1460, 22] on div "Continue" at bounding box center [1453, 24] width 106 height 29
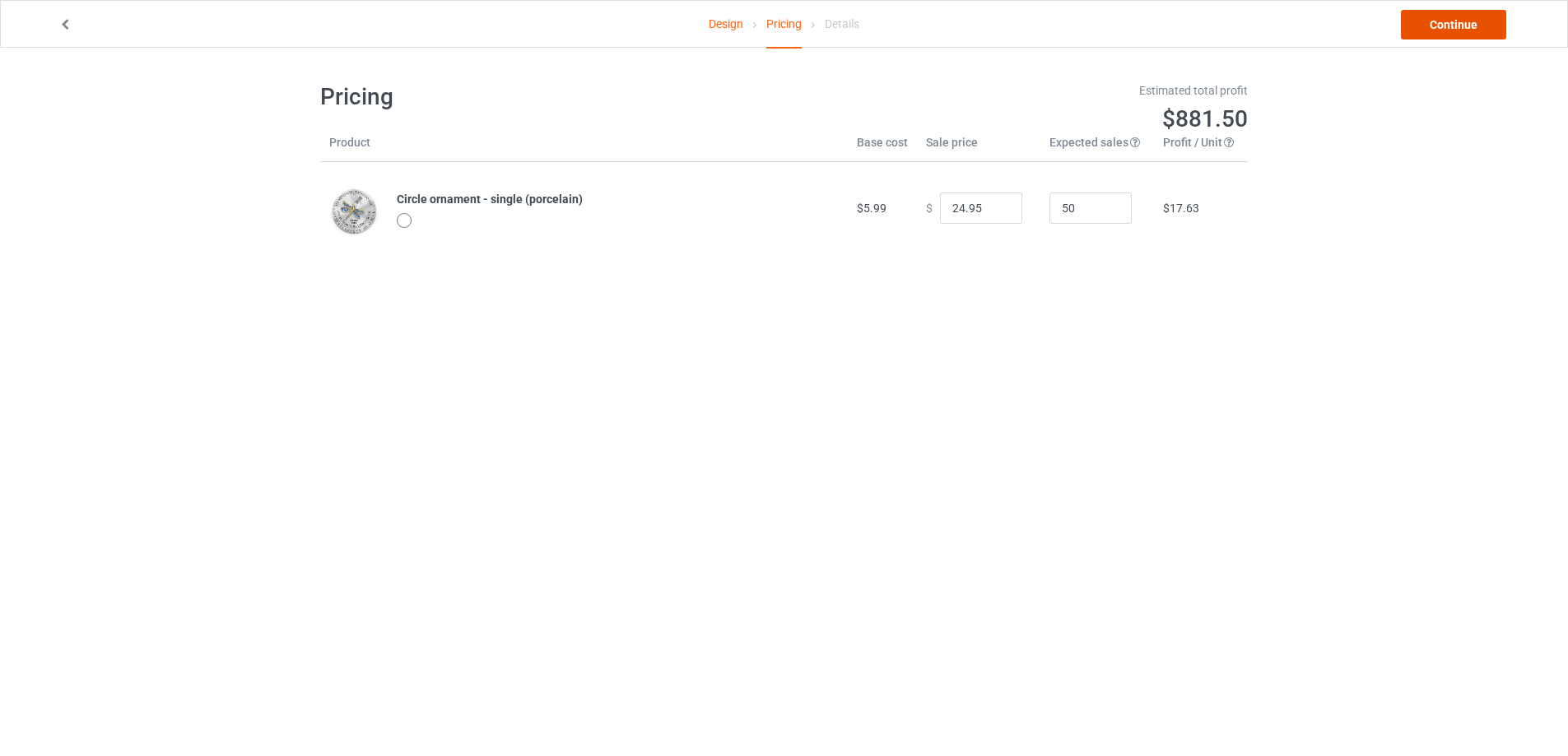
click at [1460, 22] on link "Continue" at bounding box center [1453, 24] width 106 height 29
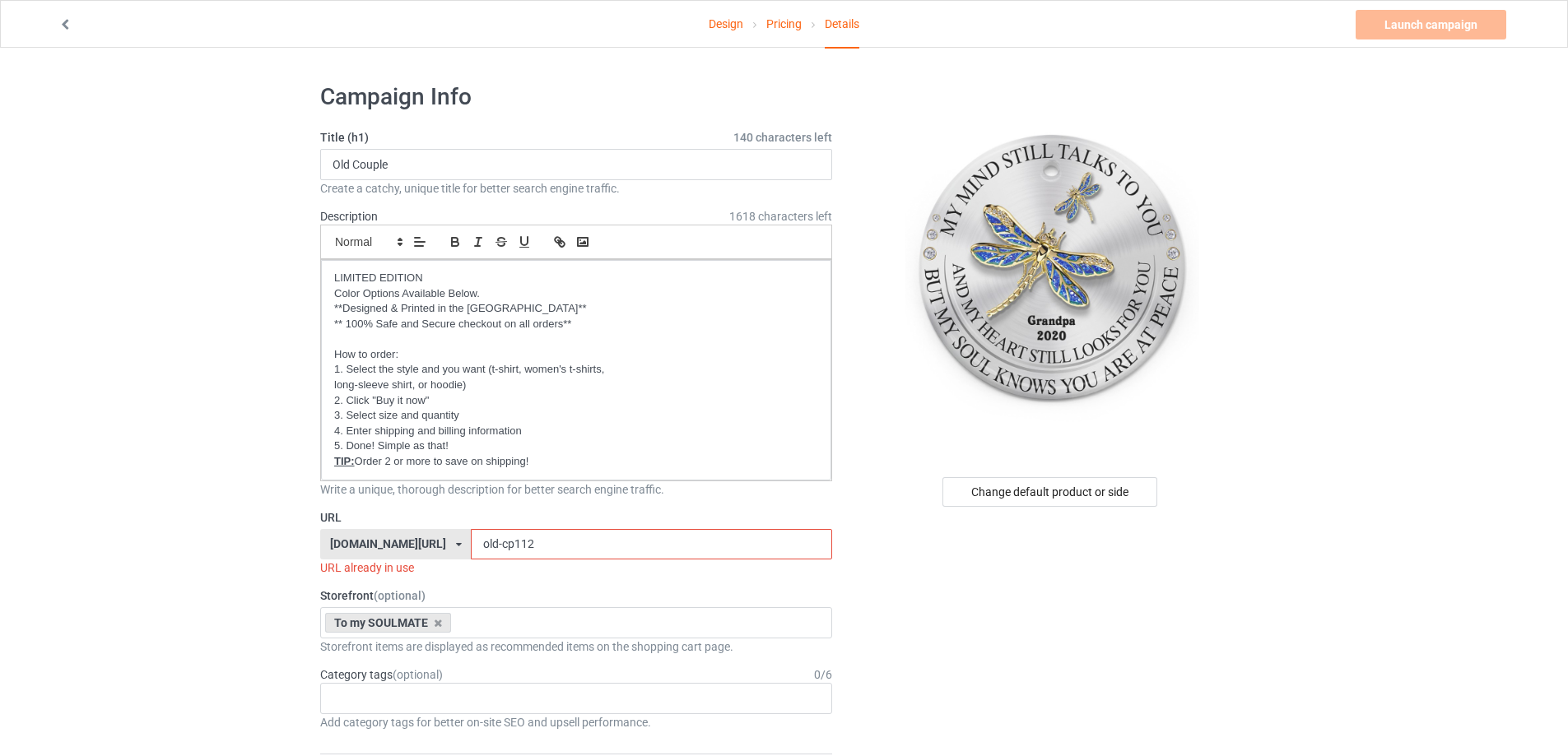
click at [780, 26] on link "Pricing" at bounding box center [784, 24] width 36 height 46
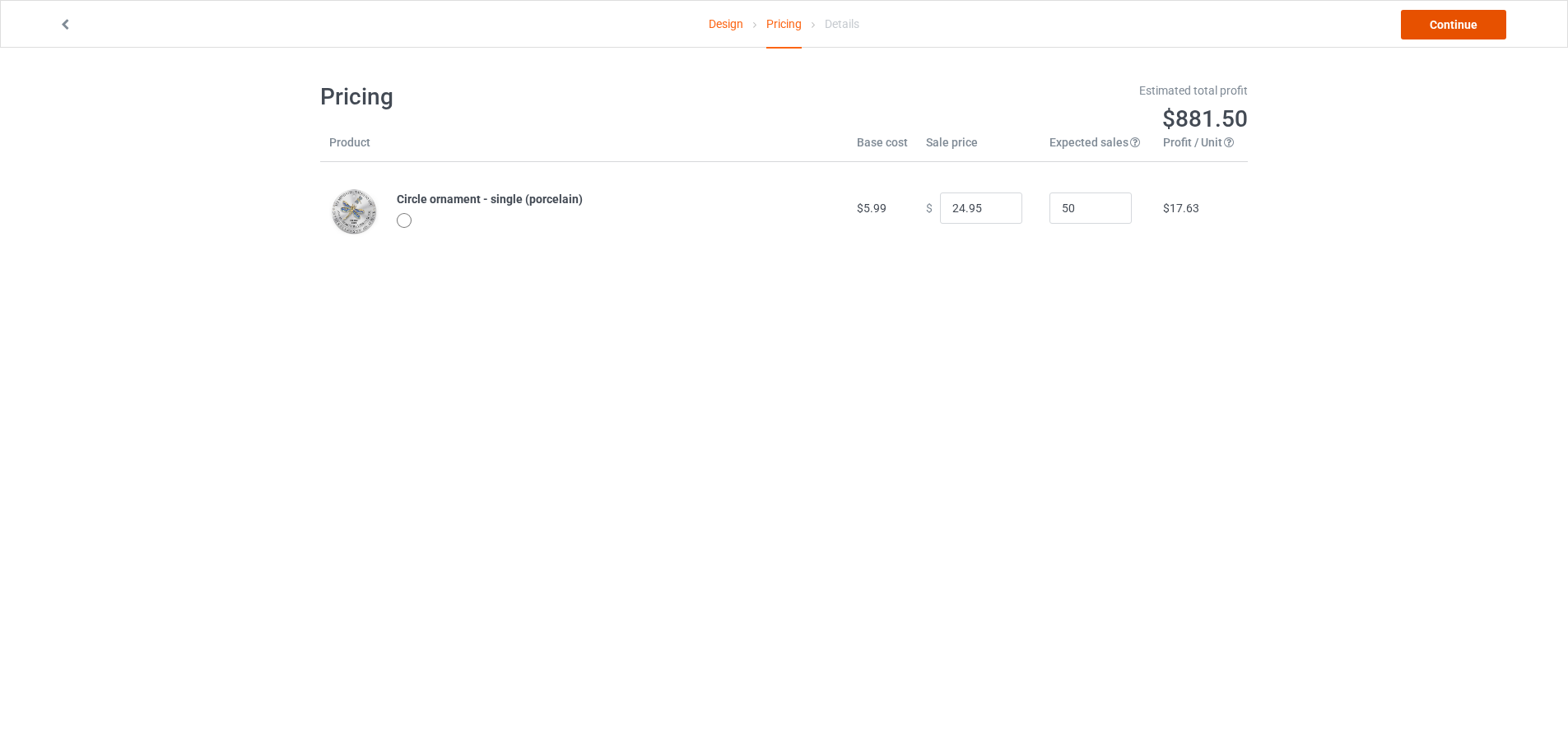
click at [1462, 25] on link "Continue" at bounding box center [1453, 24] width 106 height 29
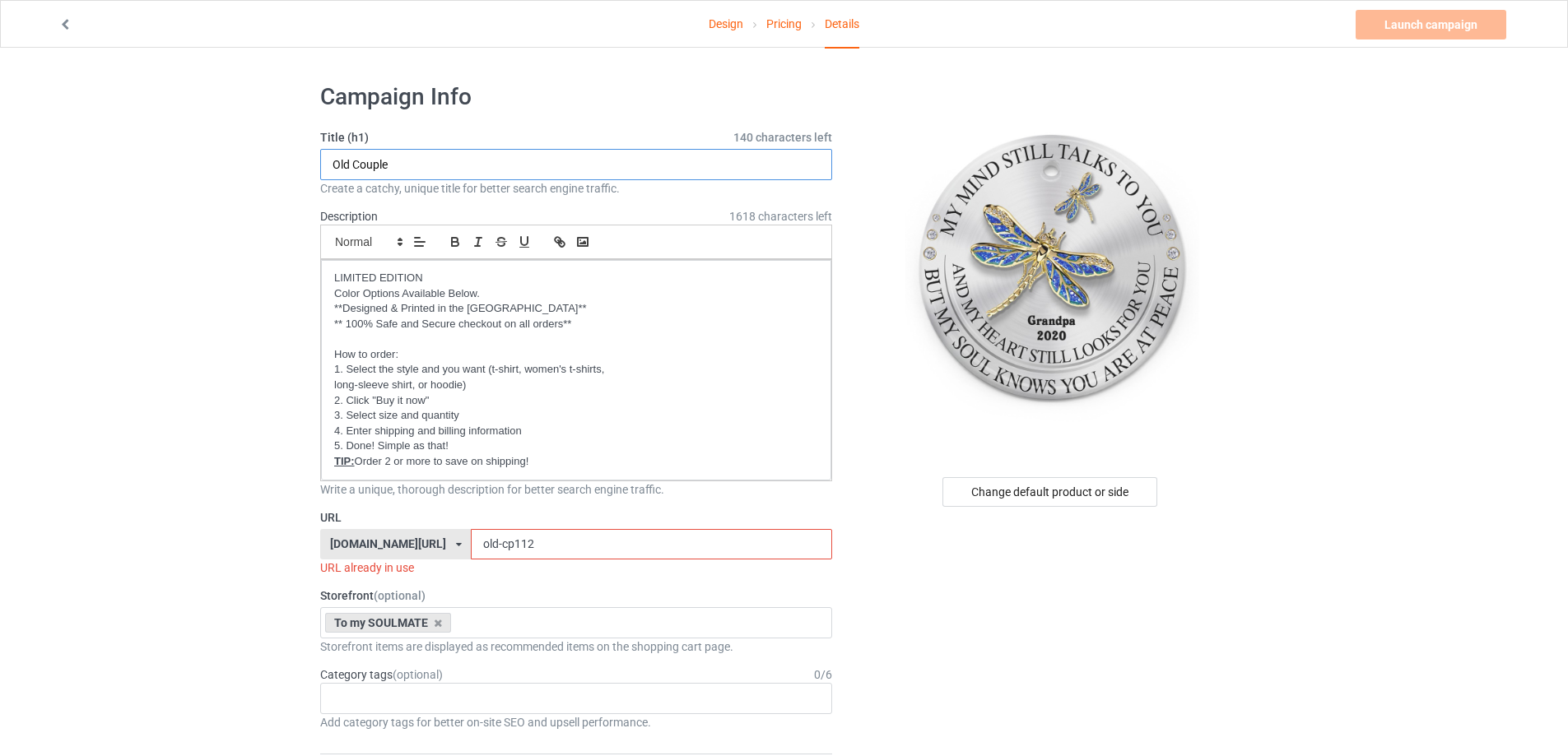
drag, startPoint x: 455, startPoint y: 163, endPoint x: 254, endPoint y: 149, distance: 201.5
drag, startPoint x: 543, startPoint y: 544, endPoint x: 390, endPoint y: 532, distance: 153.5
click at [390, 532] on div "[DOMAIN_NAME][URL] [DOMAIN_NAME][URL] [DOMAIN_NAME][URL] [DOMAIN_NAME][URL] [DO…" at bounding box center [576, 544] width 512 height 31
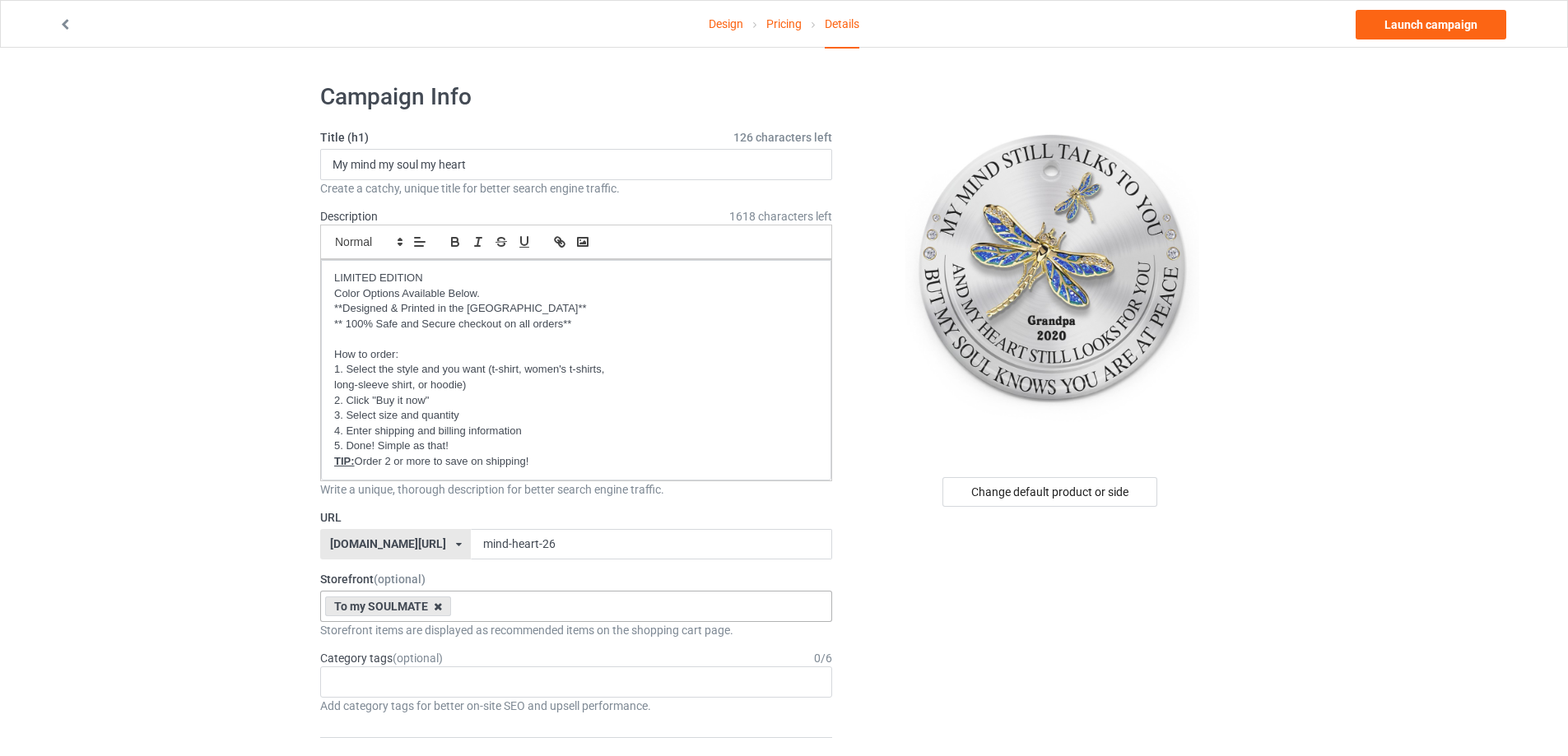
click at [437, 603] on icon at bounding box center [437, 607] width 8 height 11
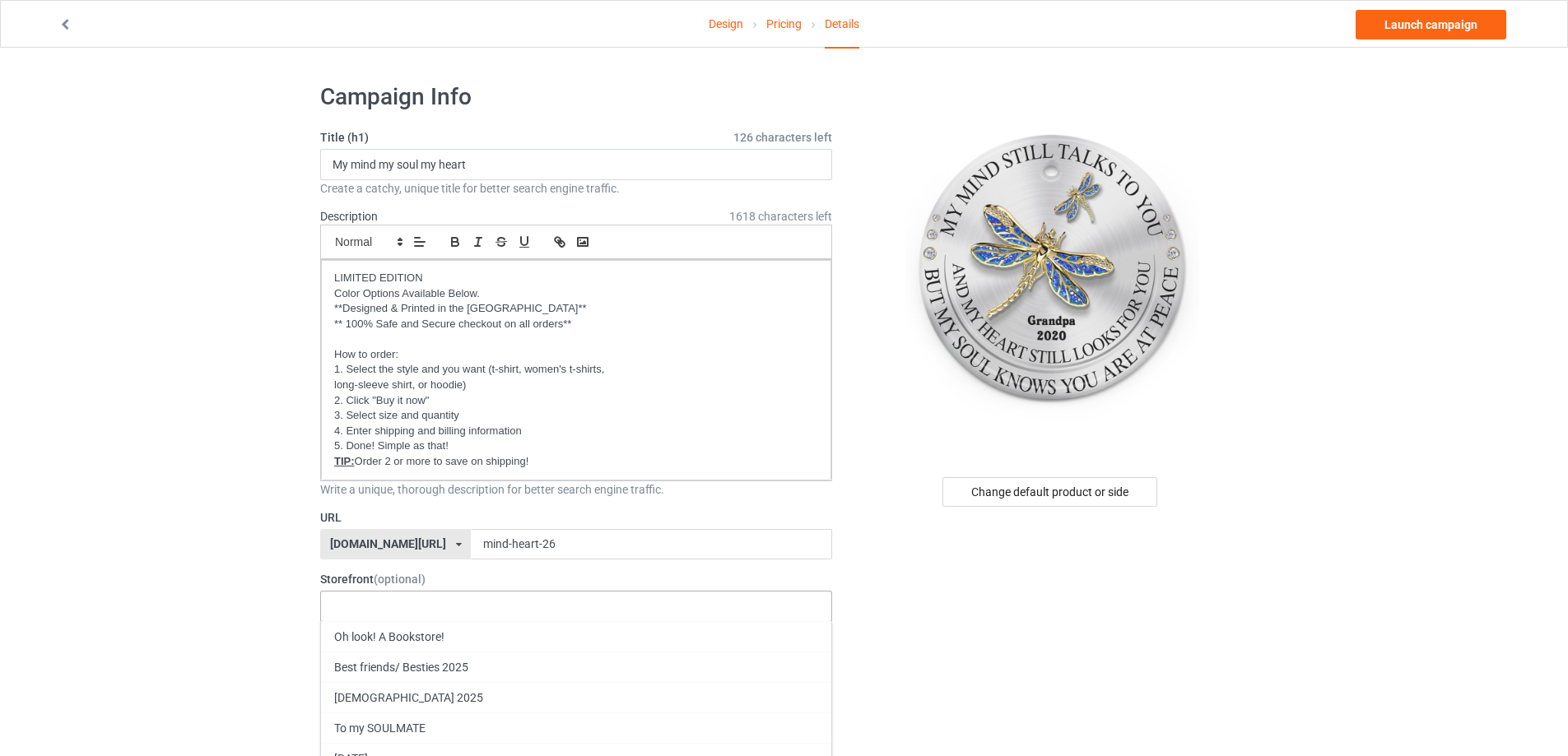
click at [344, 601] on div at bounding box center [341, 600] width 28 height 5
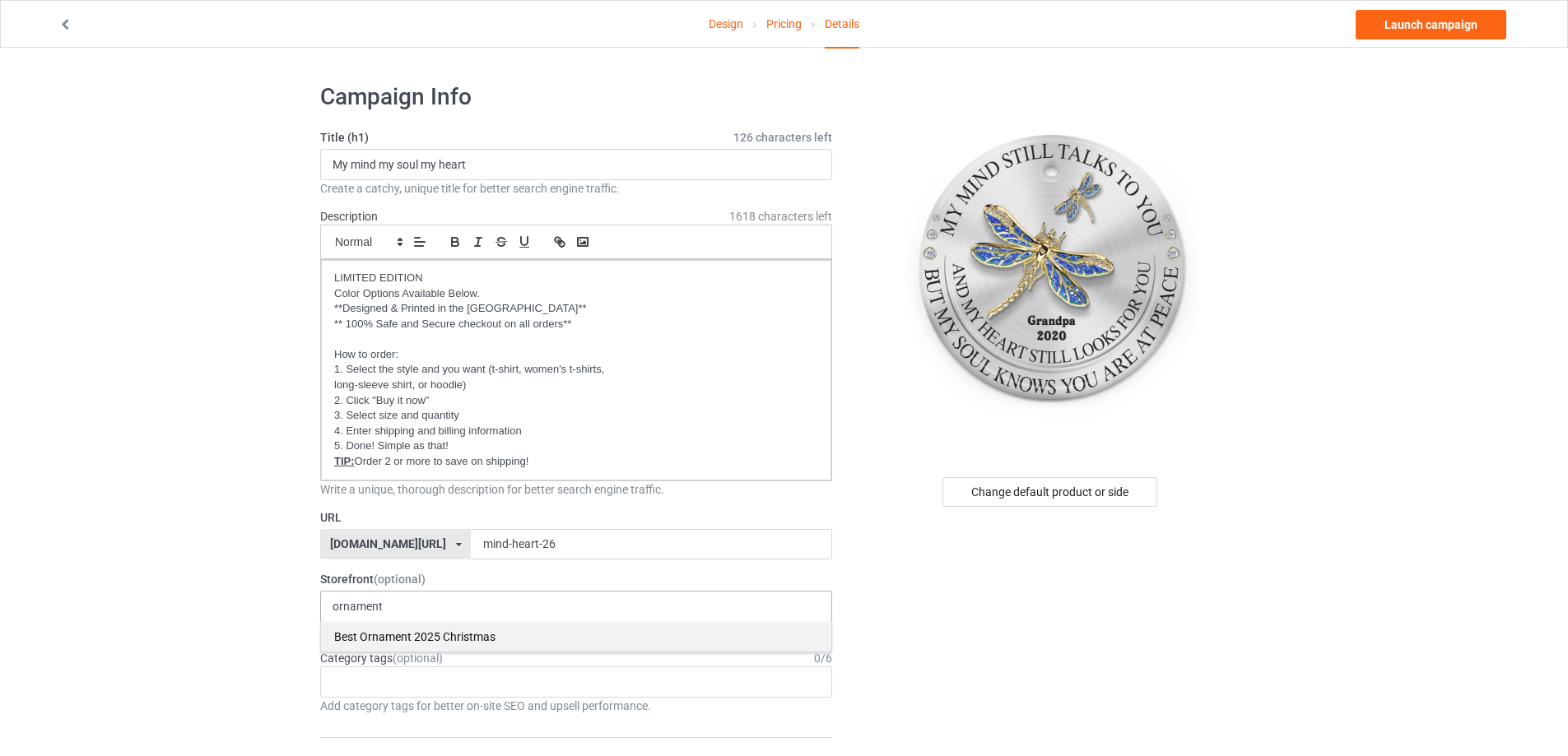
click at [375, 639] on div "Best Ornament 2025 Christmas" at bounding box center [576, 636] width 510 height 30
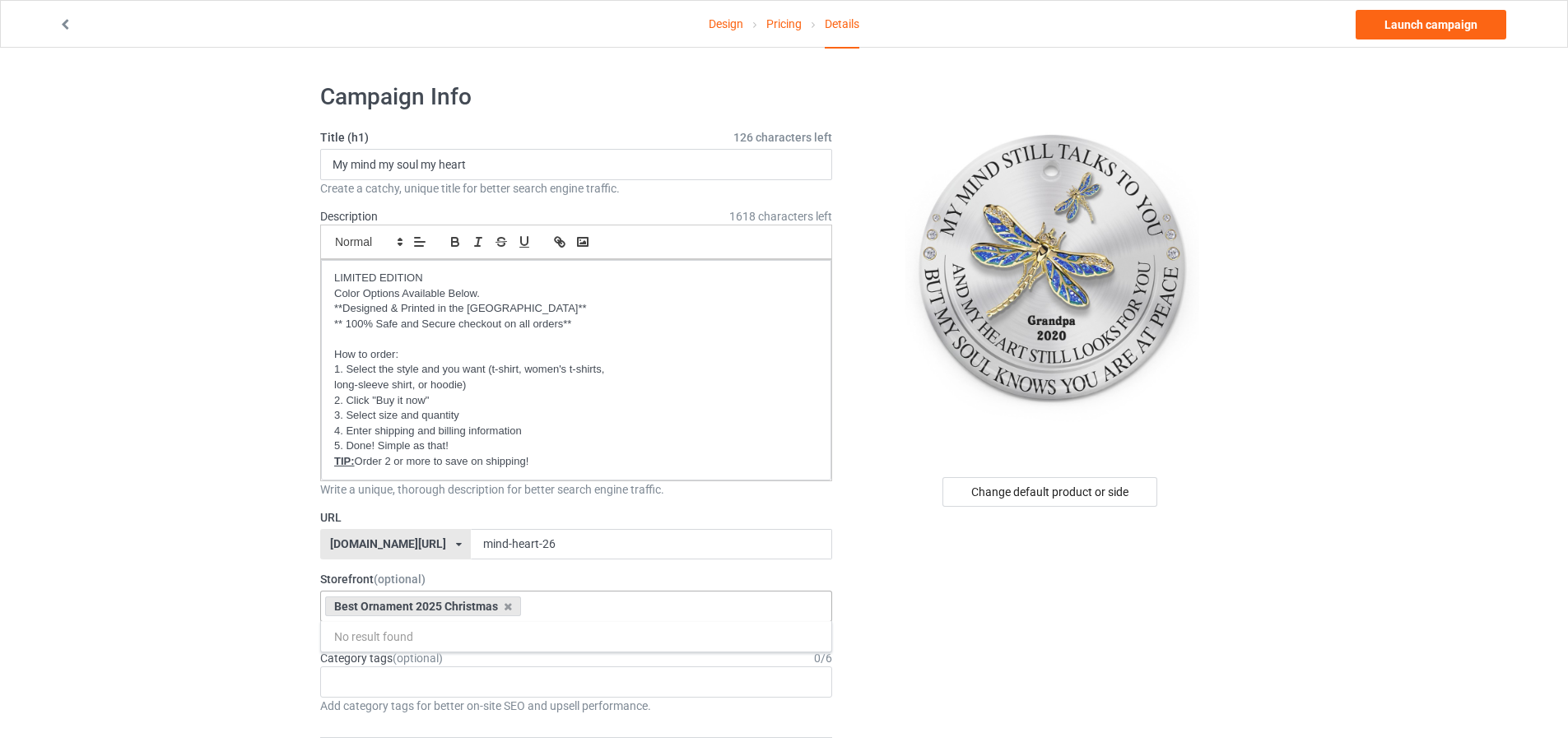
click at [1407, 28] on link "Launch campaign" at bounding box center [1430, 24] width 150 height 29
